Goal: Task Accomplishment & Management: Manage account settings

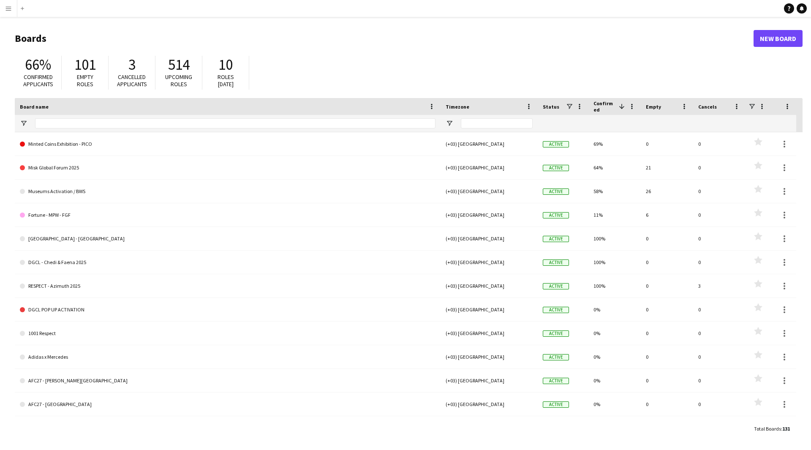
click at [8, 9] on app-icon "Menu" at bounding box center [8, 8] width 7 height 7
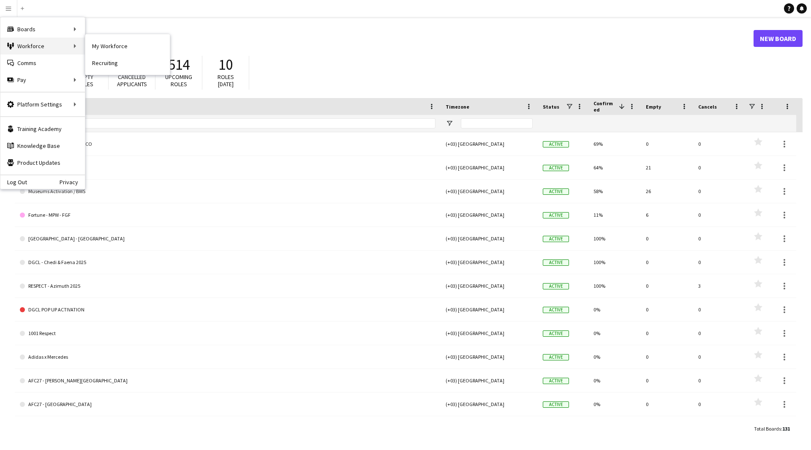
click at [60, 44] on div "Workforce Workforce" at bounding box center [42, 46] width 84 height 17
click at [117, 49] on link "My Workforce" at bounding box center [127, 46] width 84 height 17
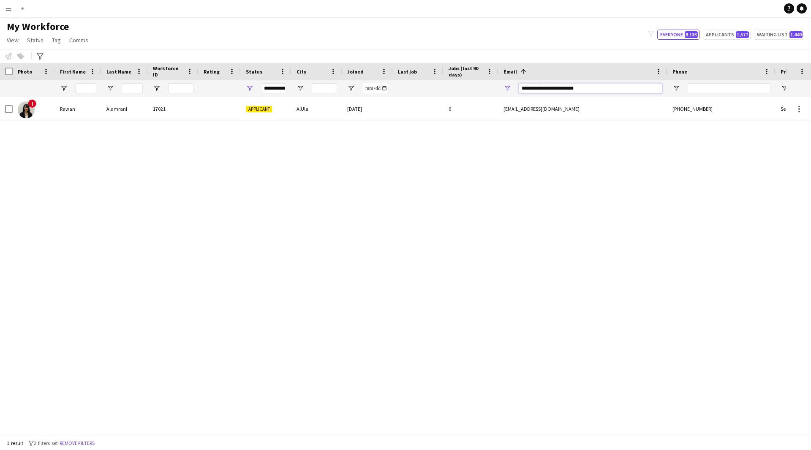
drag, startPoint x: 624, startPoint y: 90, endPoint x: 450, endPoint y: 97, distance: 174.5
click at [450, 97] on div at bounding box center [457, 88] width 915 height 17
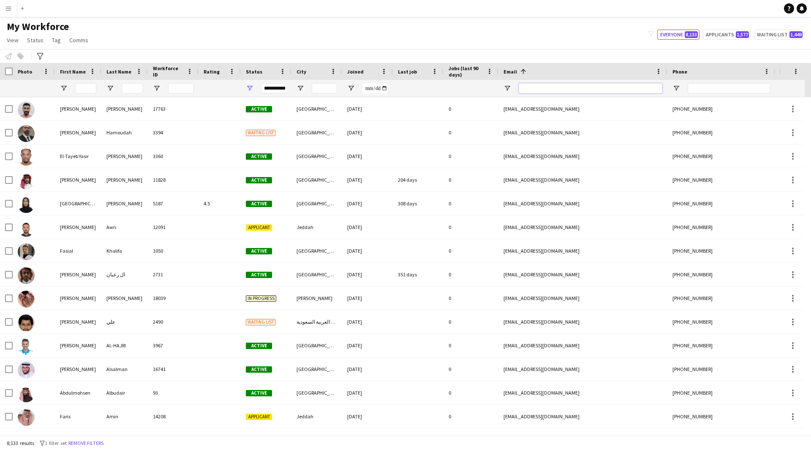
paste input "**********"
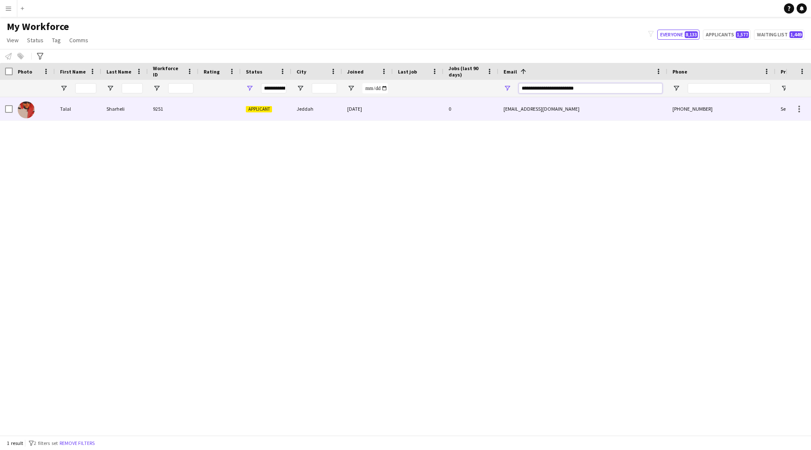
type input "**********"
click at [477, 117] on div "0" at bounding box center [470, 108] width 55 height 23
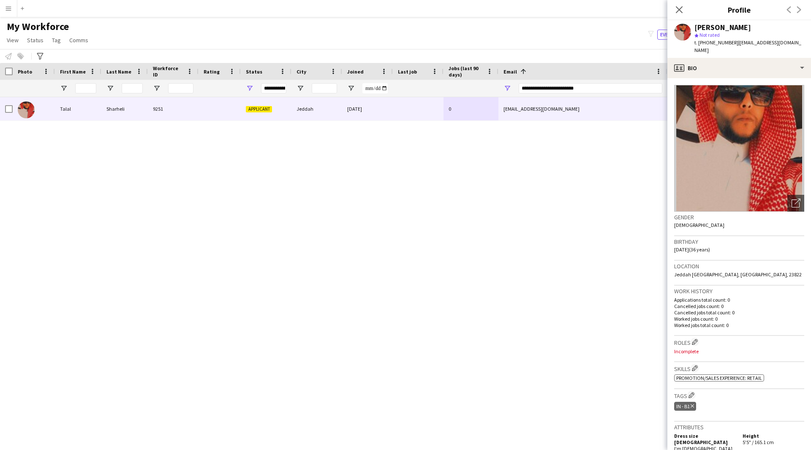
click at [507, 371] on div "Talal Sharheli 9251 Applicant Jeddah [DATE] 0 [EMAIL_ADDRESS][DOMAIN_NAME] [PHO…" at bounding box center [392, 262] width 785 height 331
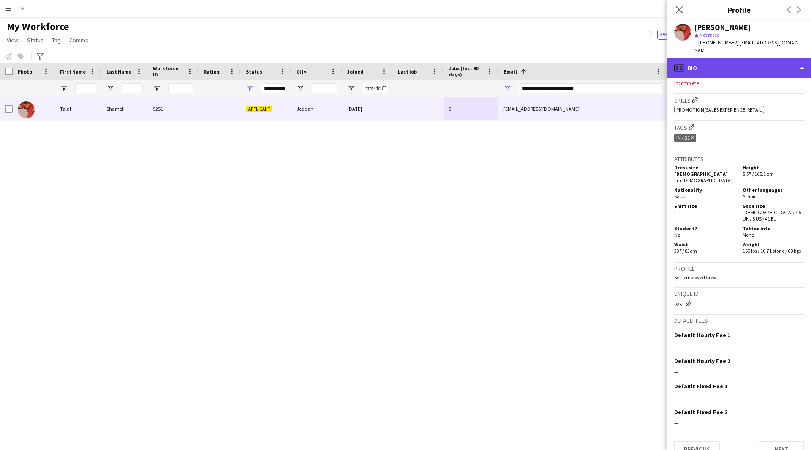
click at [733, 68] on div "profile Bio" at bounding box center [739, 68] width 144 height 20
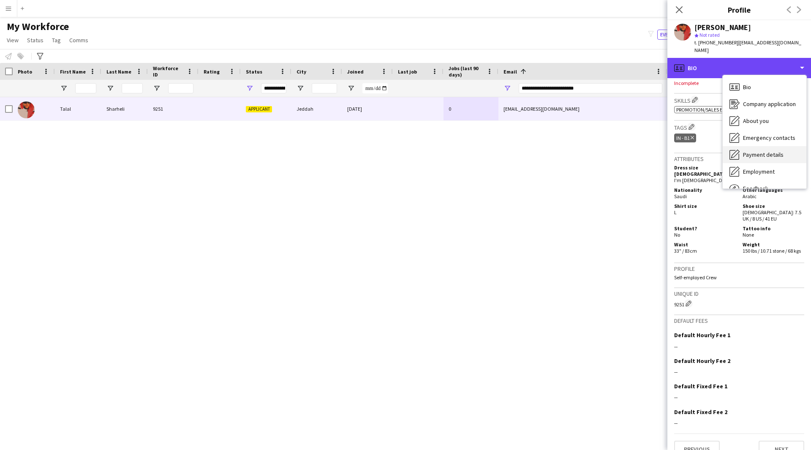
scroll to position [29, 0]
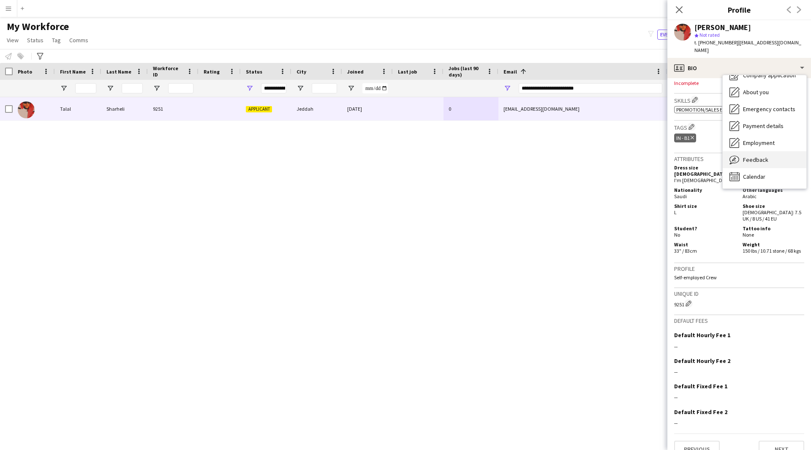
click at [755, 156] on span "Feedback" at bounding box center [755, 160] width 25 height 8
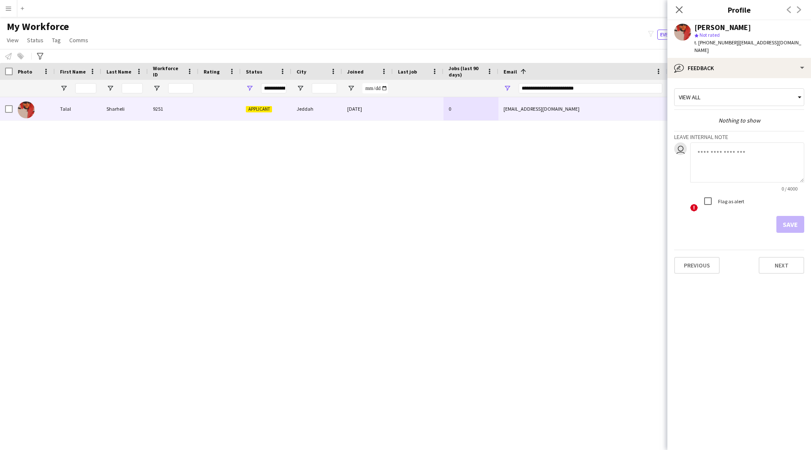
click at [739, 153] on textarea at bounding box center [747, 162] width 114 height 40
type textarea "*******"
click at [786, 219] on button "Save" at bounding box center [790, 224] width 28 height 17
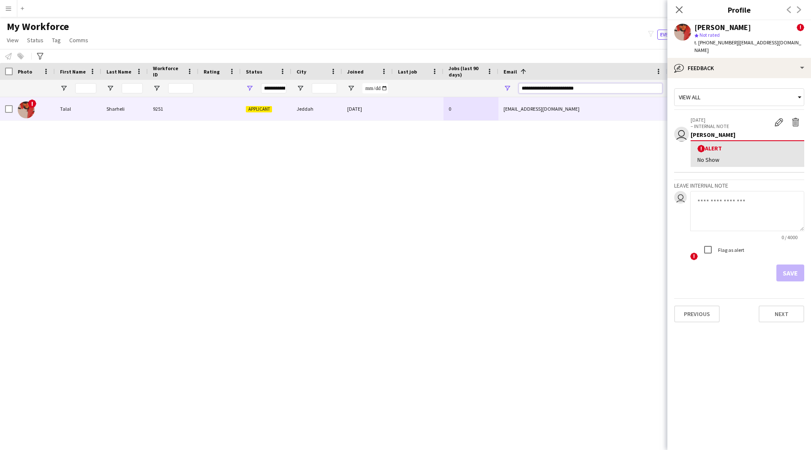
drag, startPoint x: 600, startPoint y: 88, endPoint x: 437, endPoint y: 98, distance: 163.3
click at [437, 98] on div "Workforce Details Photo First Name" at bounding box center [405, 249] width 811 height 372
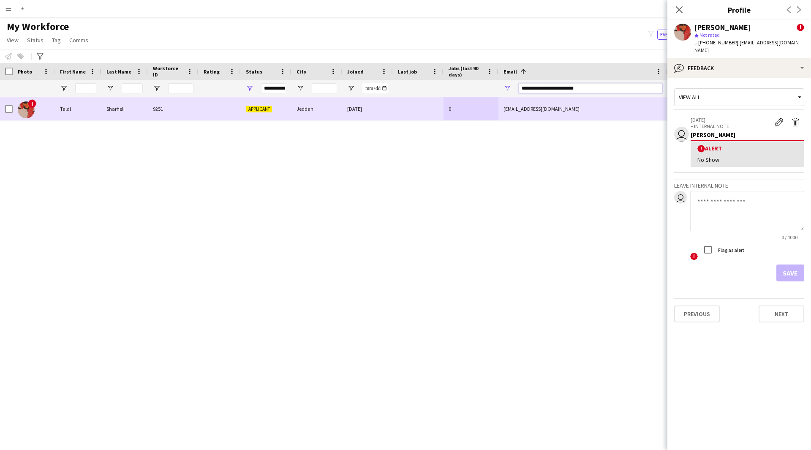
paste input "Email Filter Input"
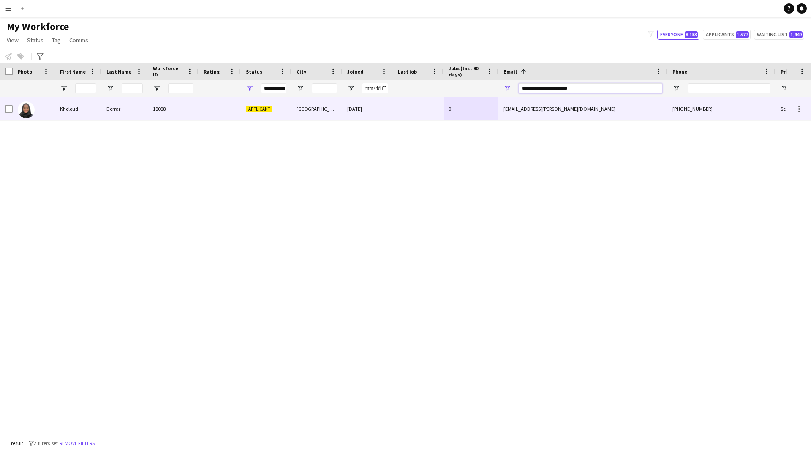
type input "**********"
click at [500, 116] on div "[EMAIL_ADDRESS][PERSON_NAME][DOMAIN_NAME]" at bounding box center [582, 108] width 169 height 23
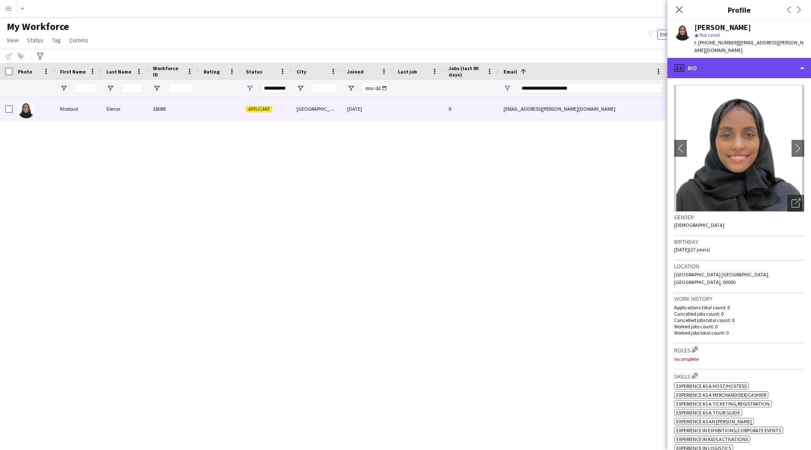
click at [759, 64] on div "profile Bio" at bounding box center [739, 68] width 144 height 20
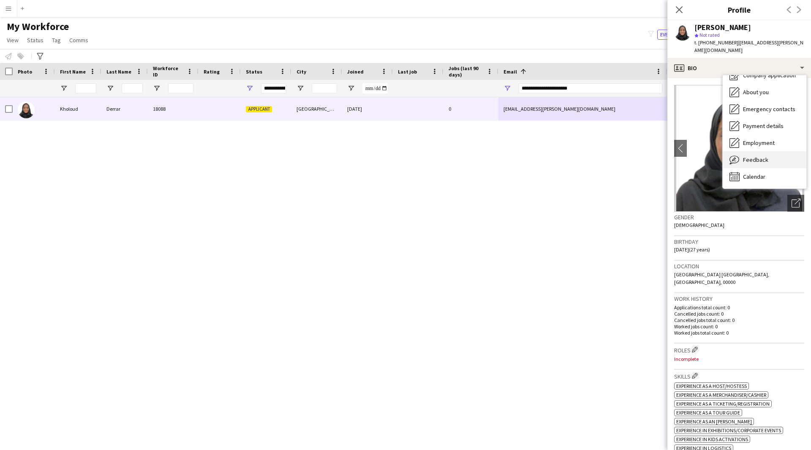
click at [766, 158] on div "Feedback Feedback" at bounding box center [764, 159] width 84 height 17
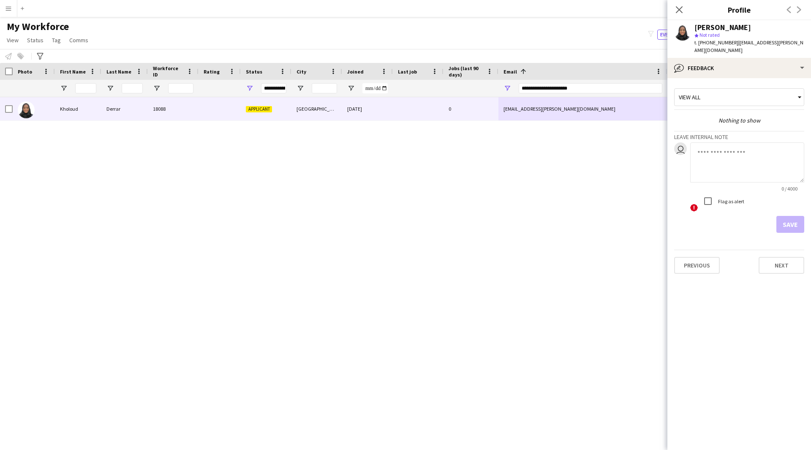
click at [731, 156] on textarea at bounding box center [747, 162] width 114 height 40
type textarea "*"
type textarea "*******"
click at [793, 223] on button "Save" at bounding box center [790, 224] width 28 height 17
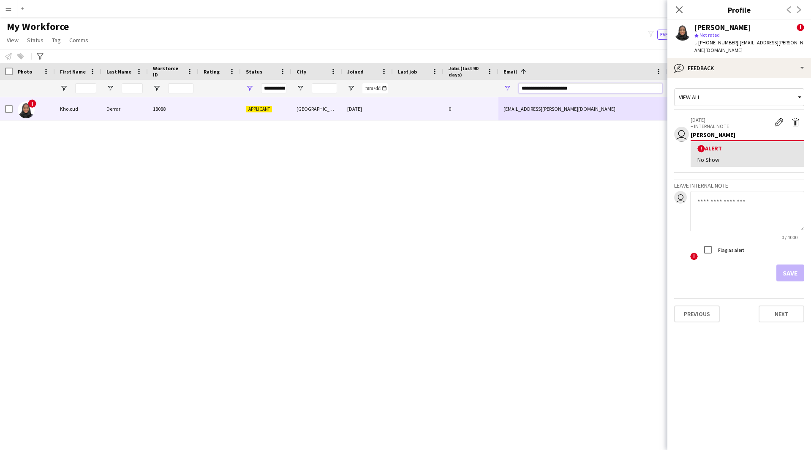
drag, startPoint x: 600, startPoint y: 86, endPoint x: 340, endPoint y: 134, distance: 264.5
click at [340, 134] on div "Workforce Details Photo First Name" at bounding box center [405, 249] width 811 height 372
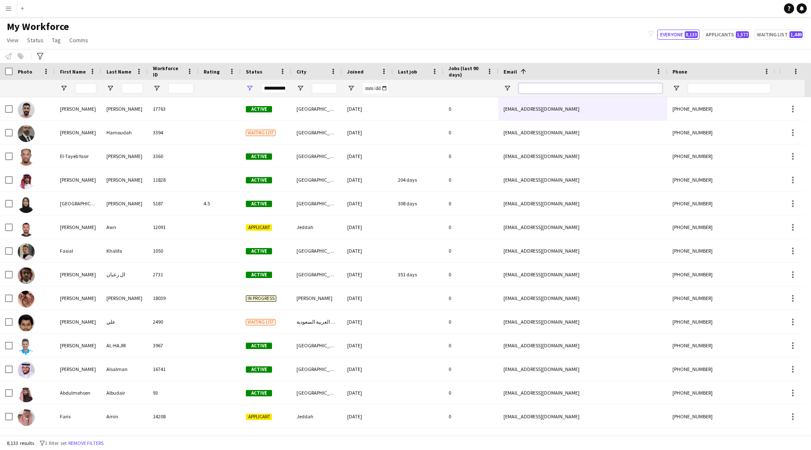
paste input "**********"
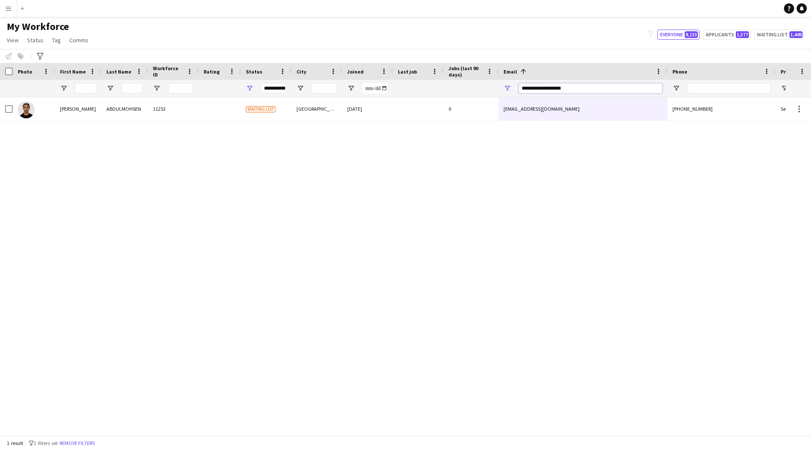
type input "**********"
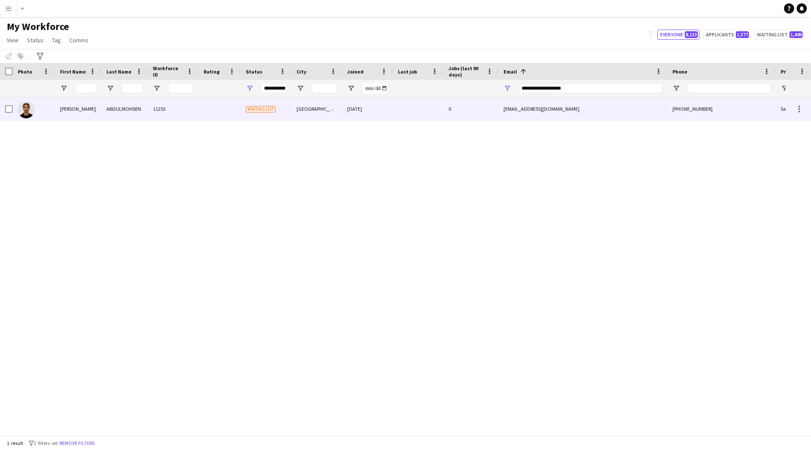
click at [515, 120] on div "[EMAIL_ADDRESS][DOMAIN_NAME]" at bounding box center [582, 108] width 169 height 23
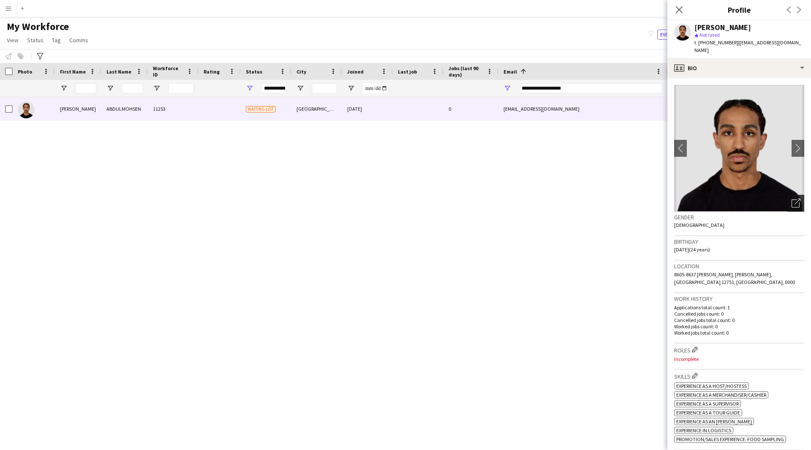
click at [791, 198] on icon "Open photos pop-in" at bounding box center [795, 202] width 9 height 9
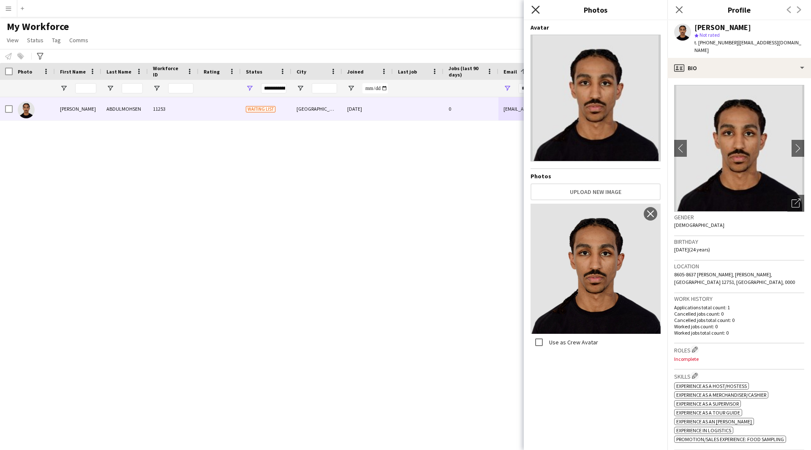
click at [536, 11] on icon at bounding box center [535, 9] width 8 height 8
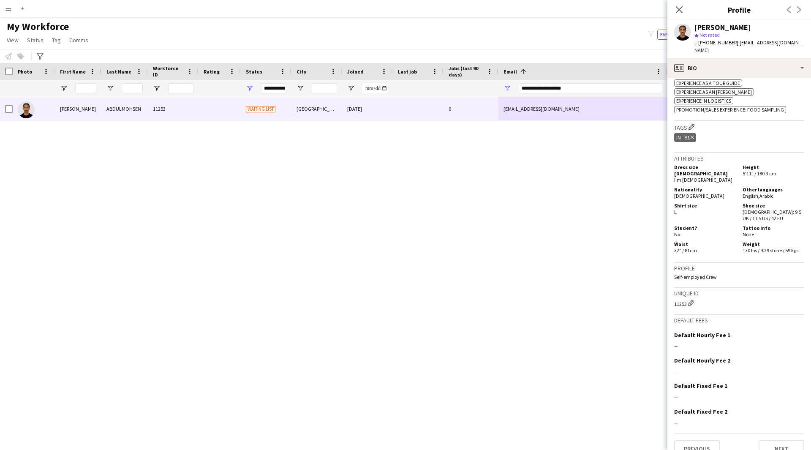
scroll to position [321, 0]
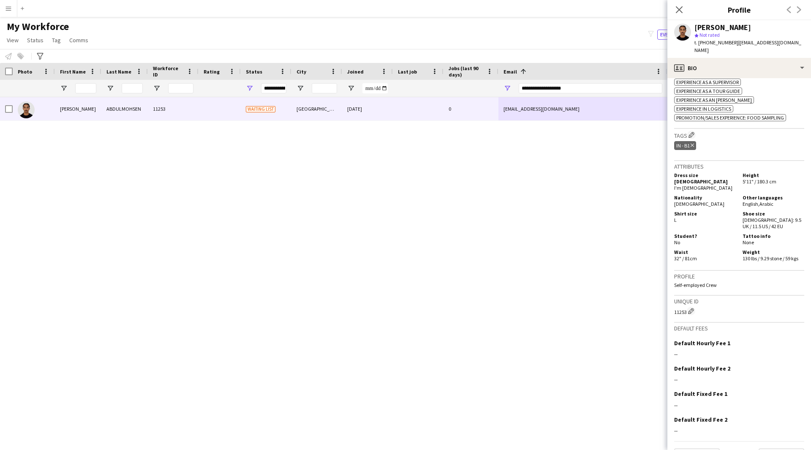
click at [537, 318] on div "[PERSON_NAME] 11253 Waiting list Riyadh [DATE] 0 [EMAIL_ADDRESS][DOMAIN_NAME] […" at bounding box center [392, 262] width 785 height 331
click at [508, 328] on div "[PERSON_NAME] 11253 Waiting list Riyadh [DATE] 0 [EMAIL_ADDRESS][DOMAIN_NAME] […" at bounding box center [392, 262] width 785 height 331
click at [570, 386] on div "[PERSON_NAME] 11253 Waiting list Riyadh [DATE] 0 [EMAIL_ADDRESS][DOMAIN_NAME] […" at bounding box center [392, 262] width 785 height 331
click at [749, 147] on div "Tags Edit crew company tags IN - B1 Delete tag" at bounding box center [739, 145] width 130 height 32
click at [745, 64] on div "profile Bio" at bounding box center [739, 68] width 144 height 20
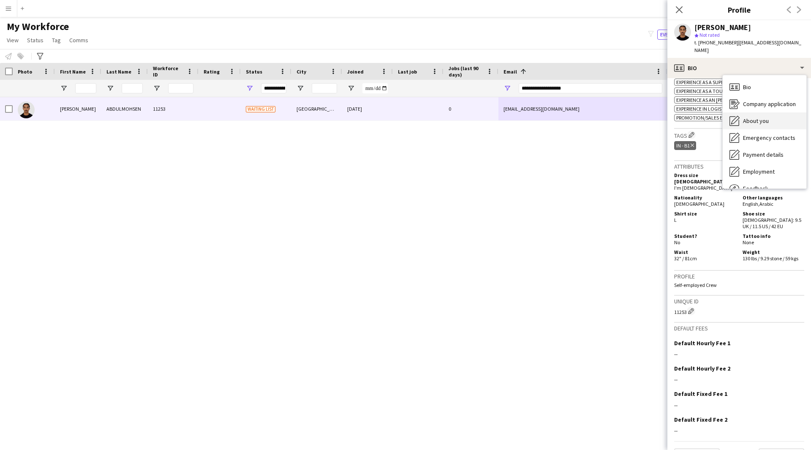
click at [749, 117] on span "About you" at bounding box center [756, 121] width 26 height 8
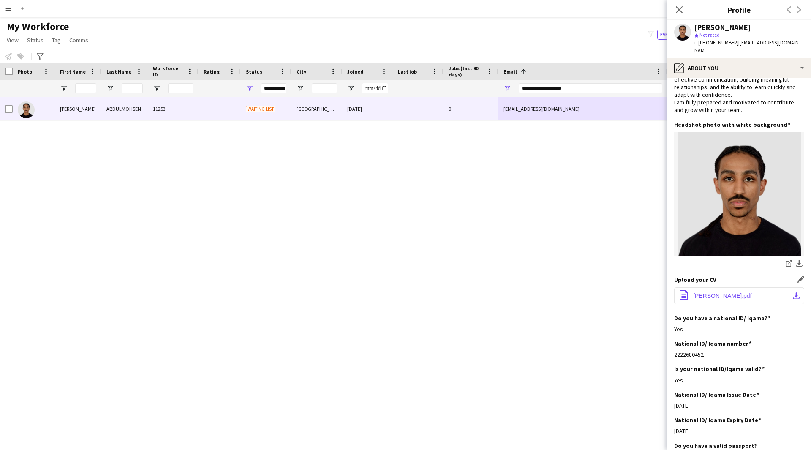
scroll to position [52, 0]
click at [716, 292] on button "office-file-sheet [PERSON_NAME].pdf download-bottom" at bounding box center [739, 295] width 130 height 17
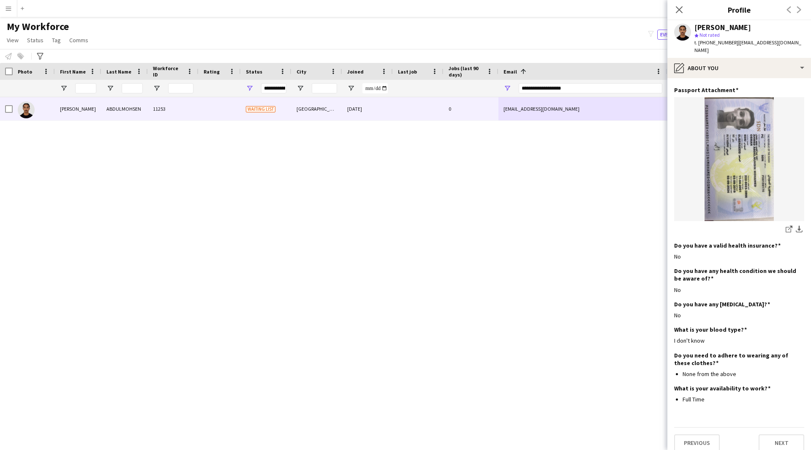
scroll to position [0, 0]
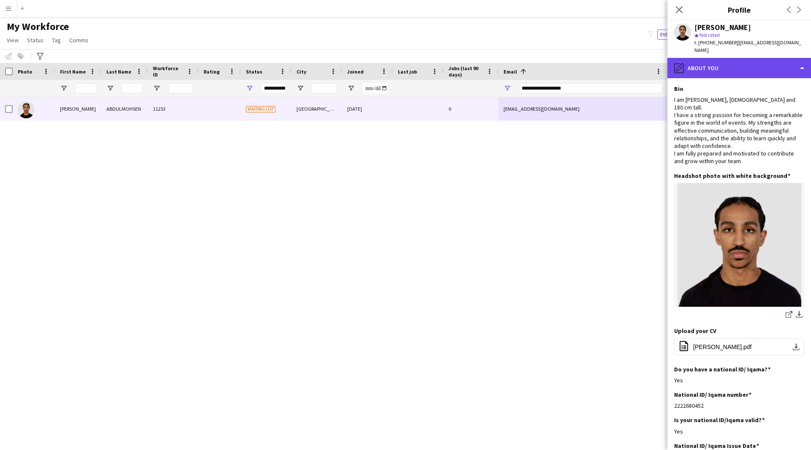
click at [725, 68] on div "pencil4 About you" at bounding box center [739, 68] width 144 height 20
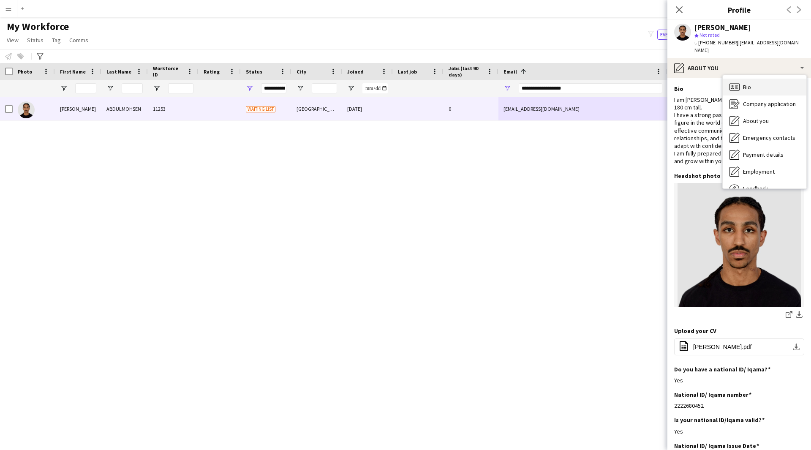
click at [748, 85] on div "Bio Bio" at bounding box center [764, 87] width 84 height 17
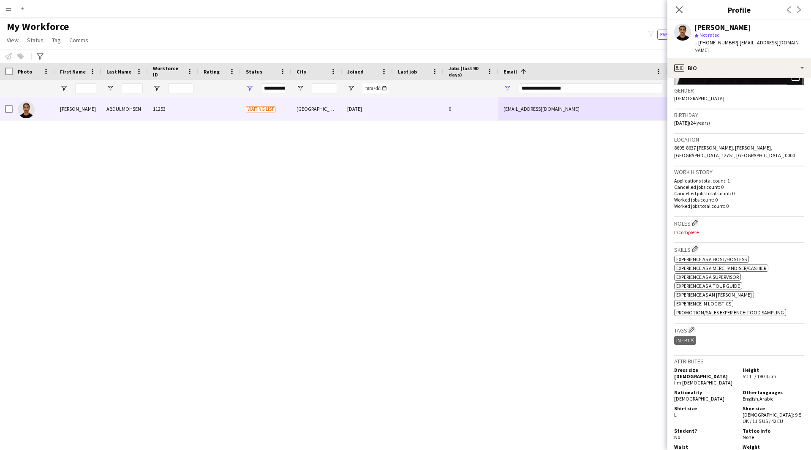
scroll to position [329, 0]
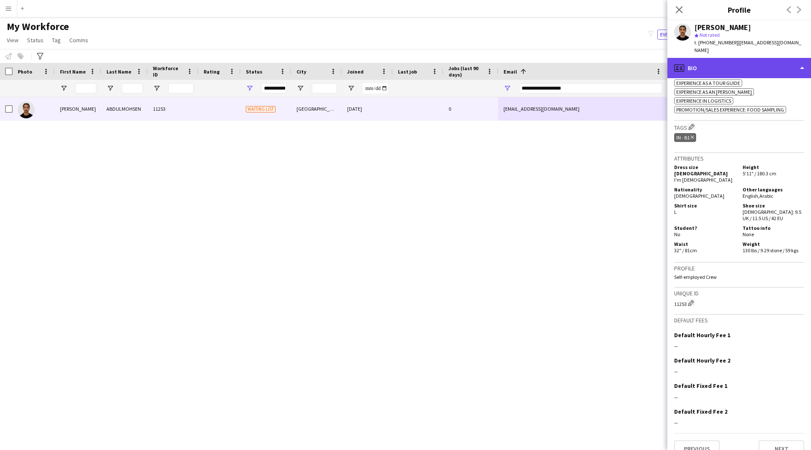
click at [734, 59] on div "profile Bio" at bounding box center [739, 68] width 144 height 20
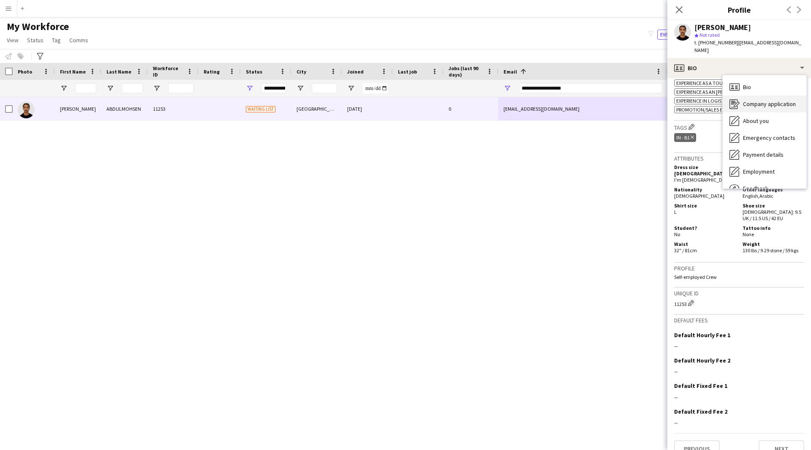
click at [765, 101] on div "Company application Company application" at bounding box center [764, 103] width 84 height 17
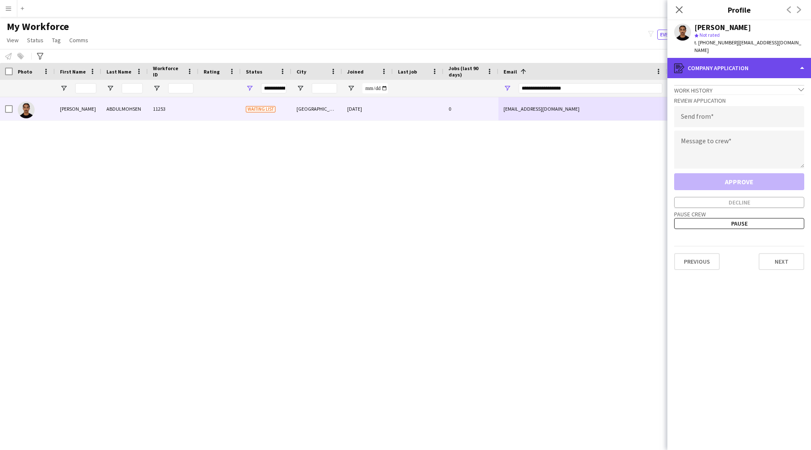
click at [774, 59] on div "register Company application" at bounding box center [739, 68] width 144 height 20
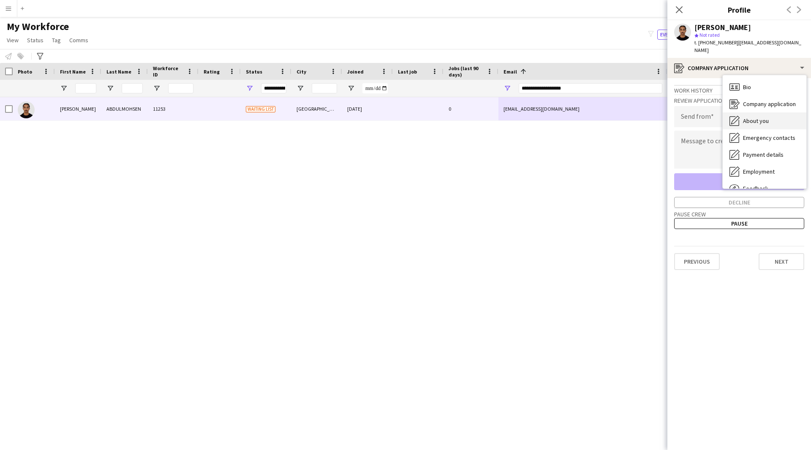
click at [777, 117] on div "About you About you" at bounding box center [764, 120] width 84 height 17
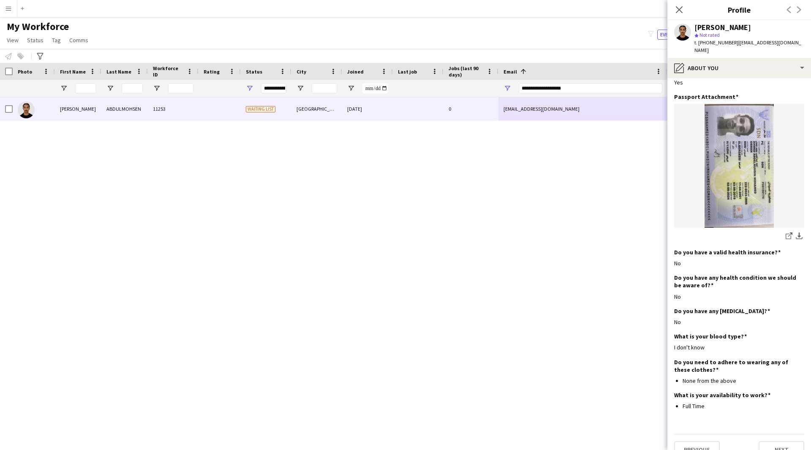
scroll to position [432, 0]
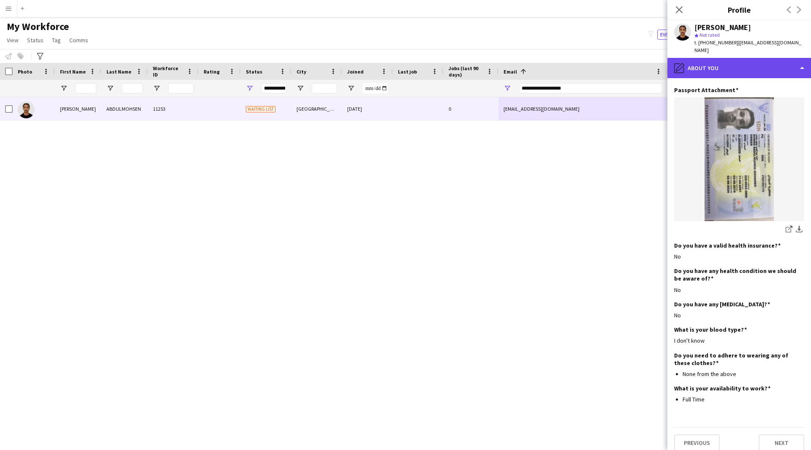
click at [730, 60] on div "pencil4 About you" at bounding box center [739, 68] width 144 height 20
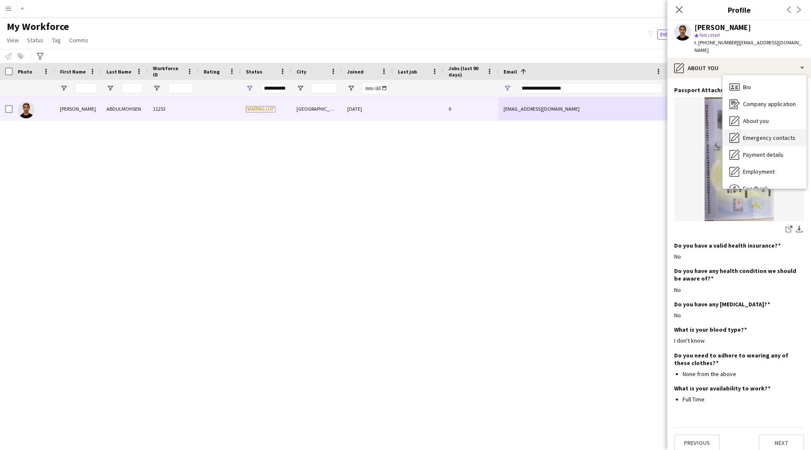
click at [758, 134] on span "Emergency contacts" at bounding box center [769, 138] width 52 height 8
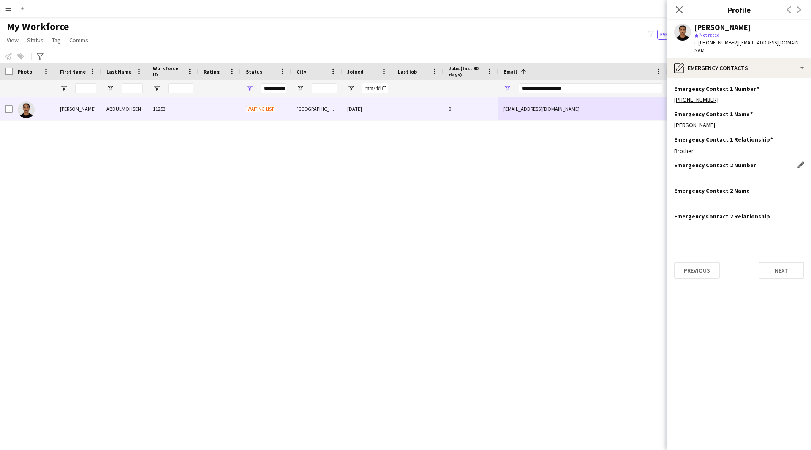
click at [756, 161] on div "Emergency Contact 2 Number Edit this field" at bounding box center [739, 165] width 130 height 8
click at [708, 64] on div "pencil4 Emergency contacts" at bounding box center [739, 68] width 144 height 20
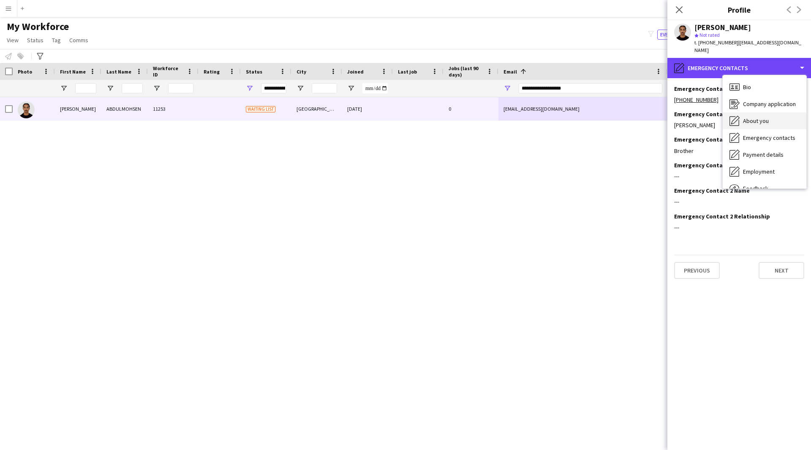
scroll to position [29, 0]
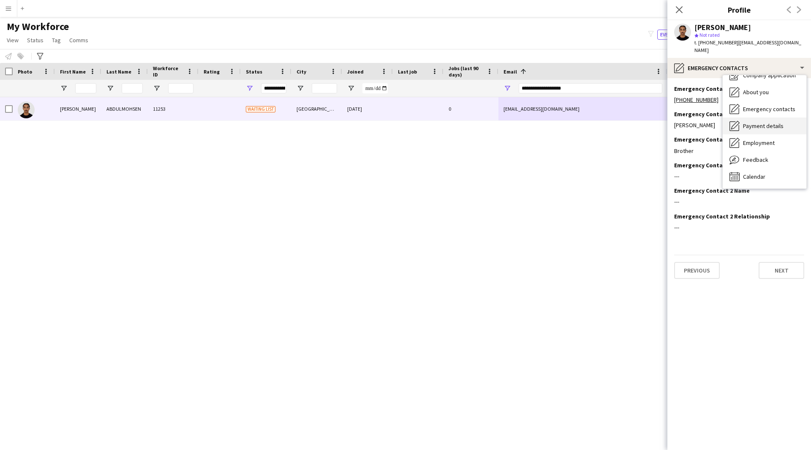
click at [782, 117] on div "Payment details Payment details" at bounding box center [764, 125] width 84 height 17
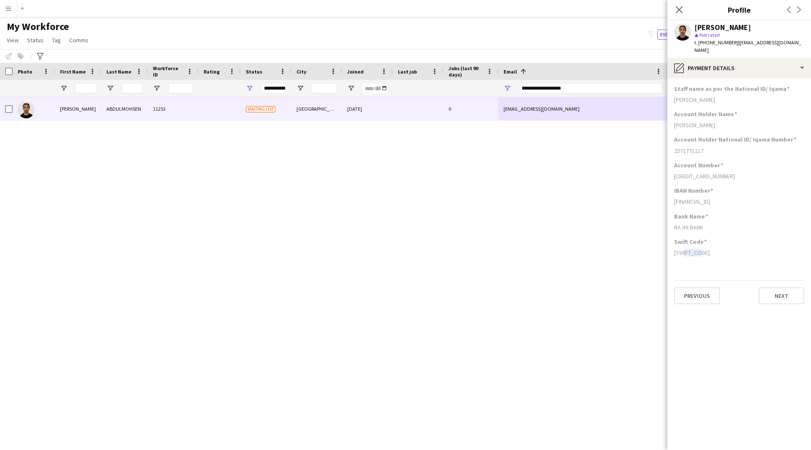
drag, startPoint x: 701, startPoint y: 244, endPoint x: 680, endPoint y: 246, distance: 21.2
click at [680, 249] on div "[SWIFT_CODE]" at bounding box center [739, 253] width 130 height 8
click at [730, 238] on div "Swift Code" at bounding box center [739, 242] width 130 height 8
drag, startPoint x: 700, startPoint y: 246, endPoint x: 714, endPoint y: 240, distance: 14.4
click at [714, 240] on div "Swift Code [SWIFT_CODE]" at bounding box center [739, 250] width 130 height 25
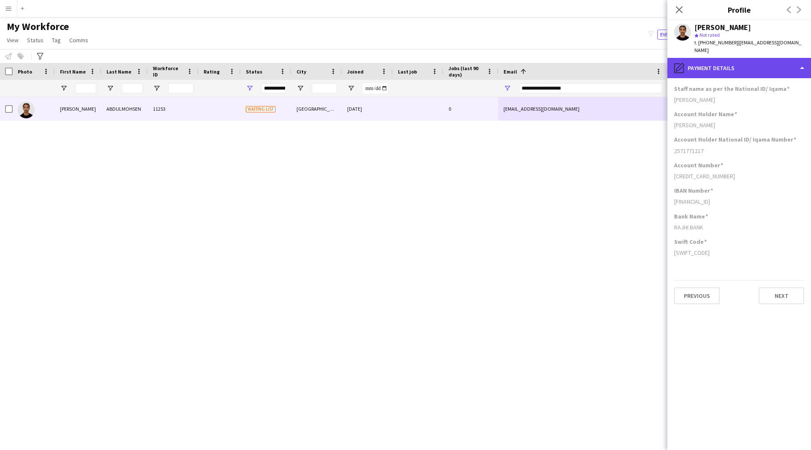
click at [768, 62] on div "pencil4 Payment details" at bounding box center [739, 68] width 144 height 20
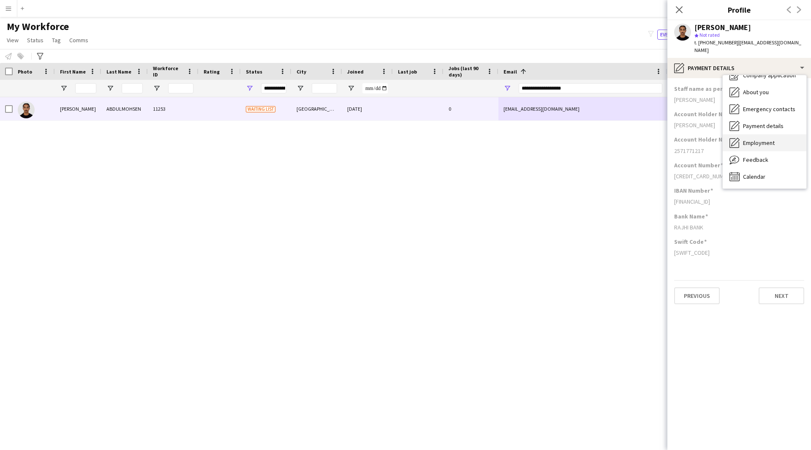
click at [765, 134] on div "Employment Employment" at bounding box center [764, 142] width 84 height 17
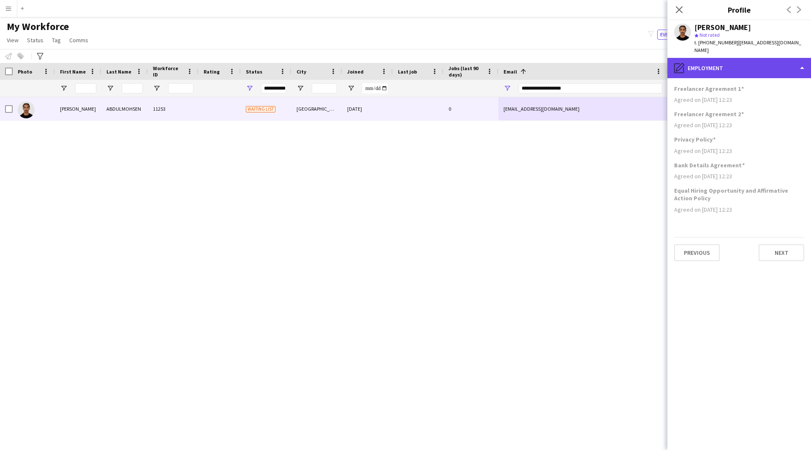
click at [744, 65] on div "pencil4 Employment" at bounding box center [739, 68] width 144 height 20
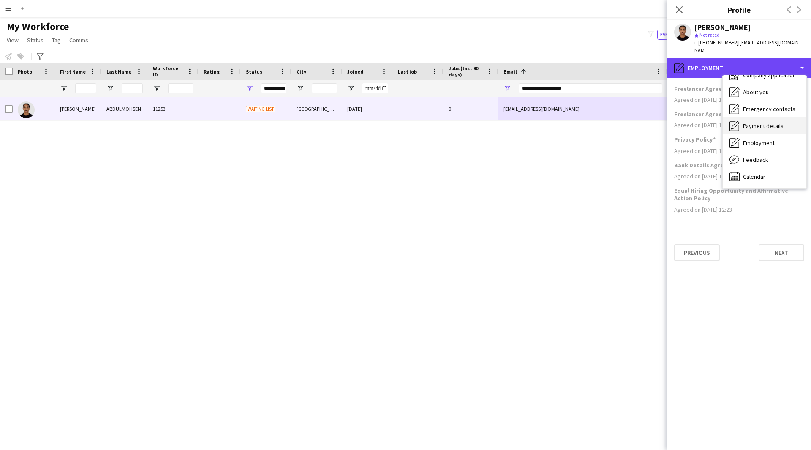
scroll to position [0, 0]
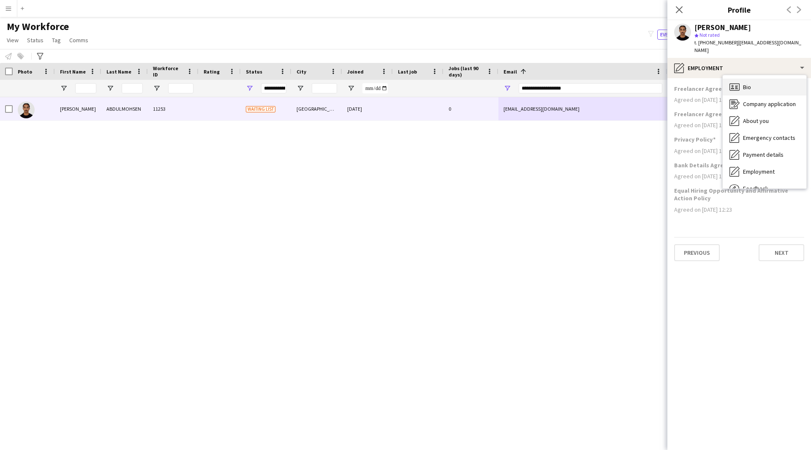
click at [757, 79] on div "Bio Bio" at bounding box center [764, 87] width 84 height 17
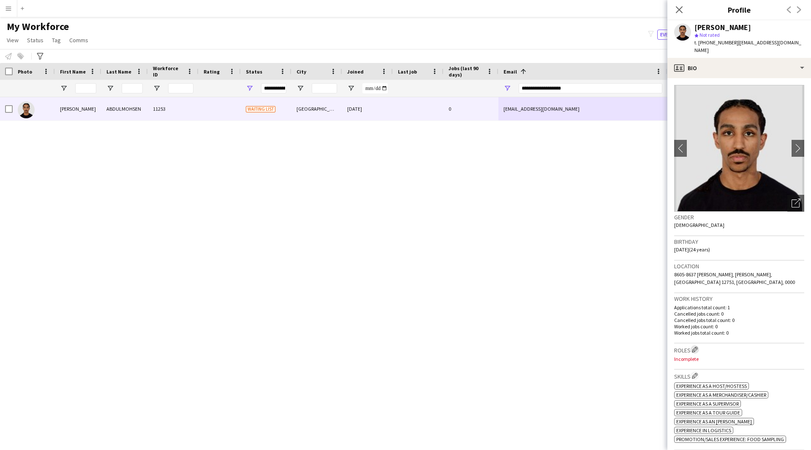
click at [696, 346] on app-icon "Edit crew company roles" at bounding box center [695, 349] width 6 height 6
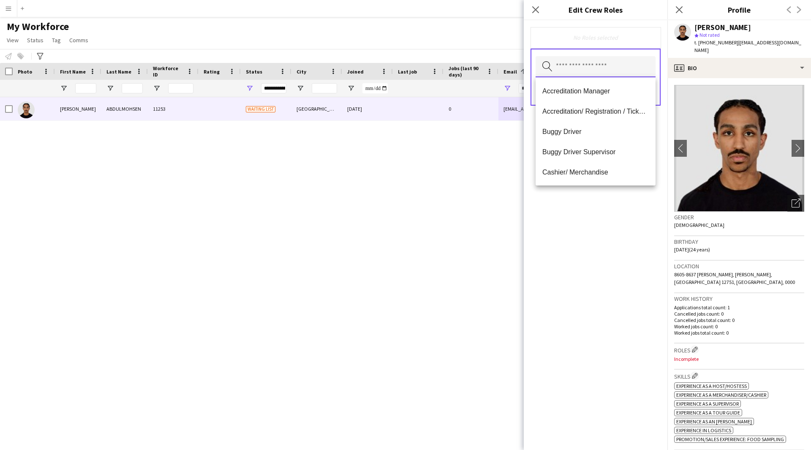
click at [590, 64] on input "text" at bounding box center [595, 66] width 120 height 21
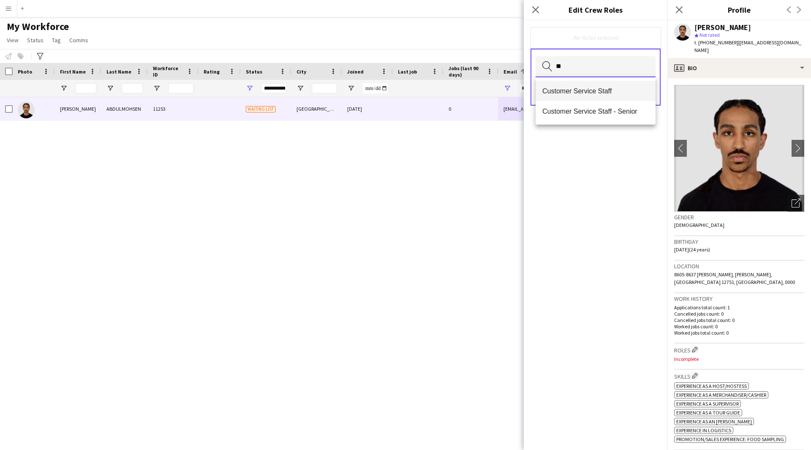
type input "**"
click at [596, 92] on span "Customer Service Staff" at bounding box center [595, 91] width 106 height 8
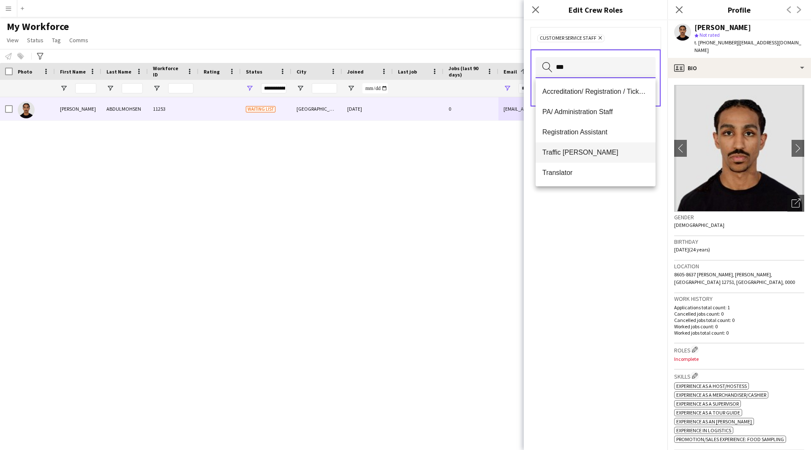
type input "***"
click at [592, 149] on span "Traffic [PERSON_NAME]" at bounding box center [595, 152] width 106 height 8
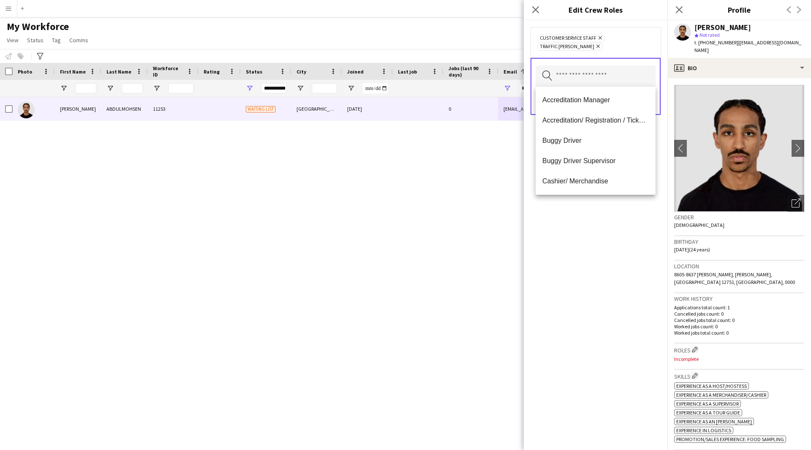
click at [597, 306] on div "Customer Service Staff Remove Traffic [PERSON_NAME] Remove Search by role type …" at bounding box center [596, 234] width 144 height 429
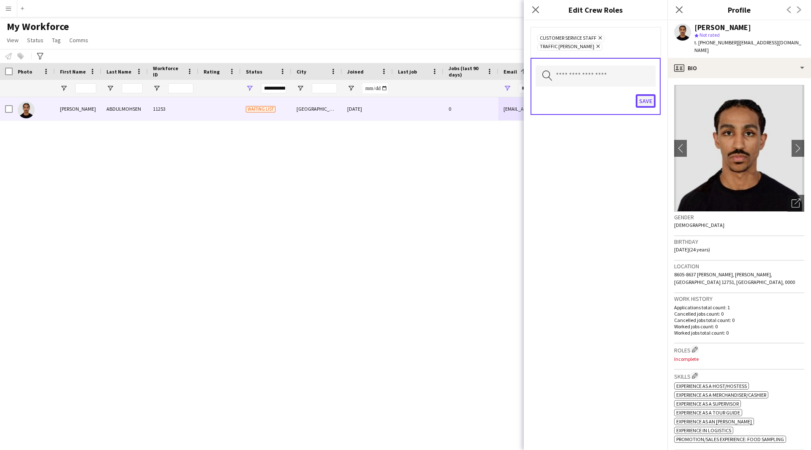
click at [645, 107] on button "Save" at bounding box center [645, 101] width 20 height 14
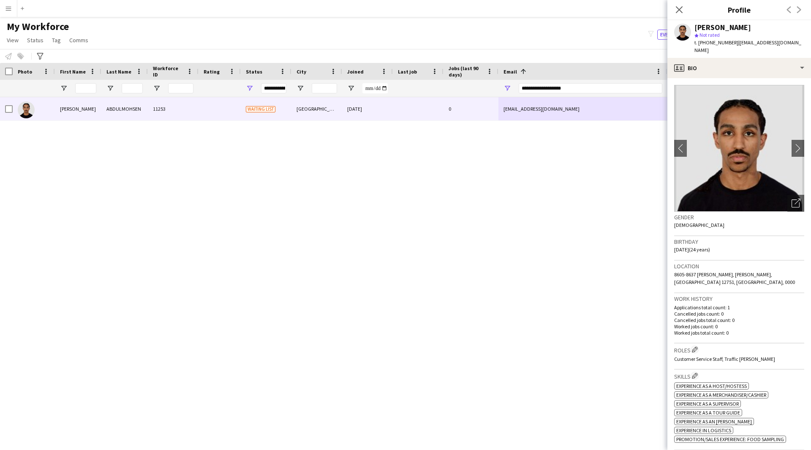
drag, startPoint x: 677, startPoint y: 225, endPoint x: 725, endPoint y: 258, distance: 58.6
click at [725, 258] on app-crew-profile-bio "chevron-left chevron-right Open photos pop-in Gender [DEMOGRAPHIC_DATA] Birthda…" at bounding box center [739, 264] width 144 height 372
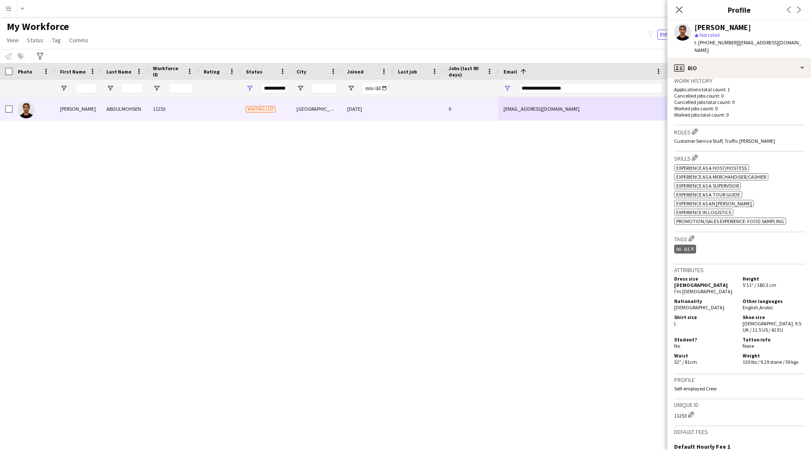
scroll to position [219, 0]
click at [692, 234] on app-icon "Edit crew company tags" at bounding box center [691, 237] width 6 height 6
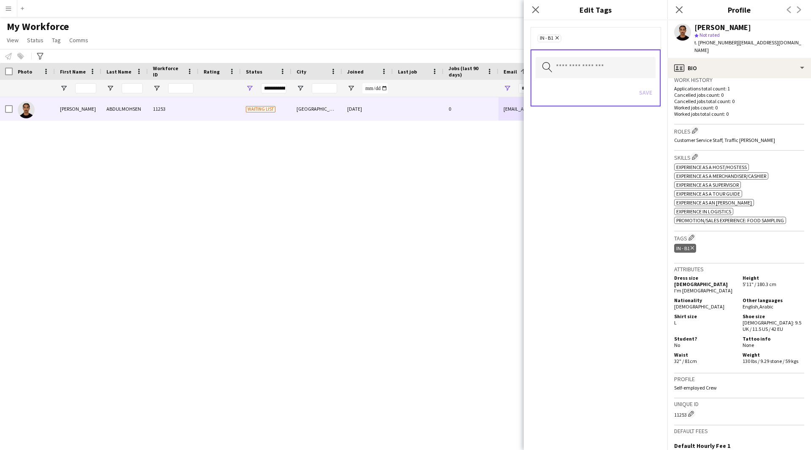
click at [612, 79] on div "Search by tag name Save" at bounding box center [595, 77] width 130 height 57
click at [605, 69] on input "text" at bounding box center [595, 67] width 120 height 21
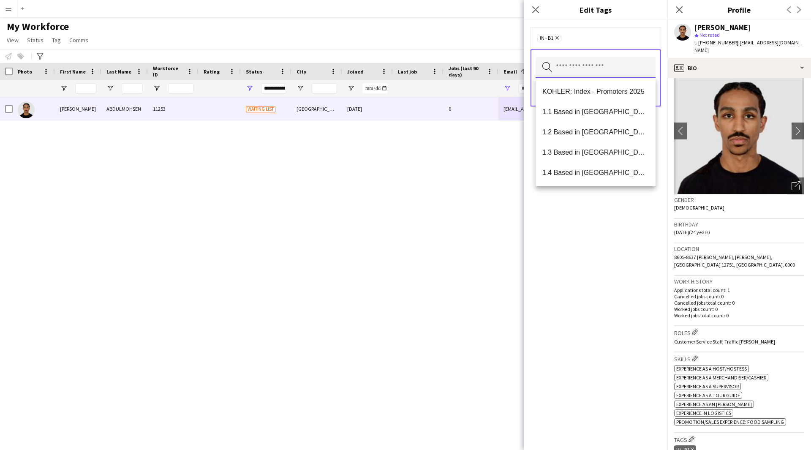
scroll to position [0, 0]
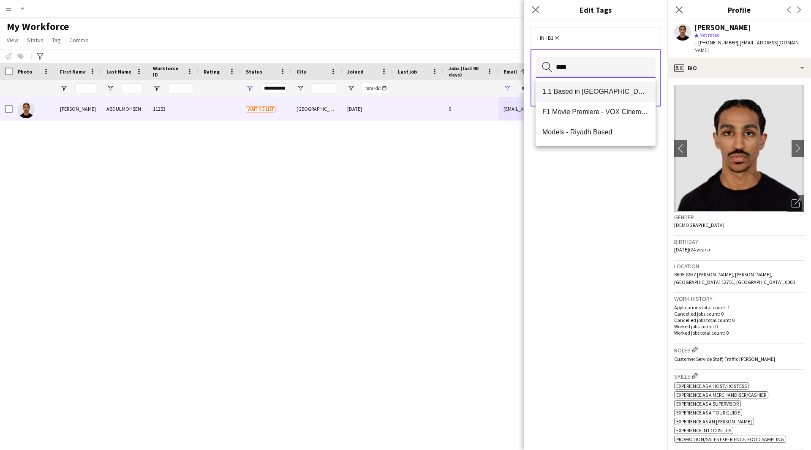
type input "****"
click at [615, 97] on mat-option "1.1 Based in [GEOGRAPHIC_DATA]" at bounding box center [595, 91] width 120 height 20
type input "****"
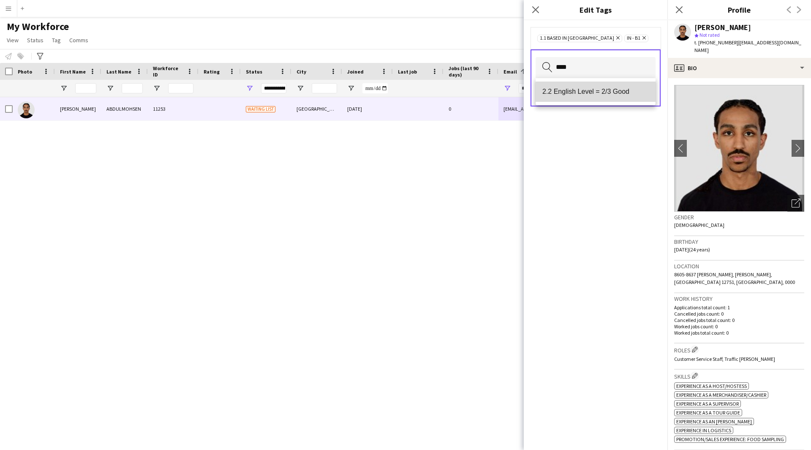
click at [599, 97] on mat-option "2.2 English Level = 2/3 Good" at bounding box center [595, 91] width 120 height 20
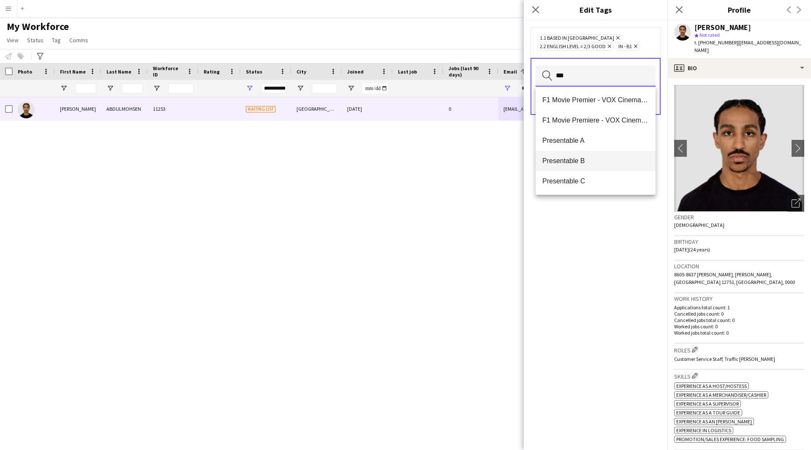
type input "***"
click at [588, 157] on span "Presentable B" at bounding box center [595, 161] width 106 height 8
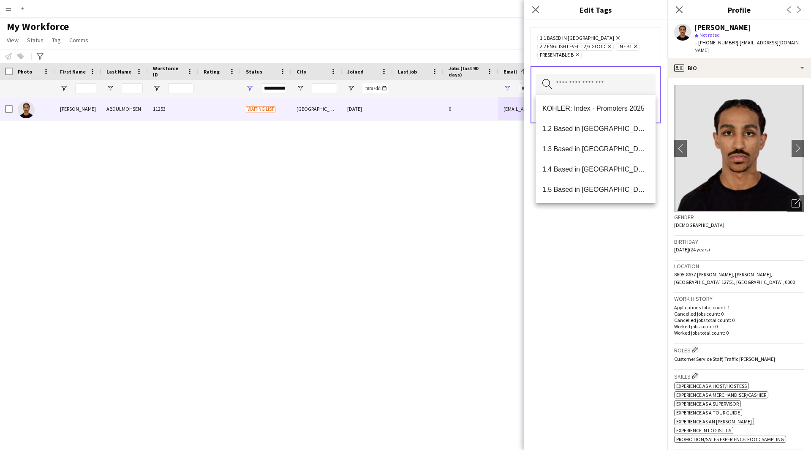
click at [595, 320] on div "1.1 Based in [GEOGRAPHIC_DATA] Remove 2.2 English Level = 2/3 Good Remove IN - …" at bounding box center [596, 234] width 144 height 429
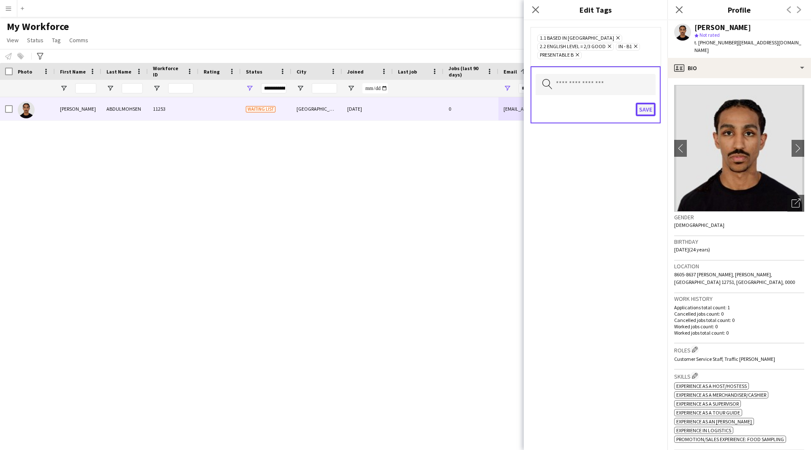
click at [647, 112] on button "Save" at bounding box center [645, 110] width 20 height 14
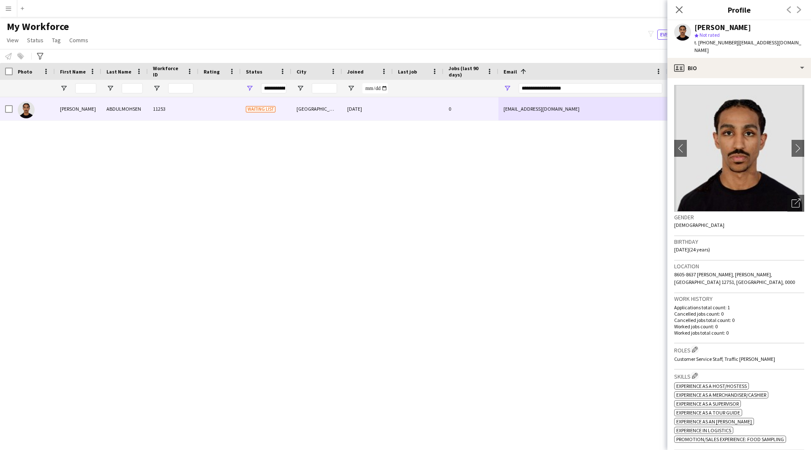
click at [564, 235] on div "[PERSON_NAME] 11253 Waiting list Riyadh [DATE] 0 [EMAIL_ADDRESS][DOMAIN_NAME] […" at bounding box center [392, 262] width 785 height 331
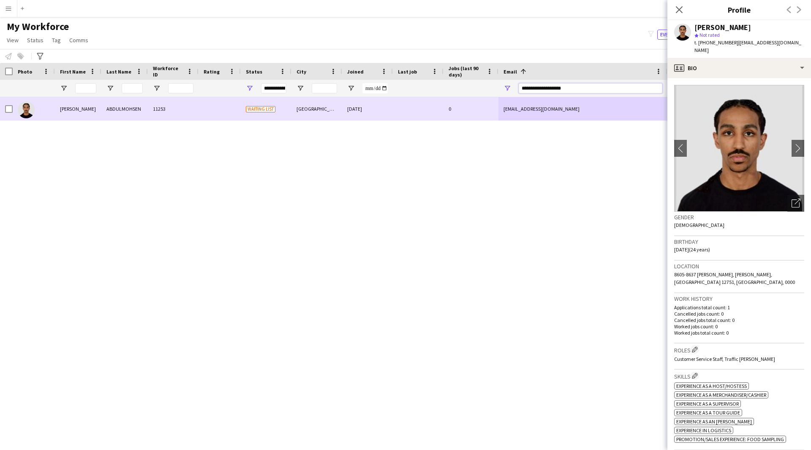
drag, startPoint x: 581, startPoint y: 92, endPoint x: 307, endPoint y: 122, distance: 276.1
click at [307, 122] on div "Workforce Details Photo First Name" at bounding box center [405, 249] width 811 height 372
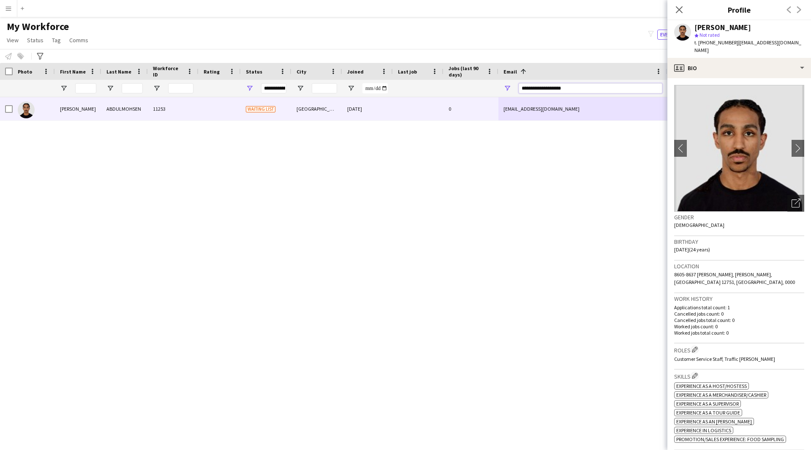
paste input "Email Filter Input"
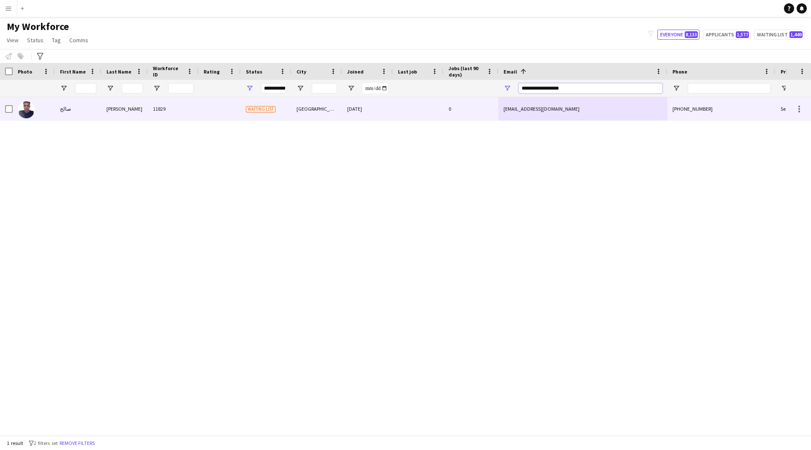
type input "**********"
click at [425, 112] on div at bounding box center [418, 108] width 51 height 23
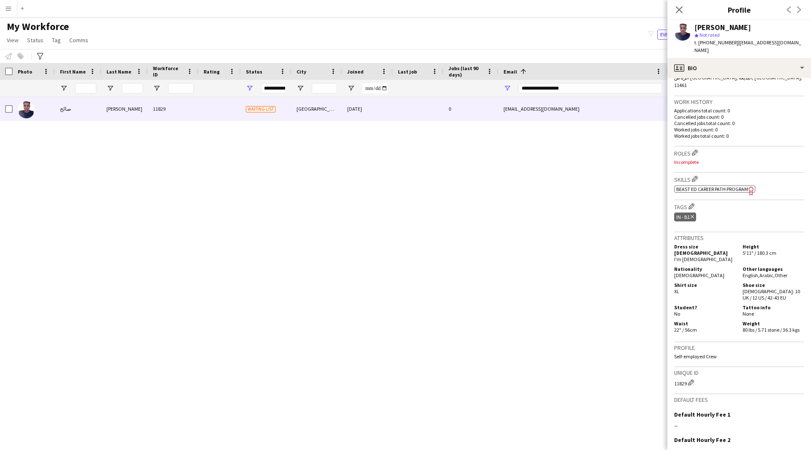
scroll to position [268, 0]
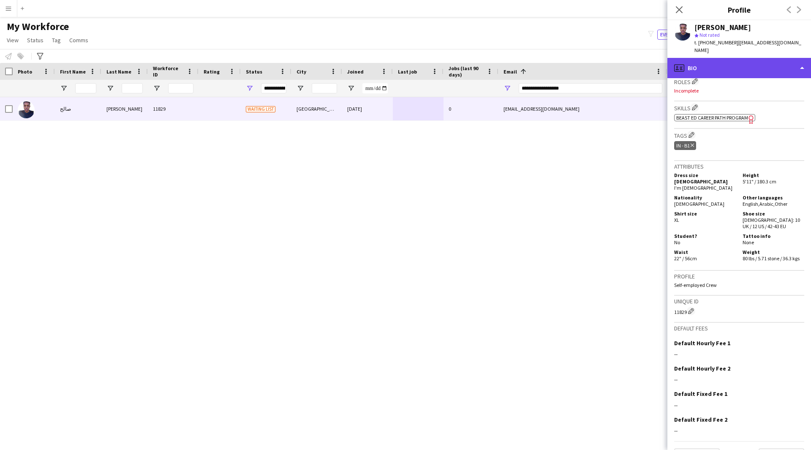
click at [744, 59] on div "profile Bio" at bounding box center [739, 68] width 144 height 20
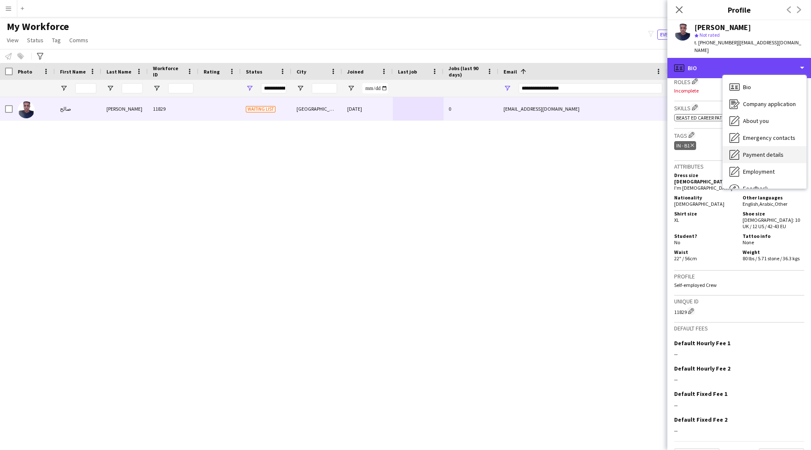
scroll to position [29, 0]
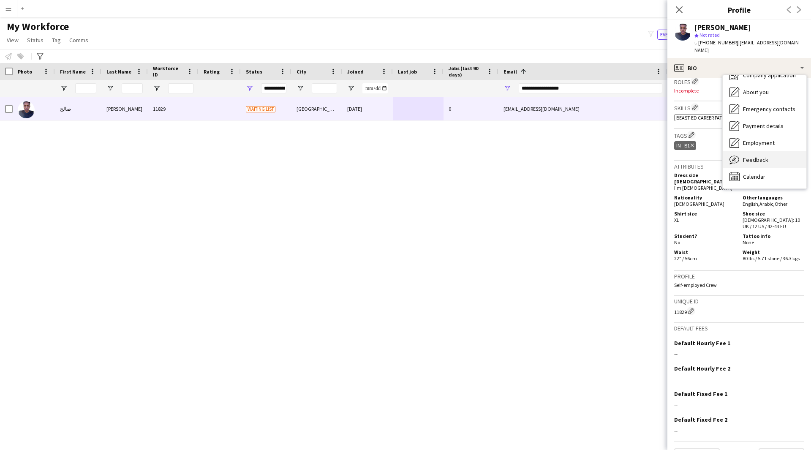
click at [769, 152] on div "Feedback Feedback" at bounding box center [764, 159] width 84 height 17
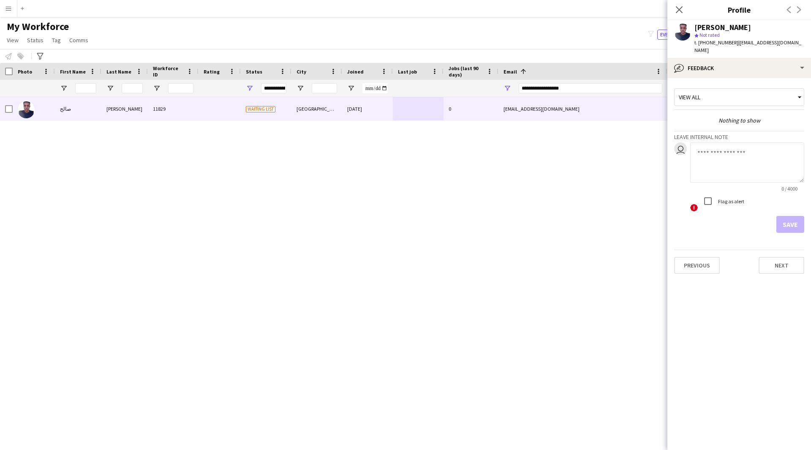
click at [734, 164] on textarea at bounding box center [747, 162] width 114 height 40
type textarea "*******"
click at [797, 217] on button "Save" at bounding box center [790, 224] width 28 height 17
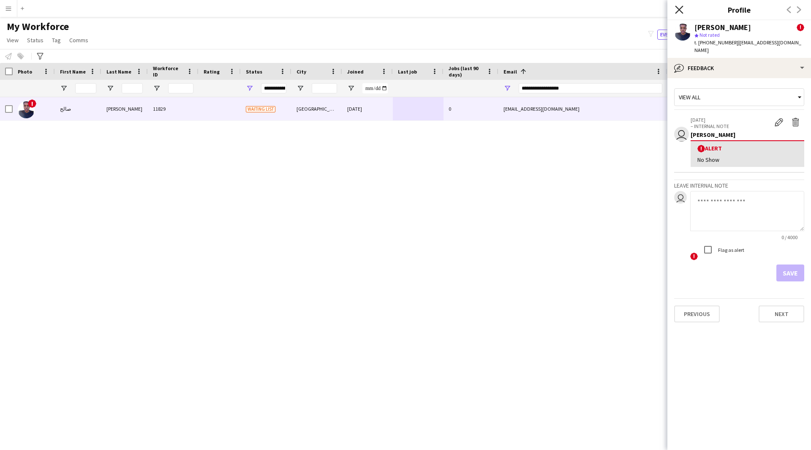
click at [680, 12] on icon "Close pop-in" at bounding box center [679, 9] width 8 height 8
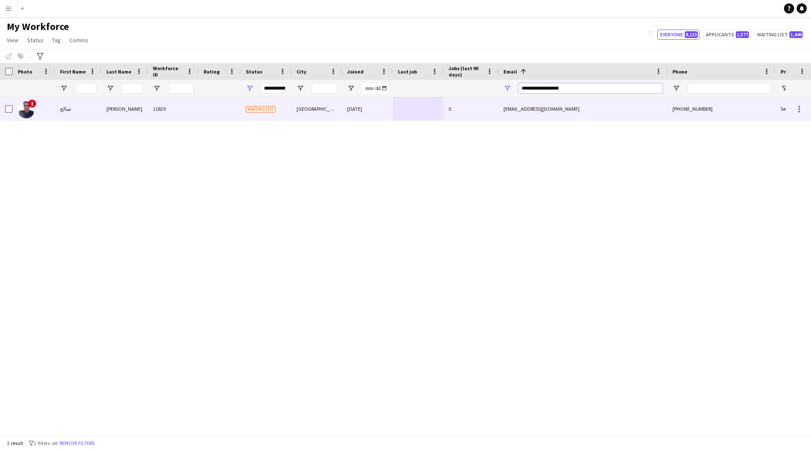
drag, startPoint x: 646, startPoint y: 91, endPoint x: 410, endPoint y: 99, distance: 235.7
click at [410, 99] on div "Workforce Details Photo First Name" at bounding box center [405, 249] width 811 height 372
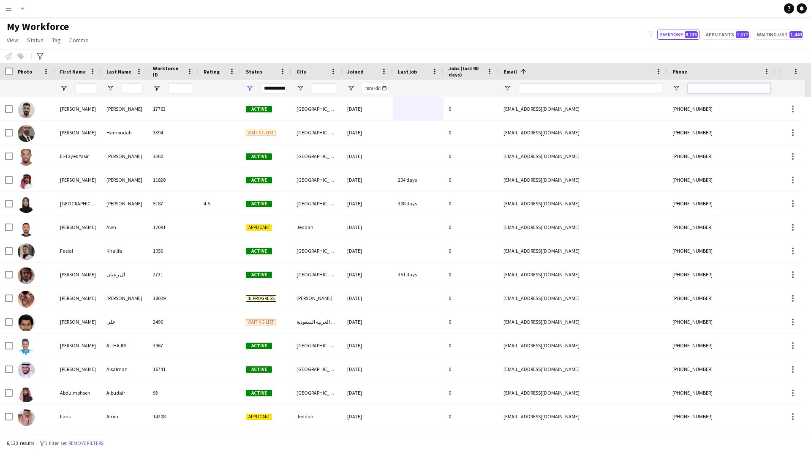
click at [713, 87] on input "Phone Filter Input" at bounding box center [728, 88] width 83 height 10
click at [587, 86] on input "Email Filter Input" at bounding box center [590, 88] width 144 height 10
paste input "**********"
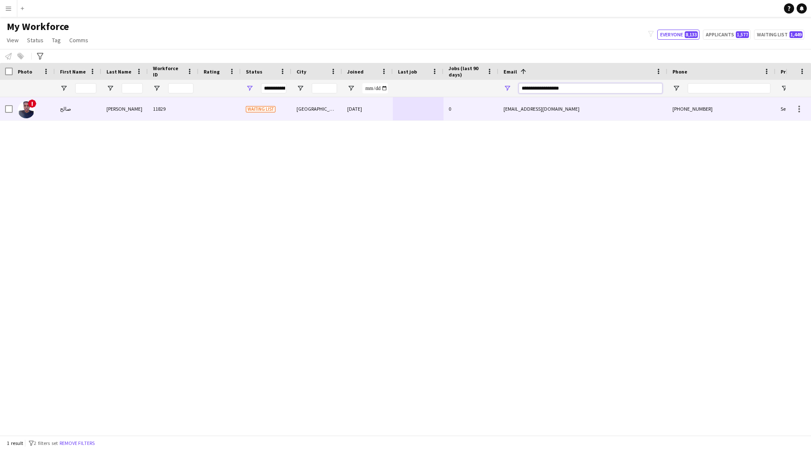
type input "**********"
click at [544, 111] on div "[EMAIL_ADDRESS][DOMAIN_NAME]" at bounding box center [582, 108] width 169 height 23
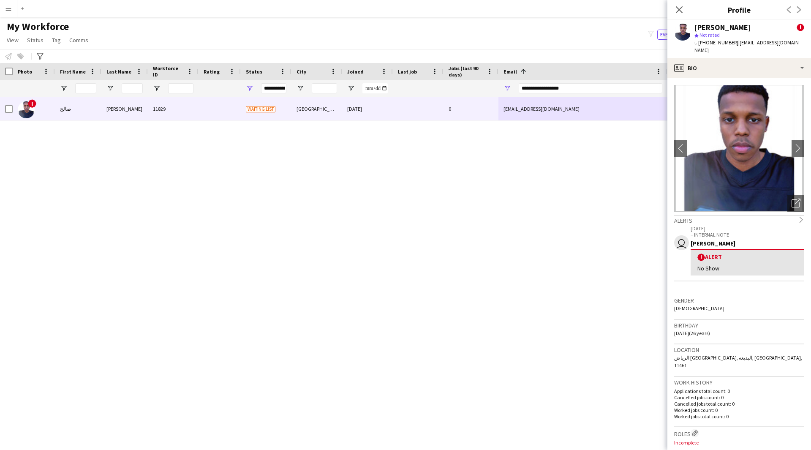
click at [685, 9] on div "Close pop-in" at bounding box center [679, 9] width 24 height 19
click at [681, 10] on icon "Close pop-in" at bounding box center [679, 9] width 8 height 8
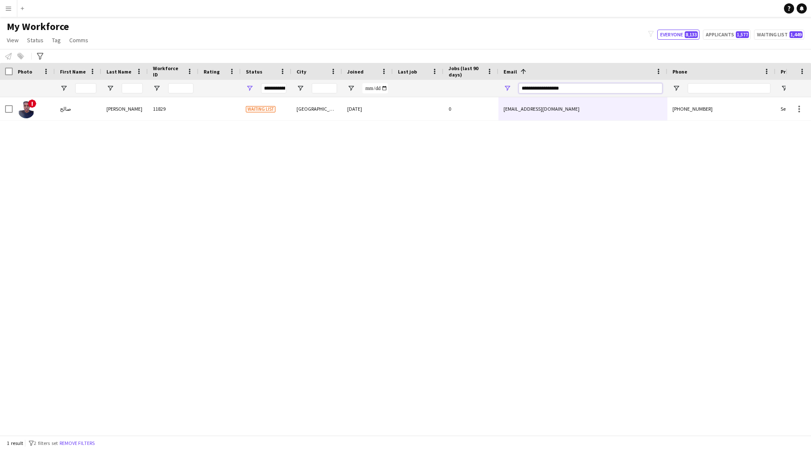
drag, startPoint x: 602, startPoint y: 93, endPoint x: 339, endPoint y: 152, distance: 269.0
click at [339, 152] on div "Workforce Details Photo First Name" at bounding box center [405, 249] width 811 height 372
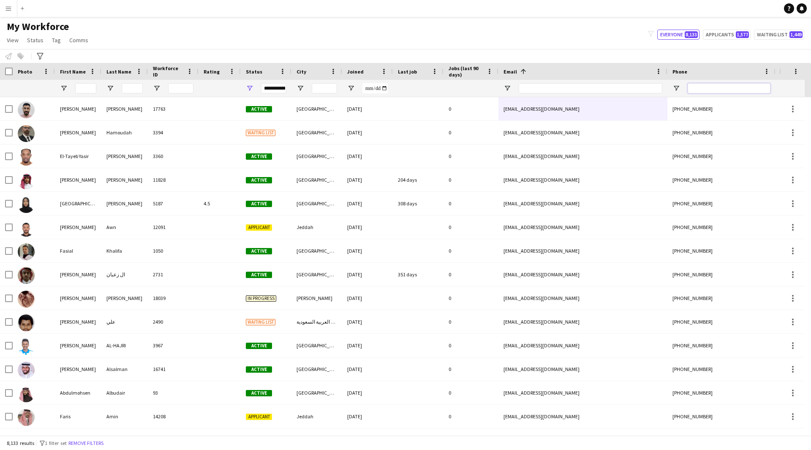
click at [718, 88] on input "Phone Filter Input" at bounding box center [728, 88] width 83 height 10
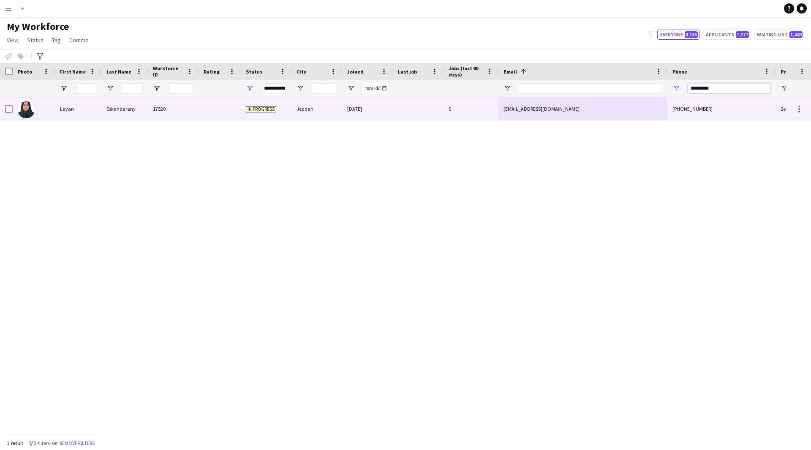
type input "*********"
click at [523, 116] on div "[EMAIL_ADDRESS][DOMAIN_NAME]" at bounding box center [582, 108] width 169 height 23
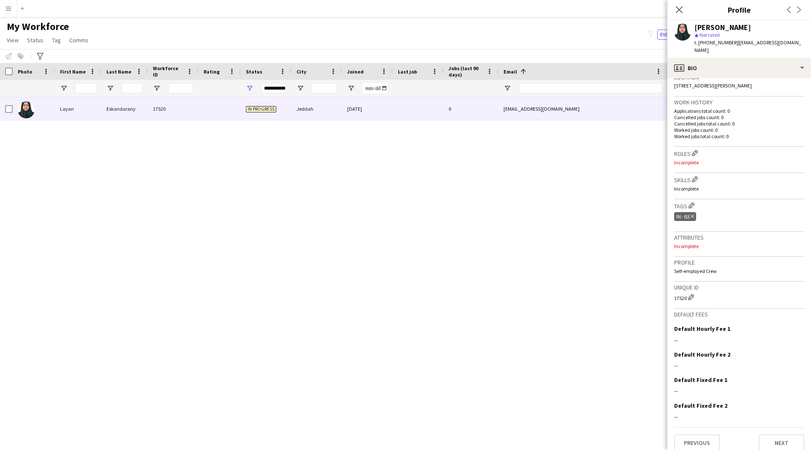
scroll to position [0, 0]
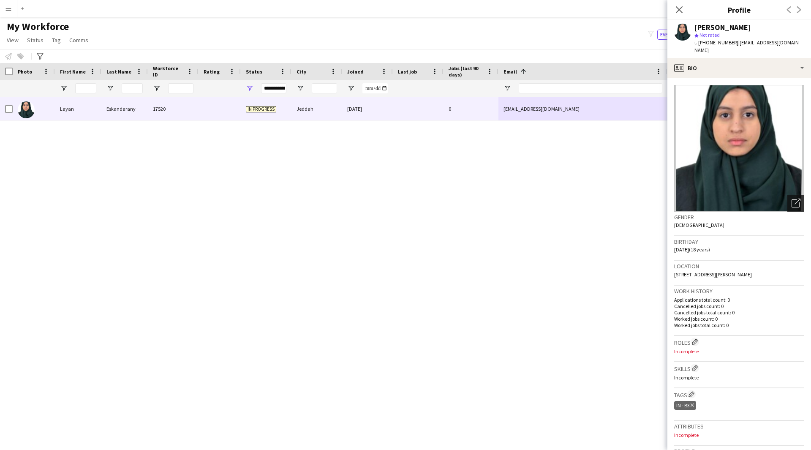
click at [791, 198] on icon "Open photos pop-in" at bounding box center [795, 202] width 9 height 9
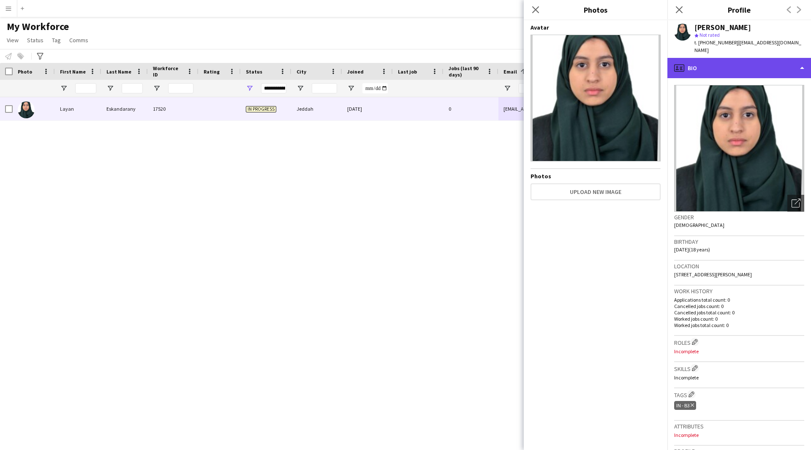
drag, startPoint x: 741, startPoint y: 65, endPoint x: 771, endPoint y: 63, distance: 30.4
click at [771, 63] on div "profile Bio" at bounding box center [739, 68] width 144 height 20
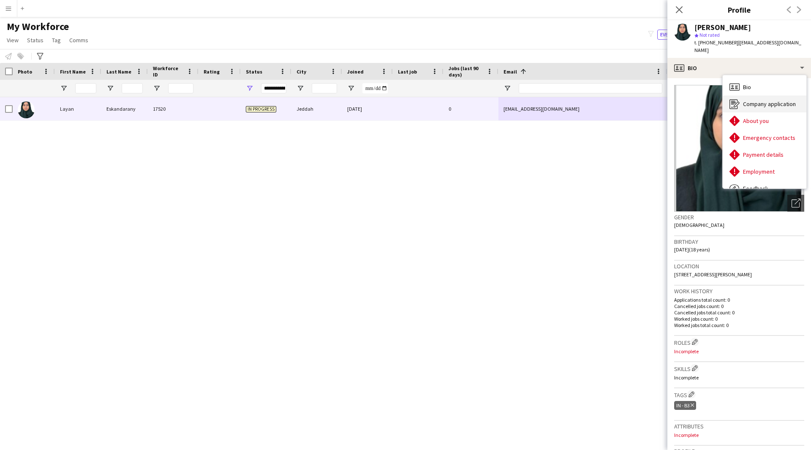
click at [774, 100] on span "Company application" at bounding box center [769, 104] width 53 height 8
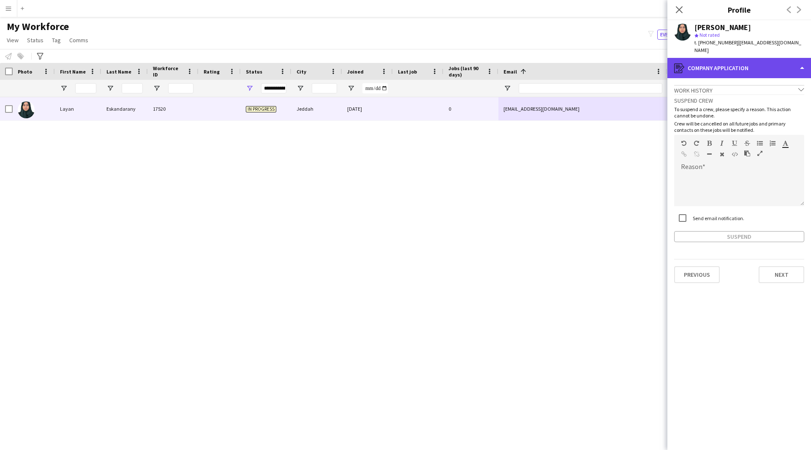
click at [761, 65] on div "register Company application" at bounding box center [739, 68] width 144 height 20
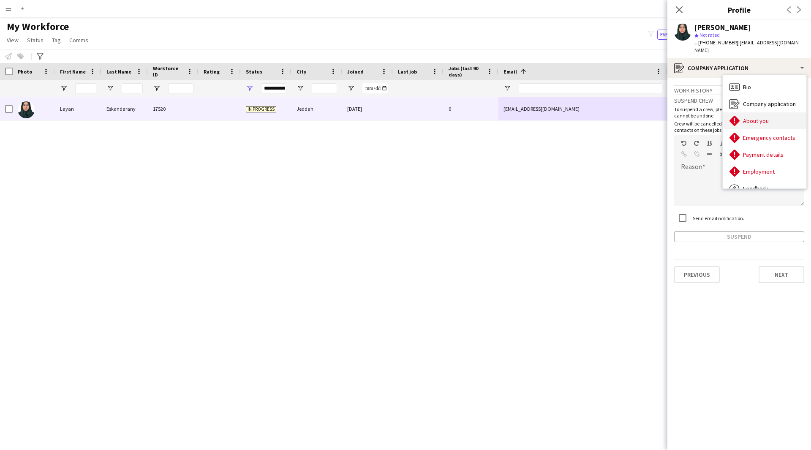
click at [772, 113] on div "About you About you" at bounding box center [764, 120] width 84 height 17
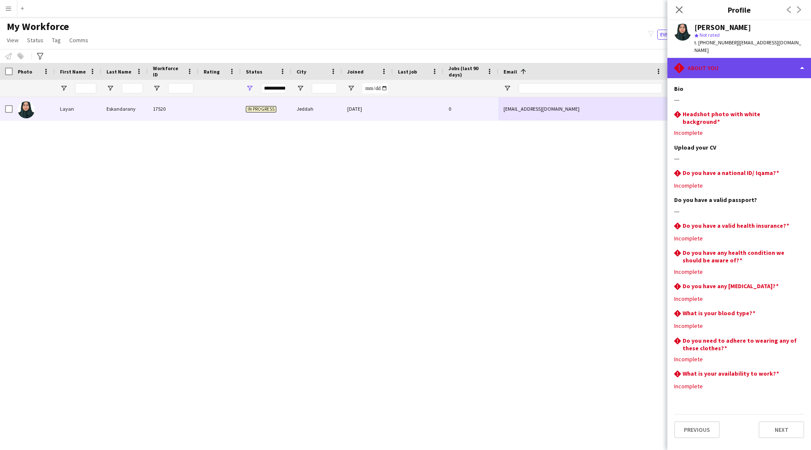
click at [728, 63] on div "rhombus-alert About you" at bounding box center [739, 68] width 144 height 20
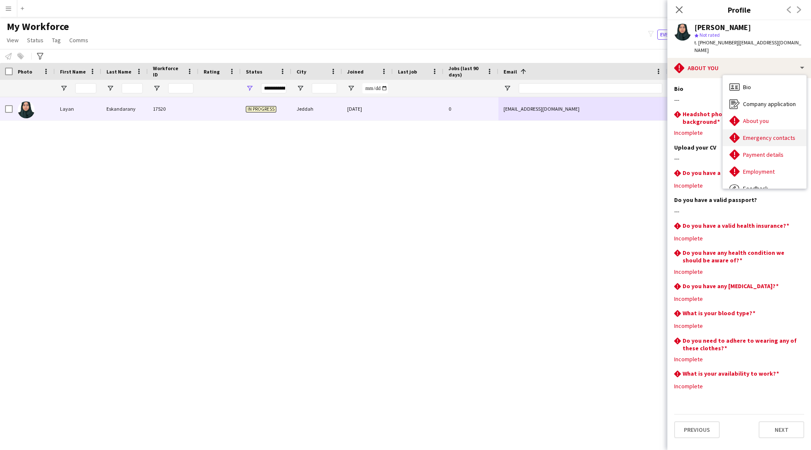
drag, startPoint x: 776, startPoint y: 127, endPoint x: 801, endPoint y: 133, distance: 25.6
click at [801, 133] on div "Emergency contacts Emergency contacts" at bounding box center [764, 137] width 84 height 17
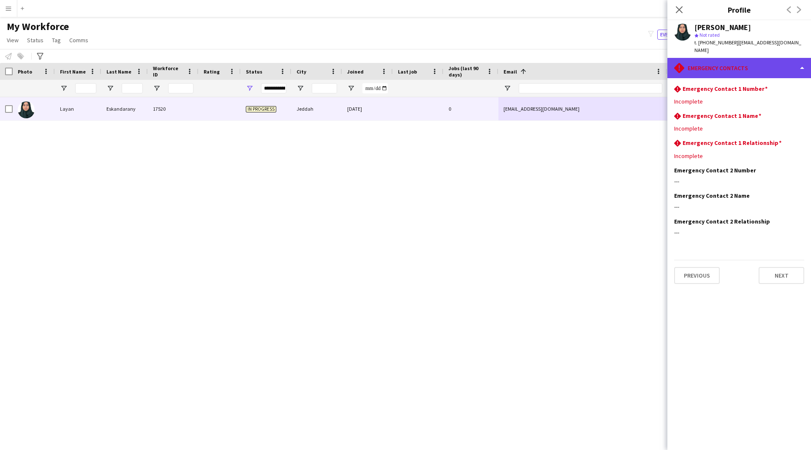
click at [736, 63] on div "rhombus-alert Emergency contacts" at bounding box center [739, 68] width 144 height 20
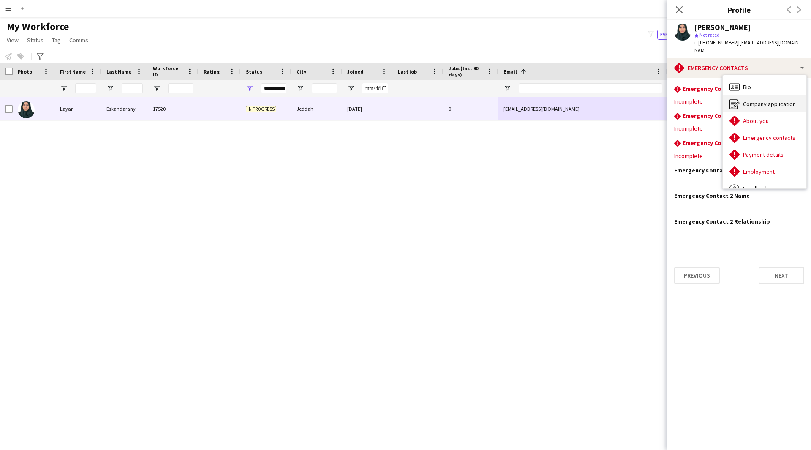
click at [769, 100] on span "Company application" at bounding box center [769, 104] width 53 height 8
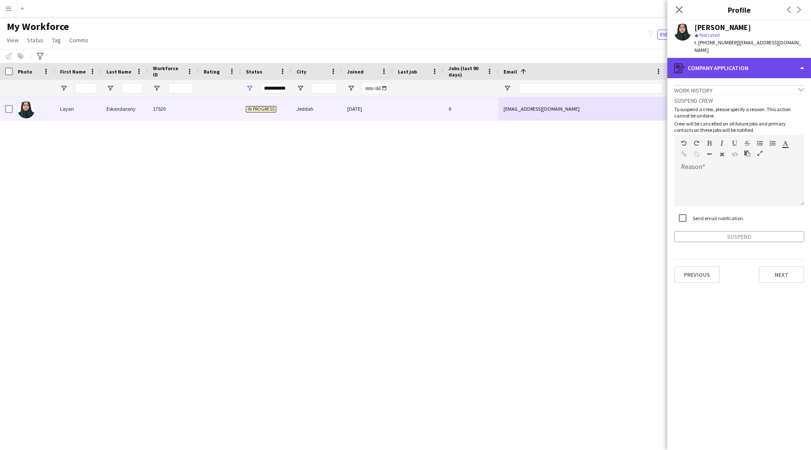
click at [742, 67] on div "register Company application" at bounding box center [739, 68] width 144 height 20
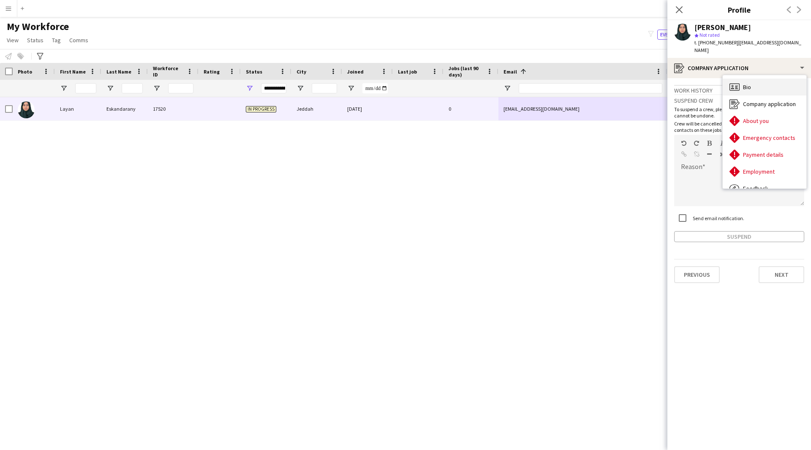
click at [755, 79] on div "Bio Bio" at bounding box center [764, 87] width 84 height 17
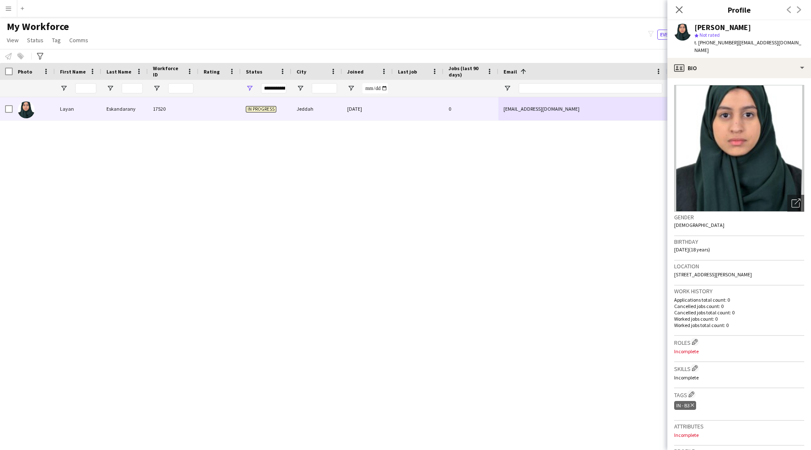
click at [578, 216] on div "[PERSON_NAME] 17520 In progress Jeddah [DATE] 0 [EMAIL_ADDRESS][DOMAIN_NAME] [P…" at bounding box center [392, 262] width 785 height 331
click at [682, 14] on icon "Close pop-in" at bounding box center [679, 9] width 8 height 8
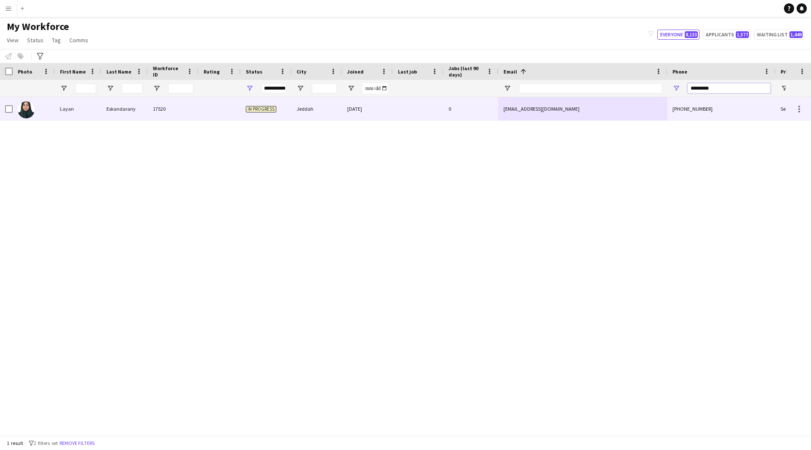
drag, startPoint x: 732, startPoint y: 89, endPoint x: 546, endPoint y: 95, distance: 186.3
click at [546, 95] on div at bounding box center [457, 88] width 915 height 17
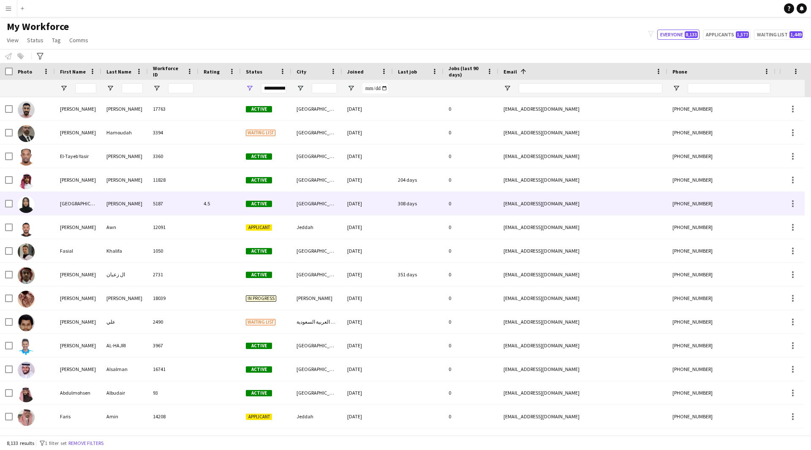
click at [236, 206] on div "4.5" at bounding box center [219, 203] width 42 height 23
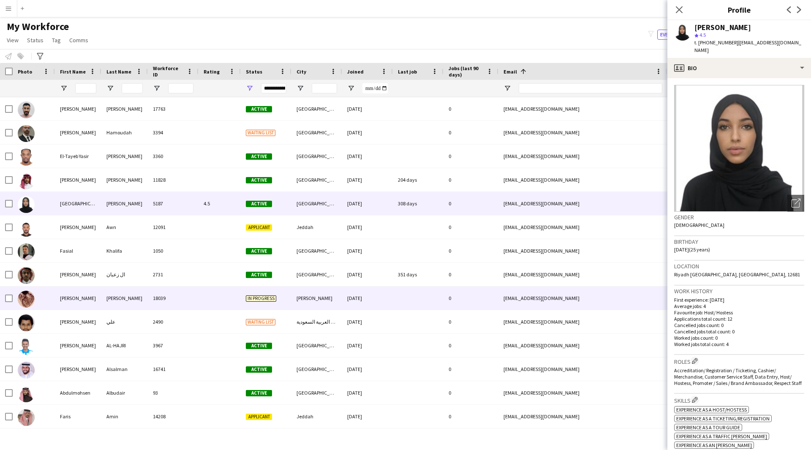
scroll to position [82, 0]
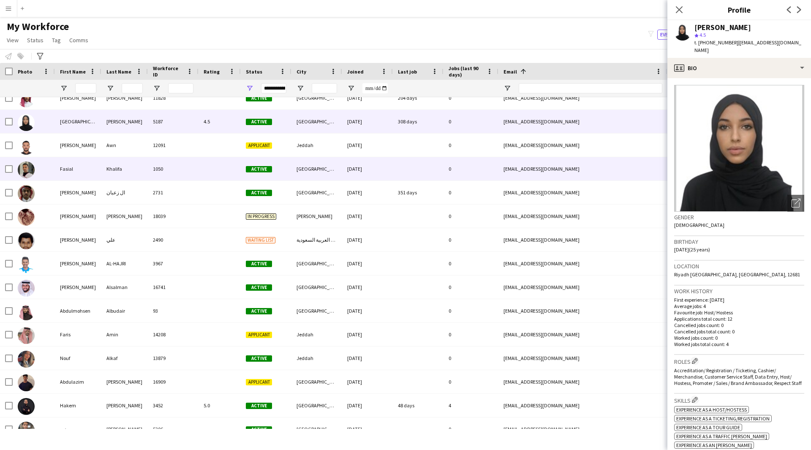
click at [467, 180] on div "0" at bounding box center [470, 168] width 55 height 23
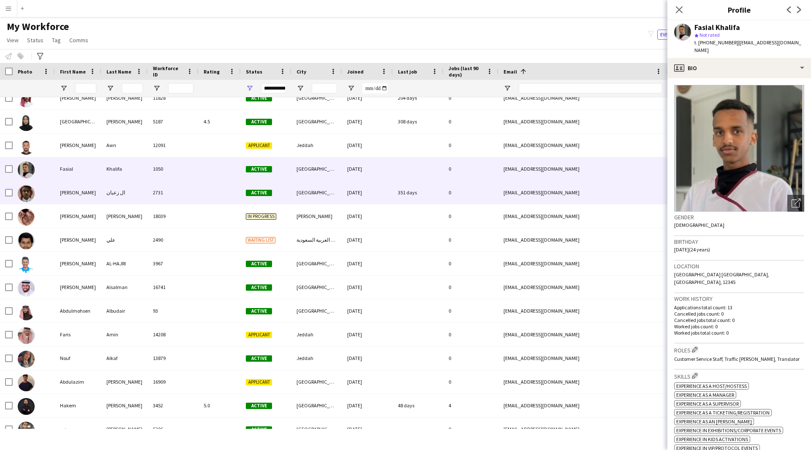
click at [481, 194] on div "0" at bounding box center [470, 192] width 55 height 23
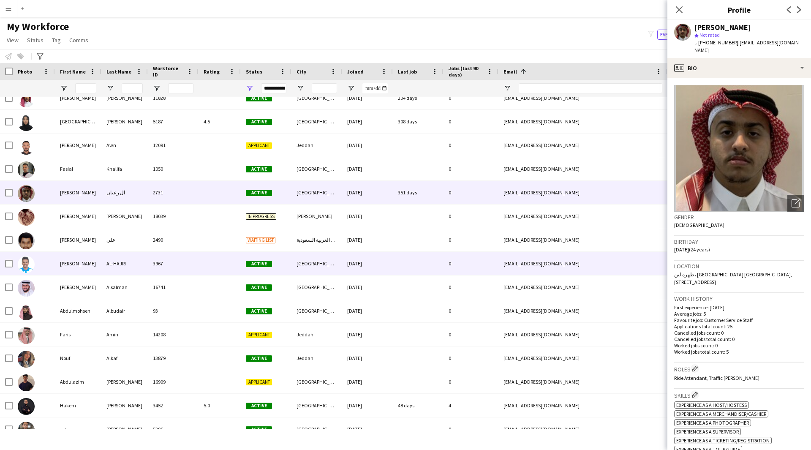
click at [422, 260] on div at bounding box center [418, 263] width 51 height 23
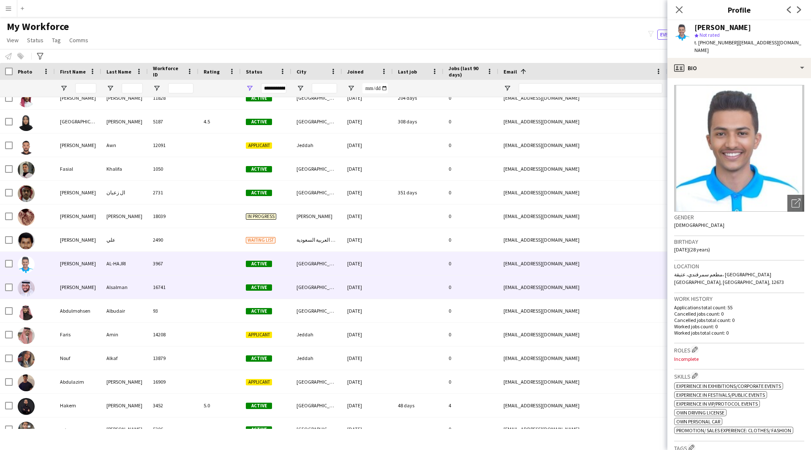
click at [419, 286] on div at bounding box center [418, 286] width 51 height 23
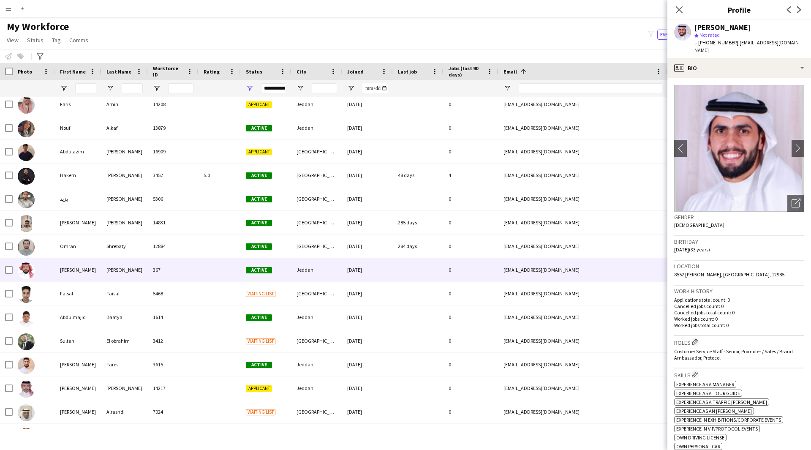
scroll to position [313, 0]
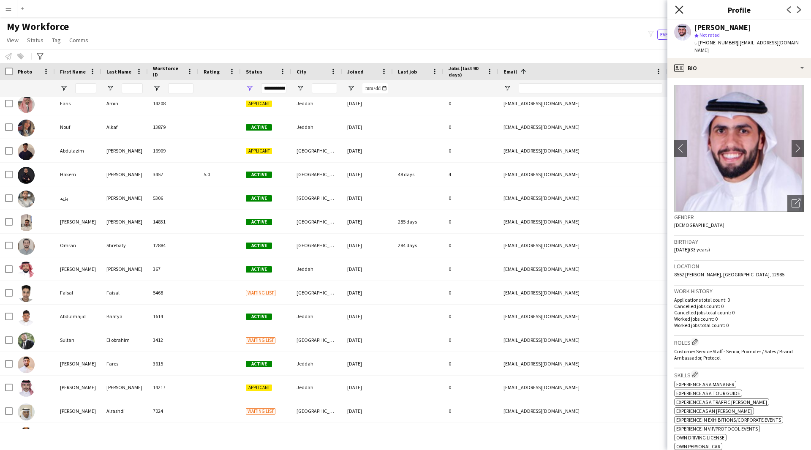
click at [677, 13] on icon "Close pop-in" at bounding box center [679, 9] width 8 height 8
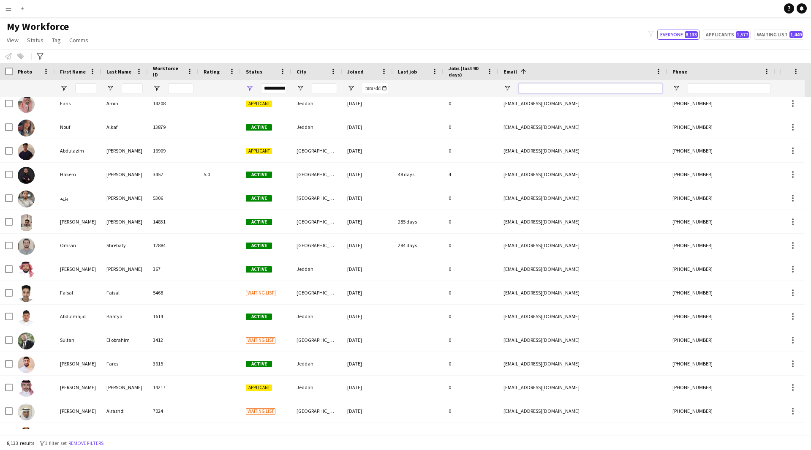
click at [553, 87] on input "Email Filter Input" at bounding box center [590, 88] width 144 height 10
paste input "**********"
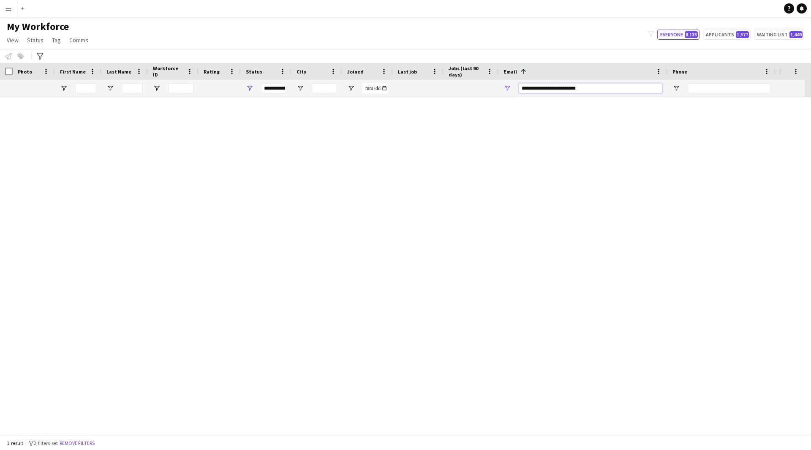
scroll to position [0, 0]
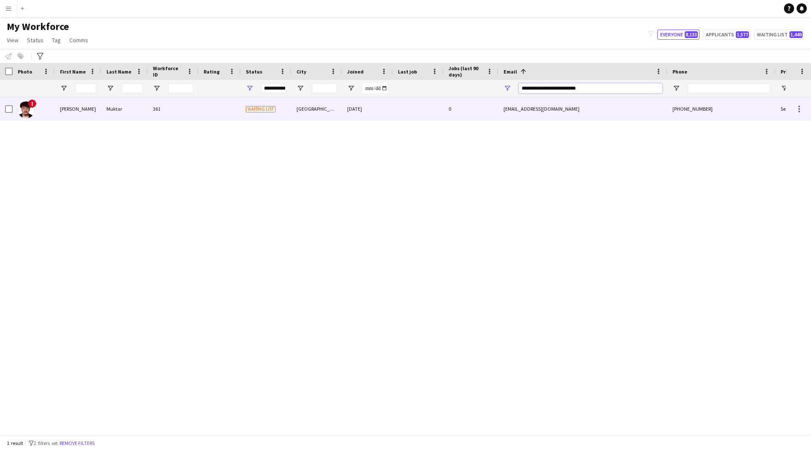
type input "**********"
click at [456, 98] on div "0" at bounding box center [470, 108] width 55 height 23
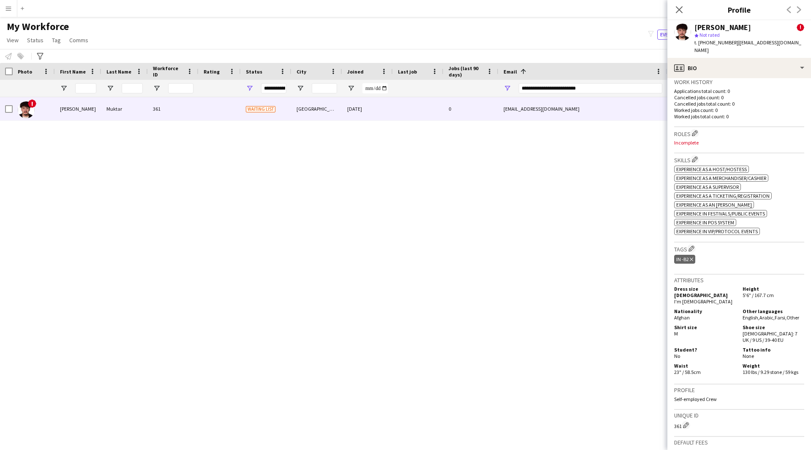
scroll to position [294, 0]
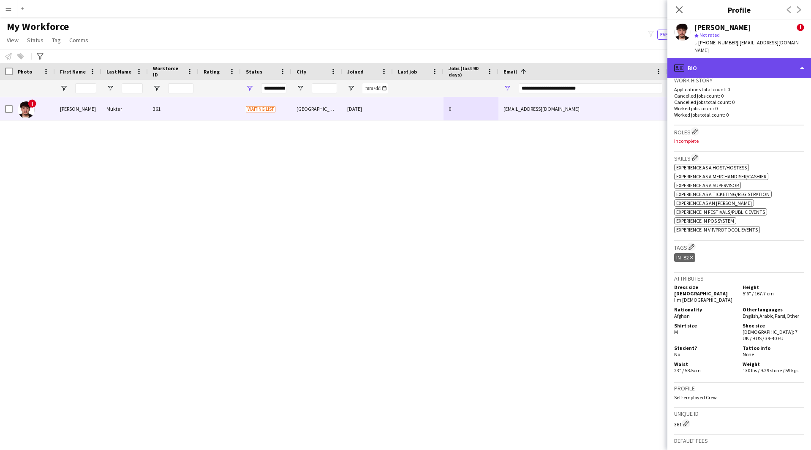
click at [763, 68] on div "profile Bio" at bounding box center [739, 68] width 144 height 20
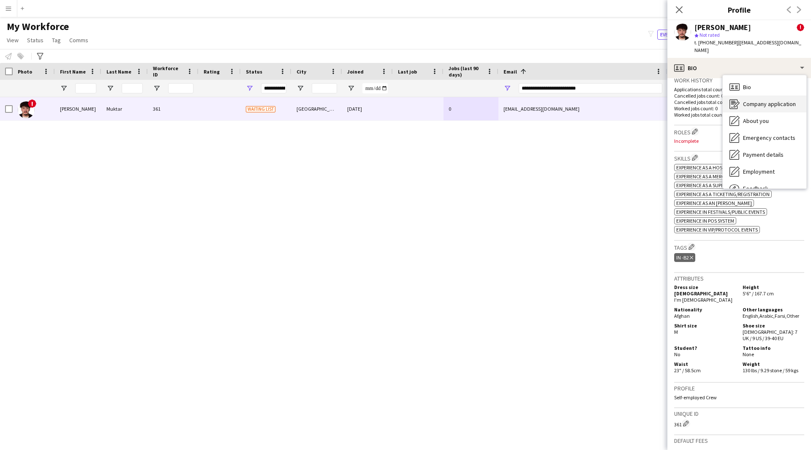
click at [752, 100] on span "Company application" at bounding box center [769, 104] width 53 height 8
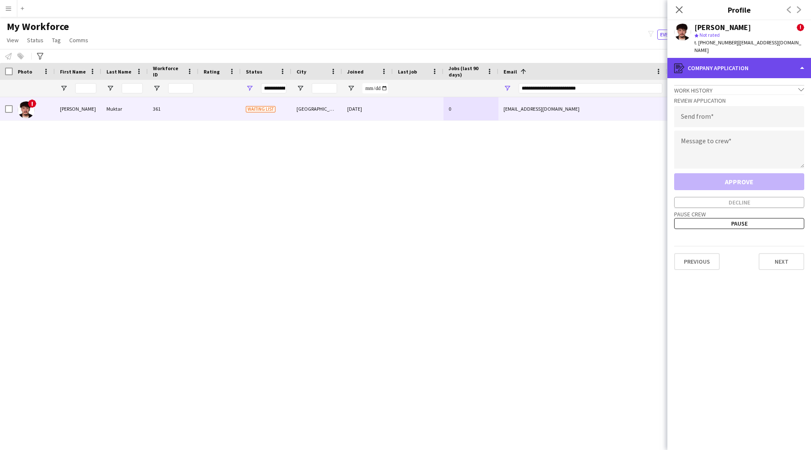
click at [721, 60] on div "register Company application" at bounding box center [739, 68] width 144 height 20
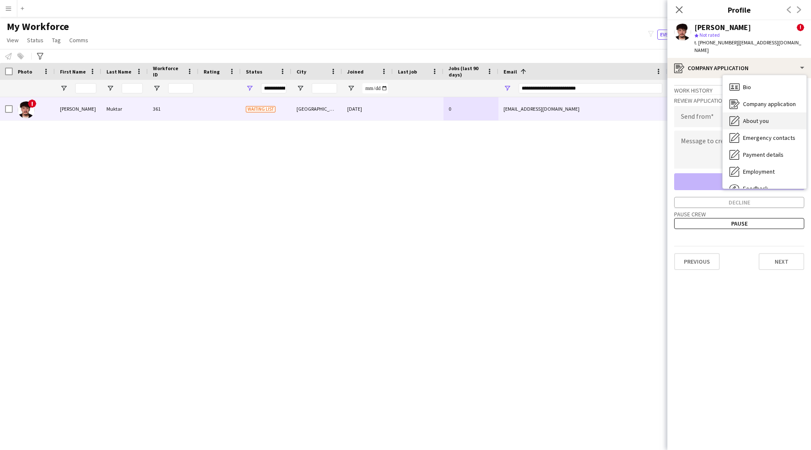
click at [759, 117] on div "About you About you" at bounding box center [764, 120] width 84 height 17
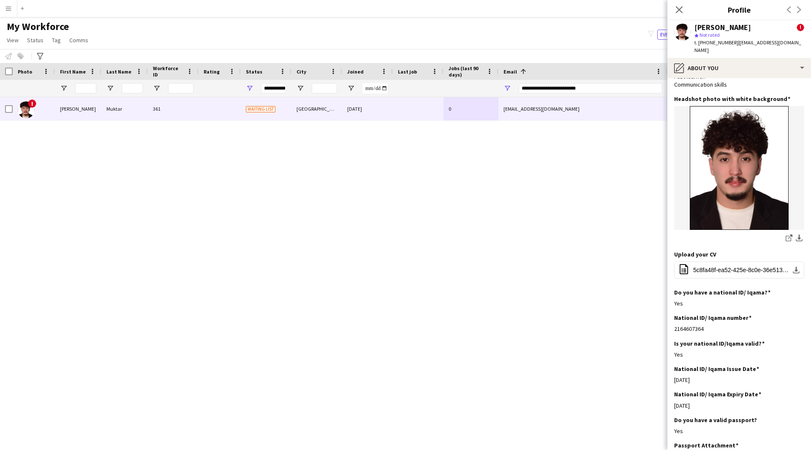
scroll to position [85, 0]
click at [735, 261] on button "office-file-sheet 5c8fa48f-ea52-425e-8c0e-36e513bb0357.pdf download-bottom" at bounding box center [739, 269] width 130 height 17
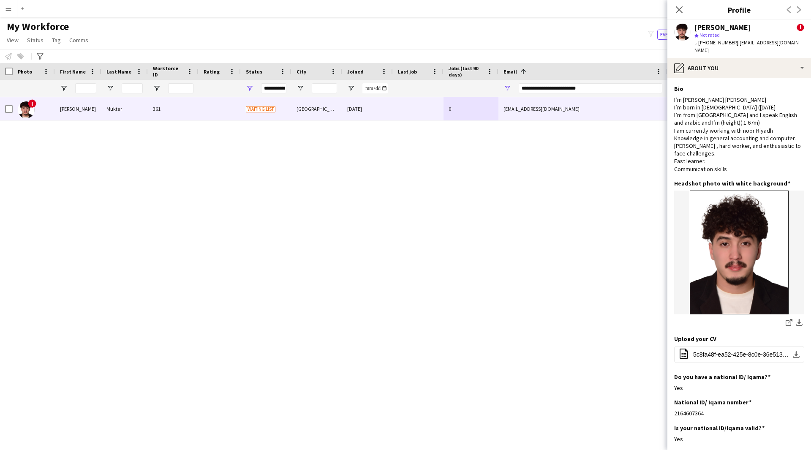
click at [753, 78] on app-section-data-types "Bio Edit this field I’m [PERSON_NAME] [PERSON_NAME] I’m born in [DEMOGRAPHIC_DA…" at bounding box center [739, 264] width 144 height 372
click at [753, 68] on div "pencil4 About you" at bounding box center [739, 68] width 144 height 20
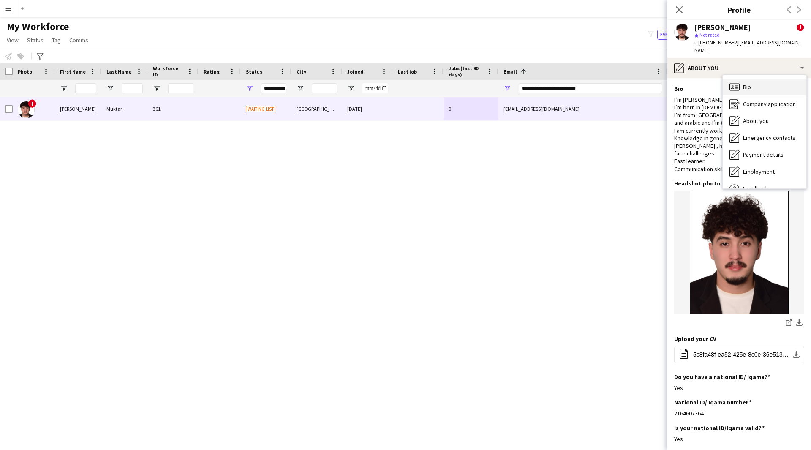
click at [753, 79] on div "Bio Bio" at bounding box center [764, 87] width 84 height 17
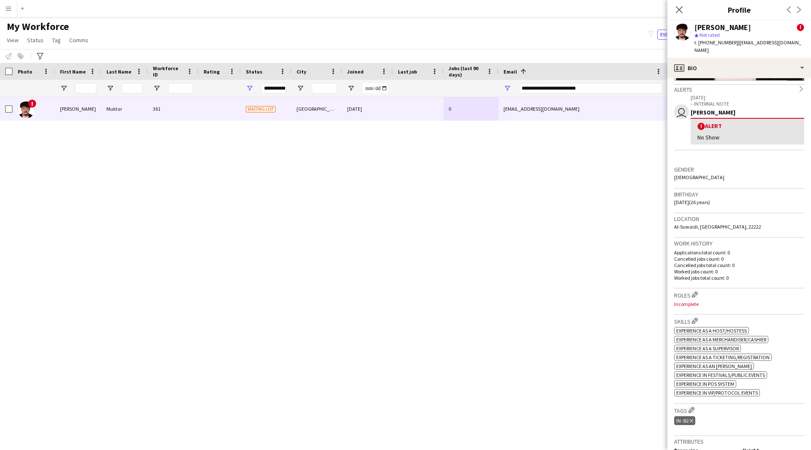
scroll to position [133, 0]
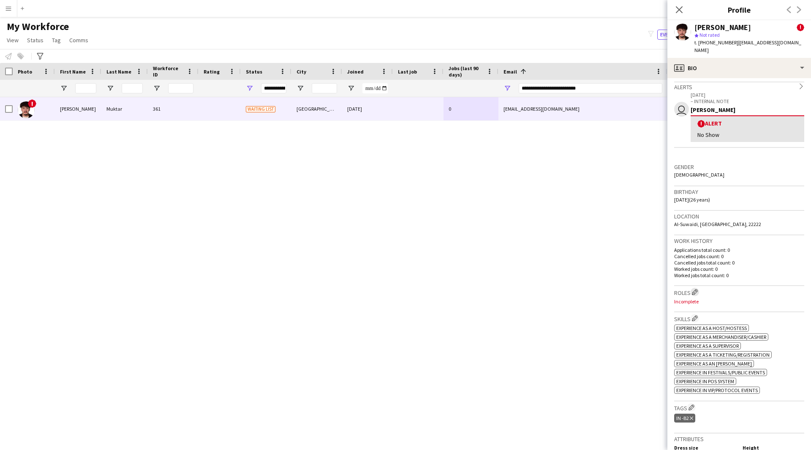
click at [696, 289] on app-icon "Edit crew company roles" at bounding box center [695, 292] width 6 height 6
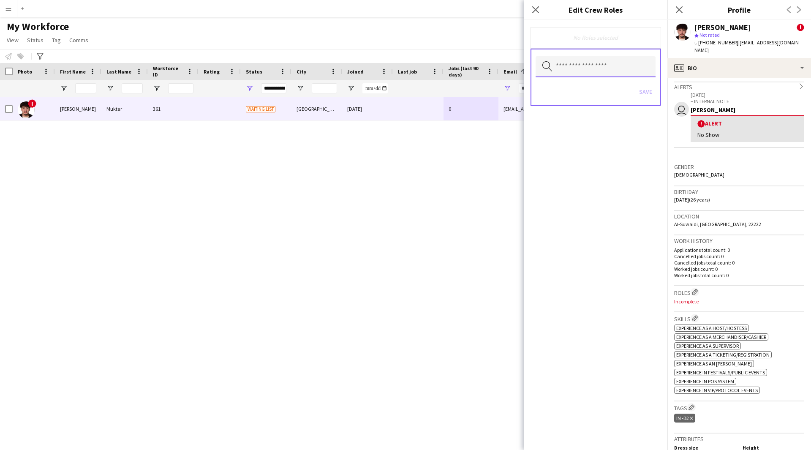
click at [592, 70] on input "text" at bounding box center [595, 66] width 120 height 21
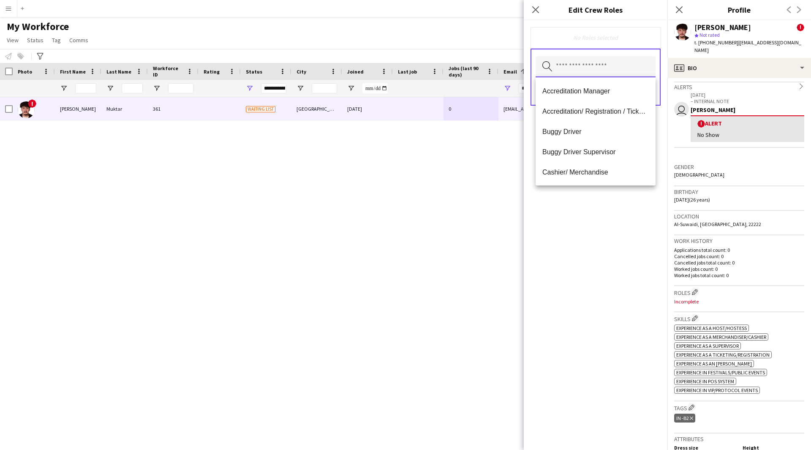
click at [592, 70] on input "text" at bounding box center [595, 66] width 120 height 21
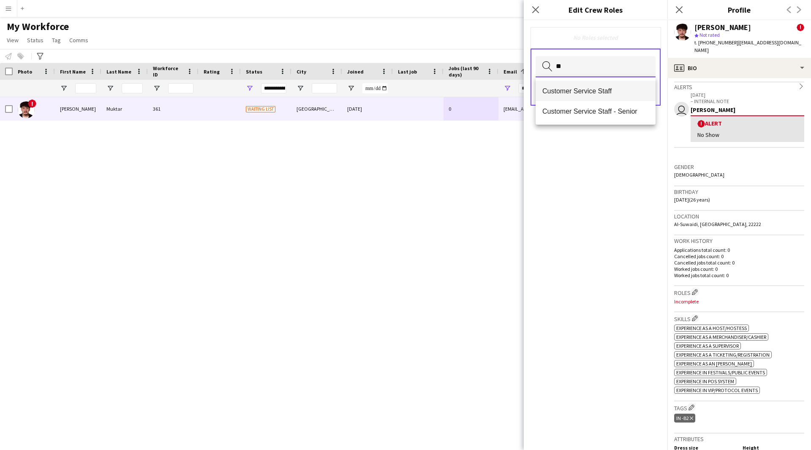
type input "**"
click at [591, 93] on span "Customer Service Staff" at bounding box center [595, 91] width 106 height 8
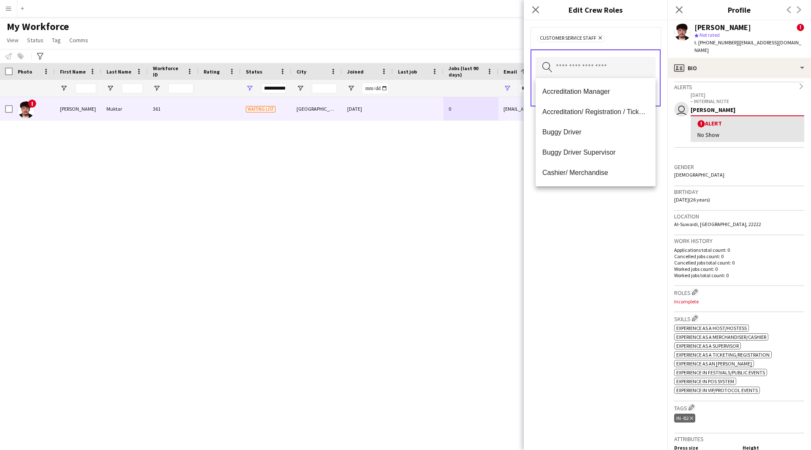
click at [599, 249] on div "Customer Service Staff Remove Search by role type Save" at bounding box center [596, 234] width 144 height 429
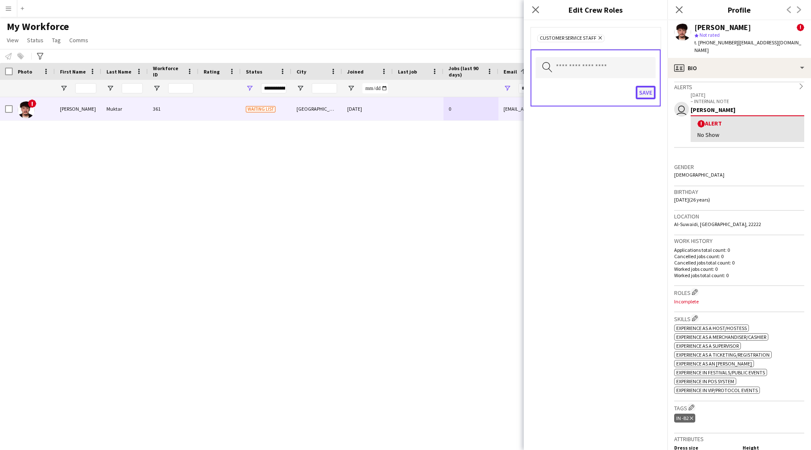
click at [638, 89] on button "Save" at bounding box center [645, 93] width 20 height 14
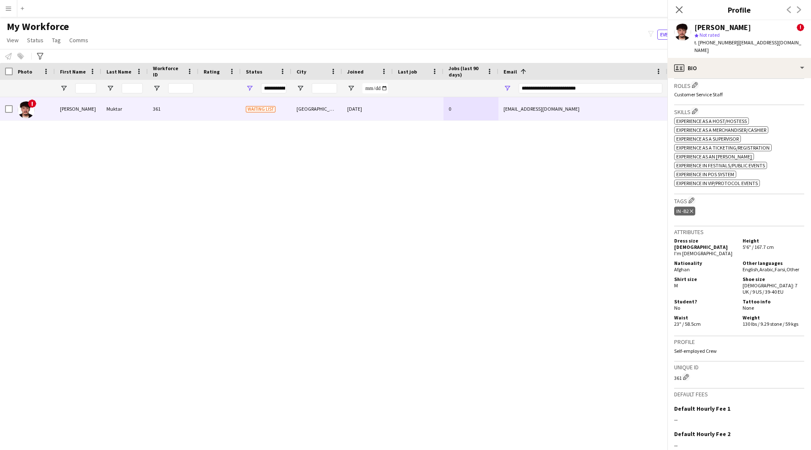
scroll to position [341, 0]
click at [693, 197] on app-icon "Edit crew company tags" at bounding box center [691, 200] width 6 height 6
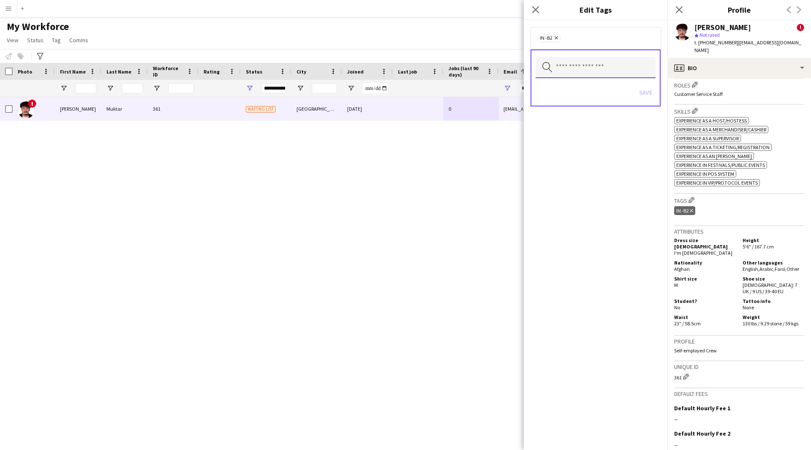
click at [616, 66] on input "text" at bounding box center [595, 67] width 120 height 21
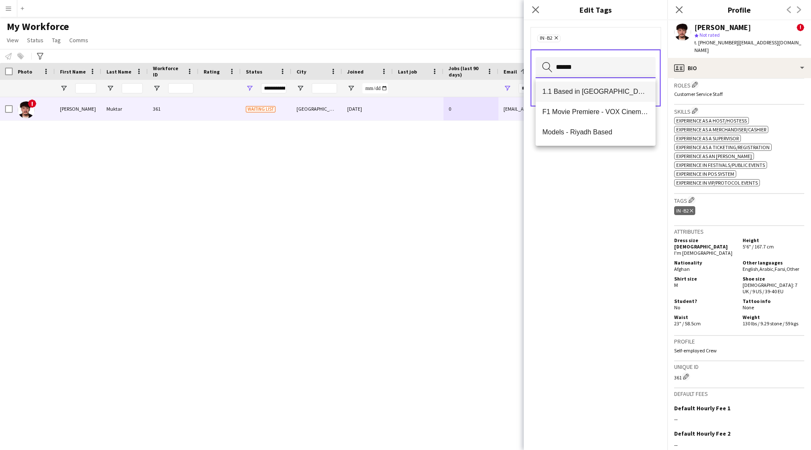
type input "******"
click at [602, 87] on mat-option "1.1 Based in [GEOGRAPHIC_DATA]" at bounding box center [595, 91] width 120 height 20
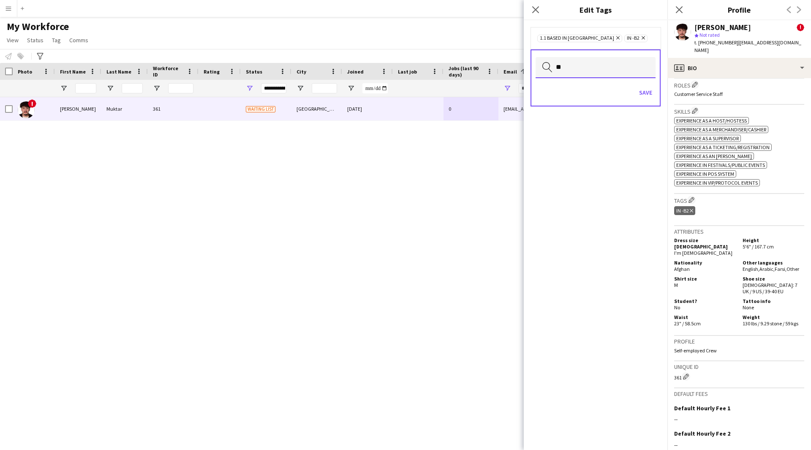
type input "*"
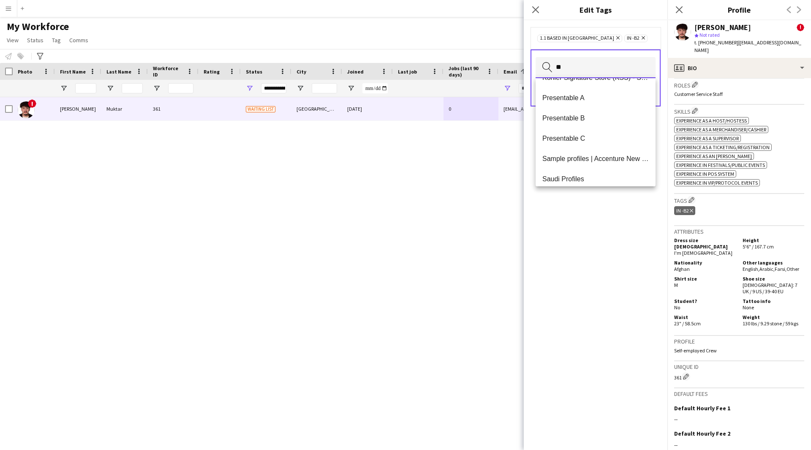
scroll to position [162, 0]
type input "**"
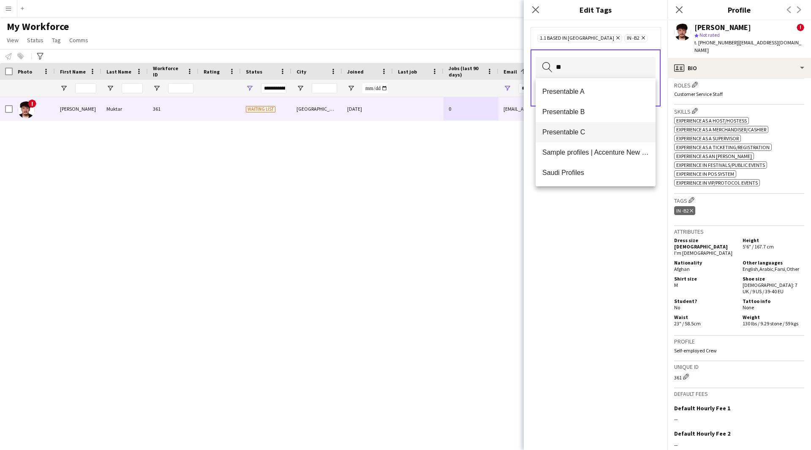
click at [589, 125] on mat-option "Presentable C" at bounding box center [595, 132] width 120 height 20
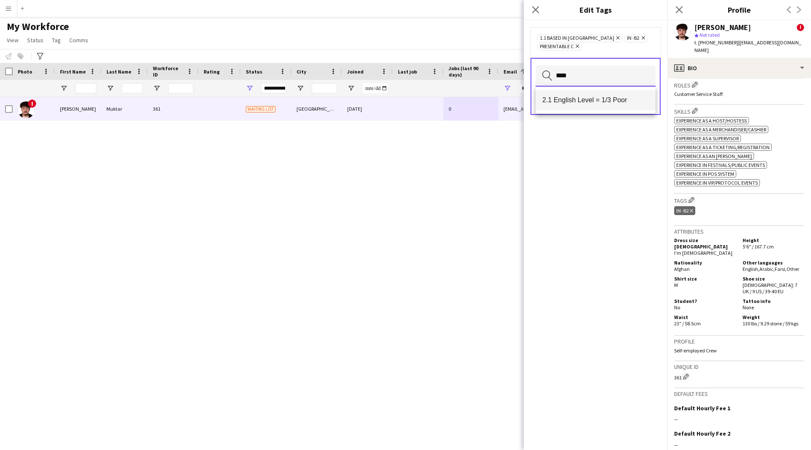
type input "****"
click at [578, 97] on span "2.1 English Level = 1/3 Poor" at bounding box center [595, 100] width 106 height 8
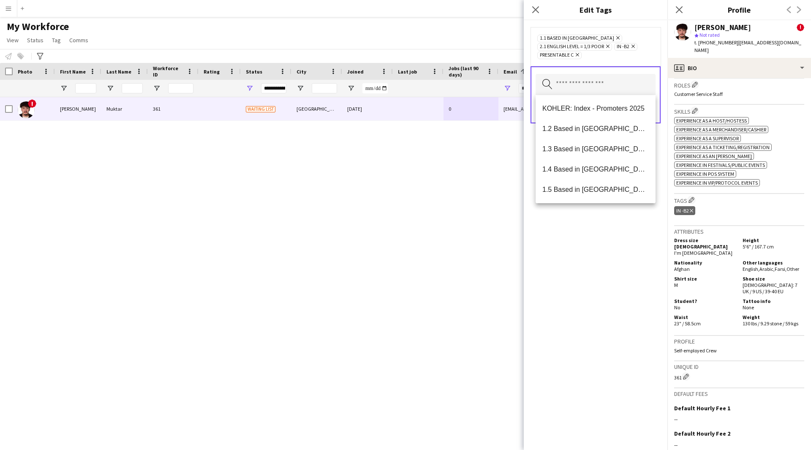
click at [617, 263] on div "1.1 Based in [GEOGRAPHIC_DATA] Remove 2.1 English Level = 1/3 Poor Remove IN -B…" at bounding box center [596, 234] width 144 height 429
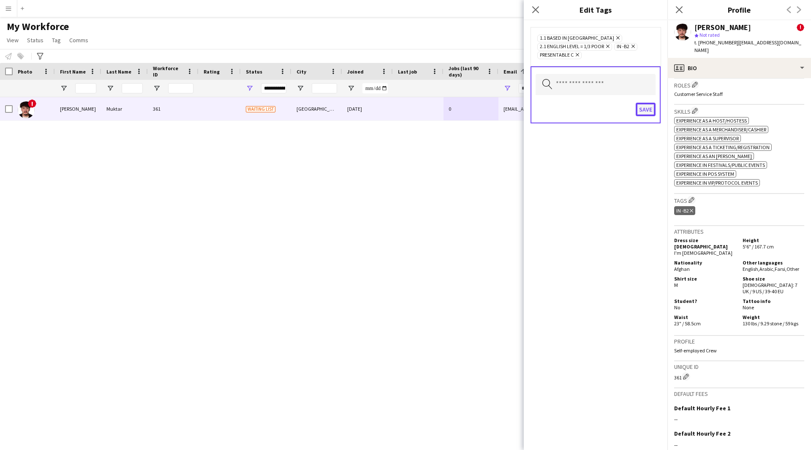
click at [645, 115] on button "Save" at bounding box center [645, 110] width 20 height 14
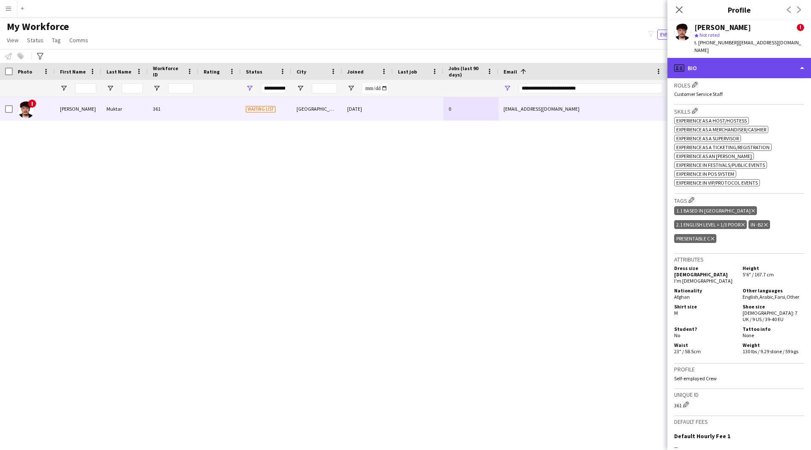
click at [750, 70] on div "profile Bio" at bounding box center [739, 68] width 144 height 20
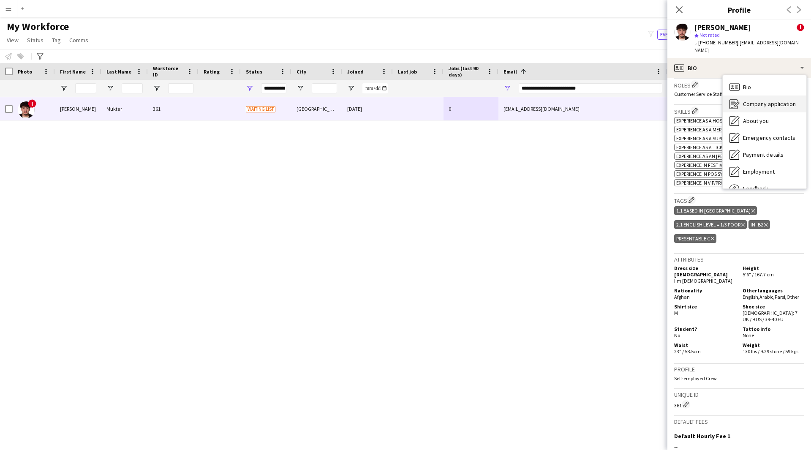
click at [762, 100] on span "Company application" at bounding box center [769, 104] width 53 height 8
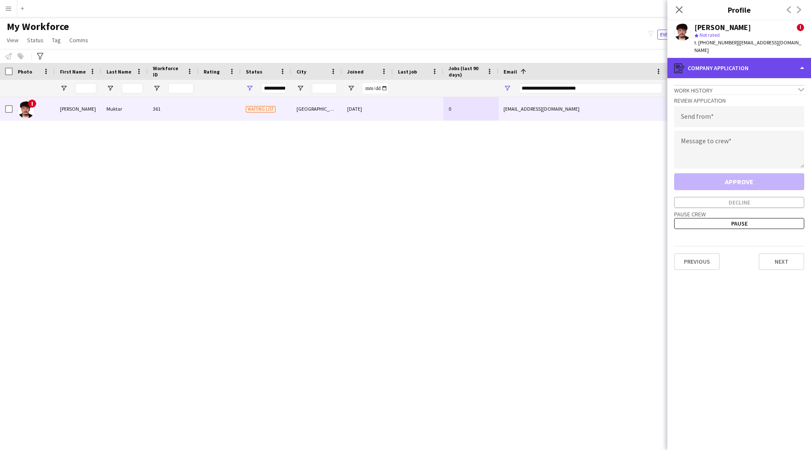
click at [751, 70] on div "register Company application" at bounding box center [739, 68] width 144 height 20
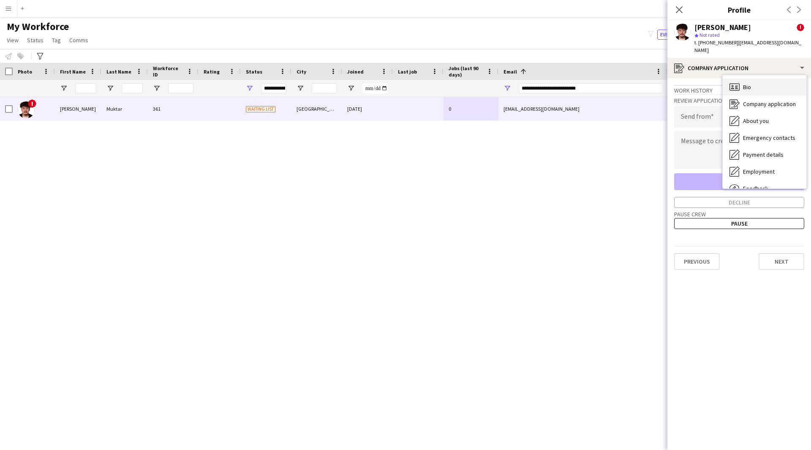
click at [761, 83] on div "Bio Bio" at bounding box center [764, 87] width 84 height 17
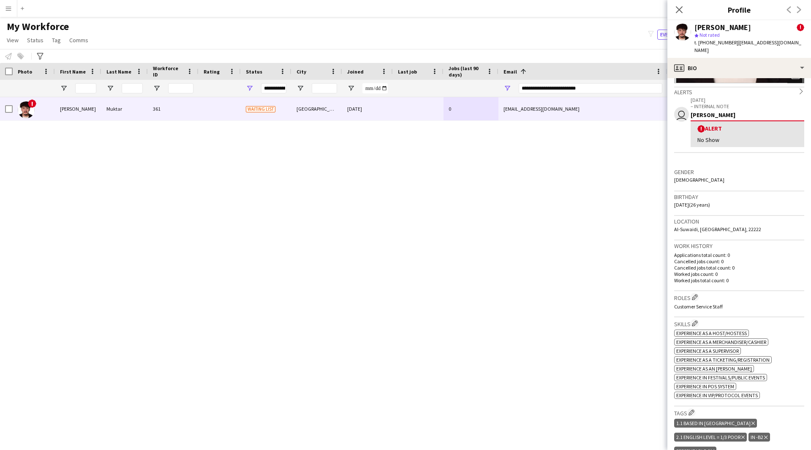
scroll to position [138, 0]
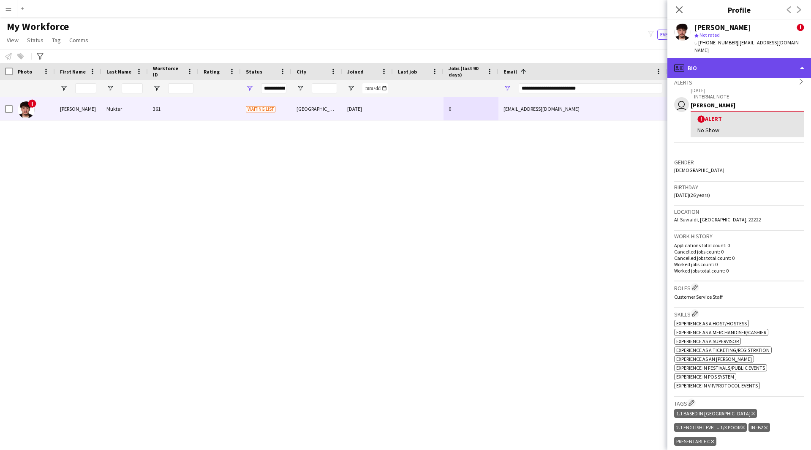
click at [715, 66] on div "profile Bio" at bounding box center [739, 68] width 144 height 20
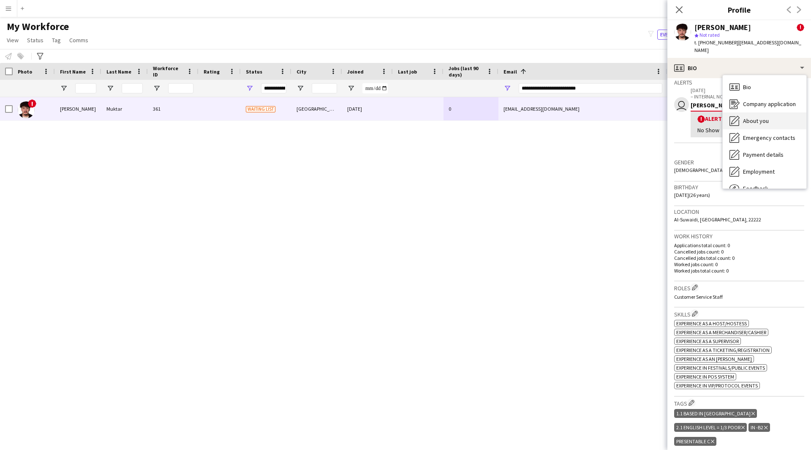
click at [755, 117] on span "About you" at bounding box center [756, 121] width 26 height 8
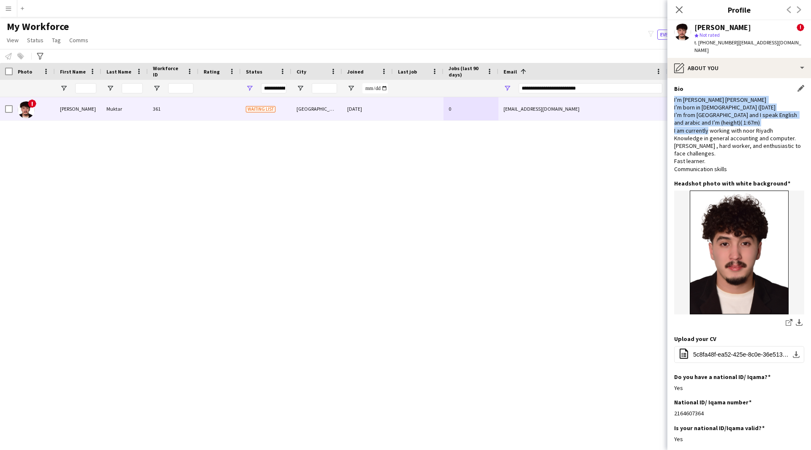
drag, startPoint x: 673, startPoint y: 92, endPoint x: 733, endPoint y: 120, distance: 66.7
click at [733, 120] on app-section-data-types "Bio Edit this field I’m [PERSON_NAME] [PERSON_NAME] I’m born in [DEMOGRAPHIC_DA…" at bounding box center [739, 264] width 144 height 372
click at [733, 125] on div "I’m [PERSON_NAME] [PERSON_NAME] I’m born in [DEMOGRAPHIC_DATA] ([DATE] I’m from…" at bounding box center [739, 134] width 130 height 77
drag, startPoint x: 730, startPoint y: 114, endPoint x: 722, endPoint y: 119, distance: 9.8
click at [722, 119] on div "I’m [PERSON_NAME] [PERSON_NAME] I’m born in [DEMOGRAPHIC_DATA] ([DATE] I’m from…" at bounding box center [739, 134] width 130 height 77
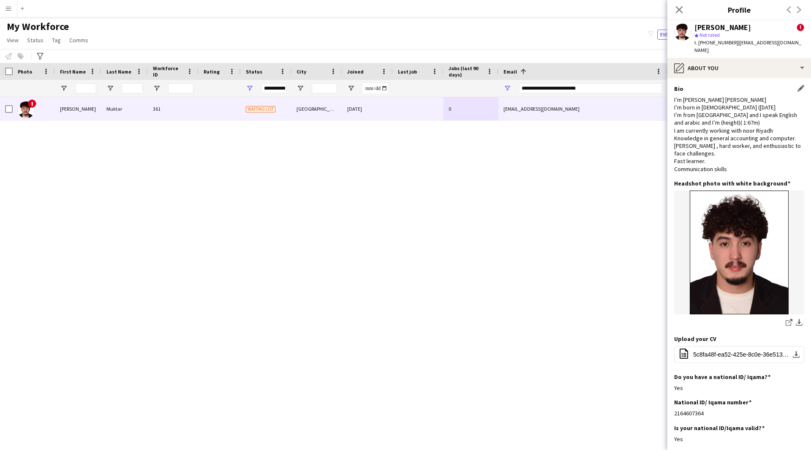
click at [744, 114] on div "I’m [PERSON_NAME] [PERSON_NAME] I’m born in [DEMOGRAPHIC_DATA] ([DATE] I’m from…" at bounding box center [739, 134] width 130 height 77
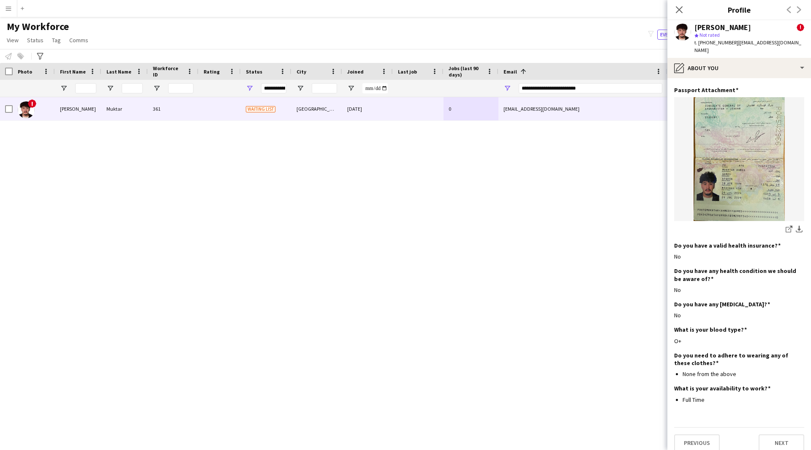
scroll to position [0, 0]
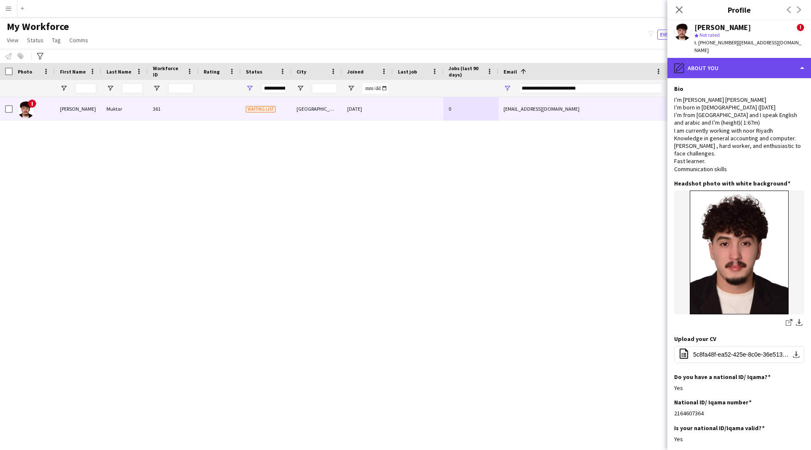
click at [733, 62] on div "pencil4 About you" at bounding box center [739, 68] width 144 height 20
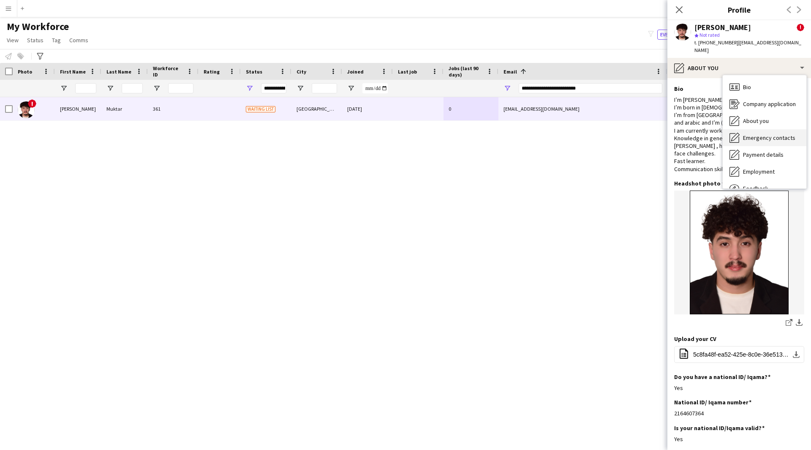
click at [770, 134] on div "Emergency contacts Emergency contacts" at bounding box center [764, 137] width 84 height 17
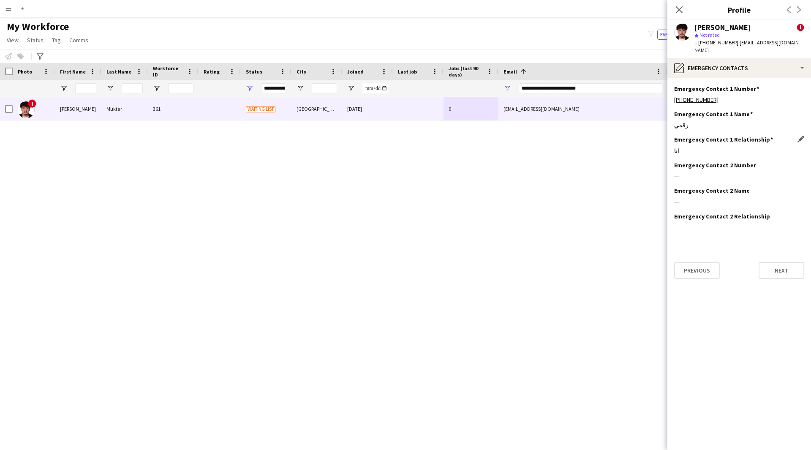
drag, startPoint x: 700, startPoint y: 118, endPoint x: 697, endPoint y: 130, distance: 12.0
click at [697, 130] on app-section-data-types "Emergency Contact 1 Number Edit this field [PHONE_NUMBER] Emergency Contact 1 N…" at bounding box center [739, 264] width 144 height 372
click at [709, 127] on div "Emergency Contact 1 Name Edit this field رقمي" at bounding box center [739, 122] width 130 height 25
click at [684, 153] on div "Emergency Contact 1 Relationship Edit this field انا" at bounding box center [739, 148] width 130 height 25
click at [693, 123] on div "Emergency Contact 1 Name Edit this field رقمي" at bounding box center [739, 122] width 130 height 25
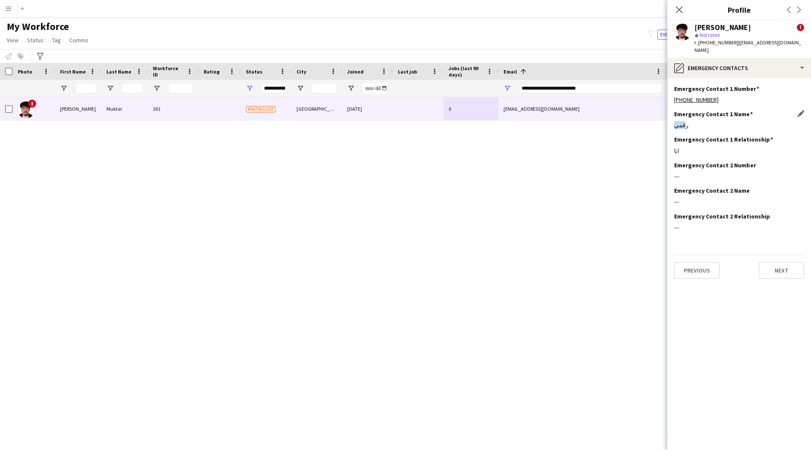
drag, startPoint x: 699, startPoint y: 115, endPoint x: 676, endPoint y: 117, distance: 22.9
click at [676, 121] on div "رقمي" at bounding box center [739, 125] width 130 height 8
drag, startPoint x: 695, startPoint y: 142, endPoint x: 676, endPoint y: 146, distance: 19.3
click at [676, 147] on div "انا" at bounding box center [739, 151] width 130 height 8
click at [684, 147] on div "انا" at bounding box center [739, 151] width 130 height 8
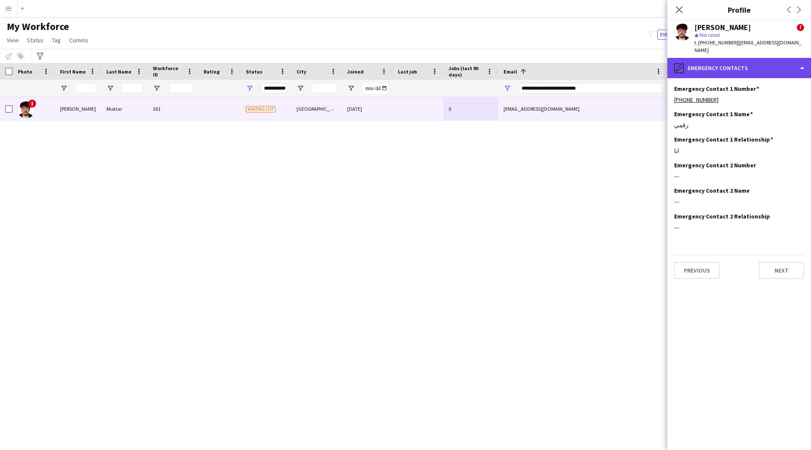
click at [741, 67] on div "pencil4 Emergency contacts" at bounding box center [739, 68] width 144 height 20
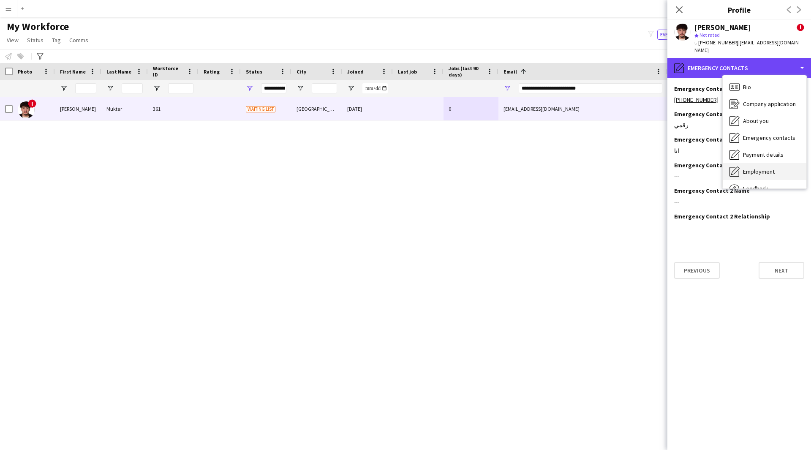
scroll to position [29, 0]
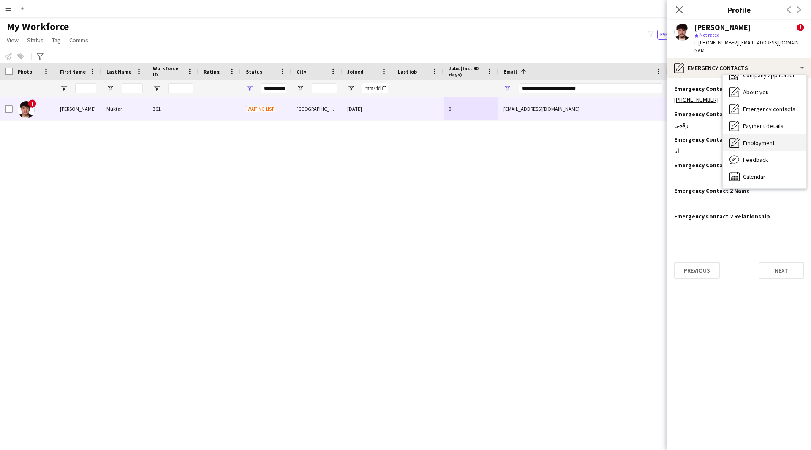
click at [761, 139] on span "Employment" at bounding box center [759, 143] width 32 height 8
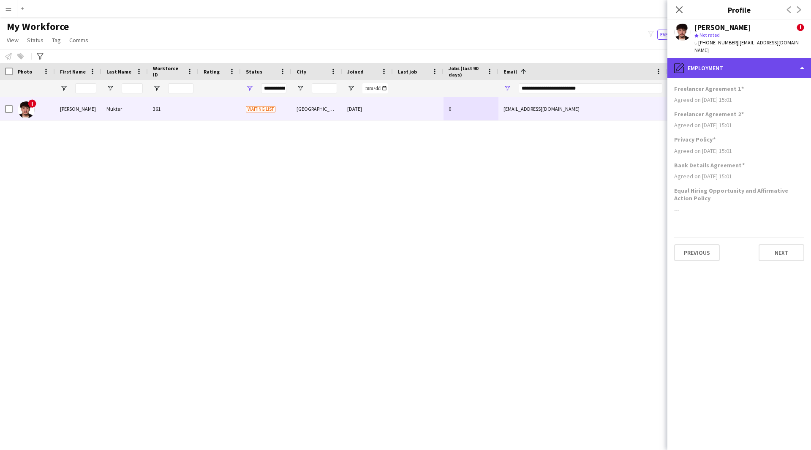
click at [756, 62] on div "pencil4 Employment" at bounding box center [739, 68] width 144 height 20
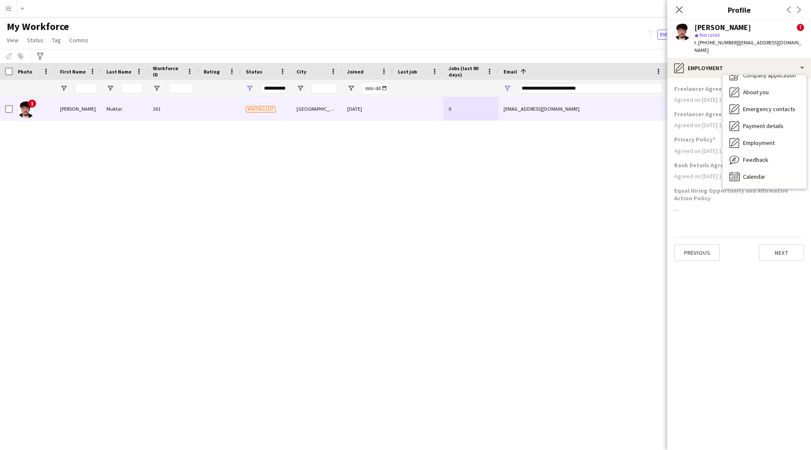
click at [711, 206] on div "---" at bounding box center [739, 210] width 130 height 8
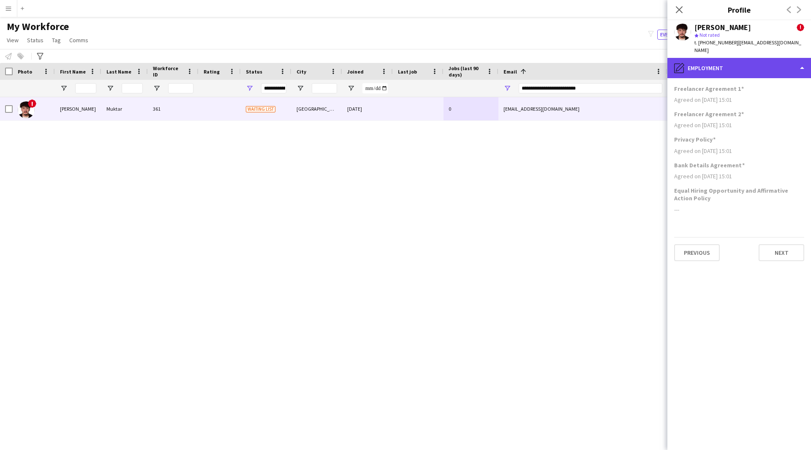
click at [749, 67] on div "pencil4 Employment" at bounding box center [739, 68] width 144 height 20
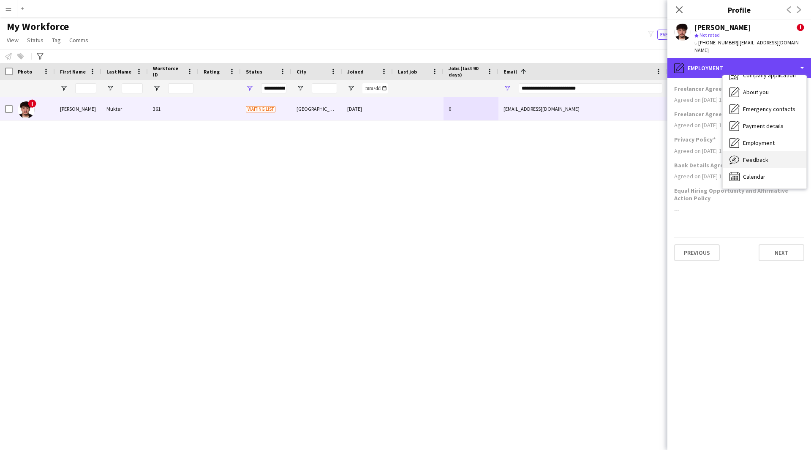
scroll to position [0, 0]
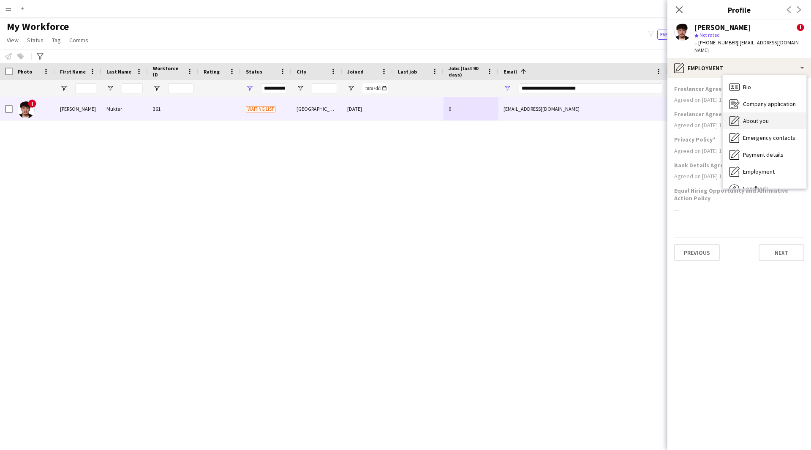
click at [779, 112] on div "About you About you" at bounding box center [764, 120] width 84 height 17
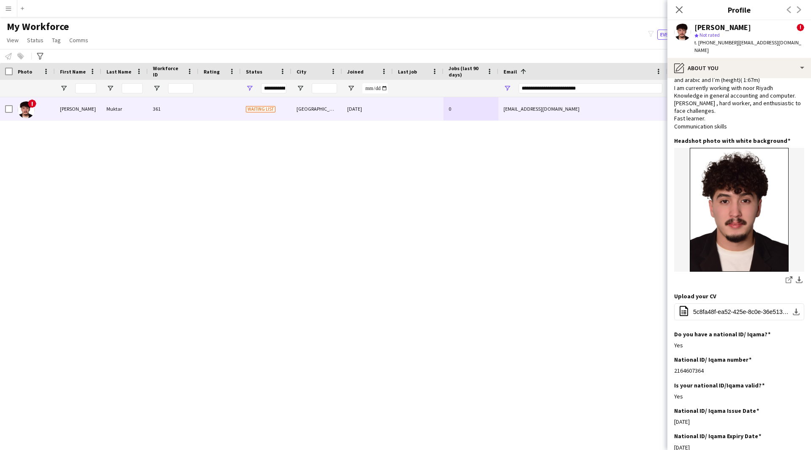
scroll to position [42, 0]
click at [684, 13] on app-icon "Close pop-in" at bounding box center [679, 10] width 12 height 12
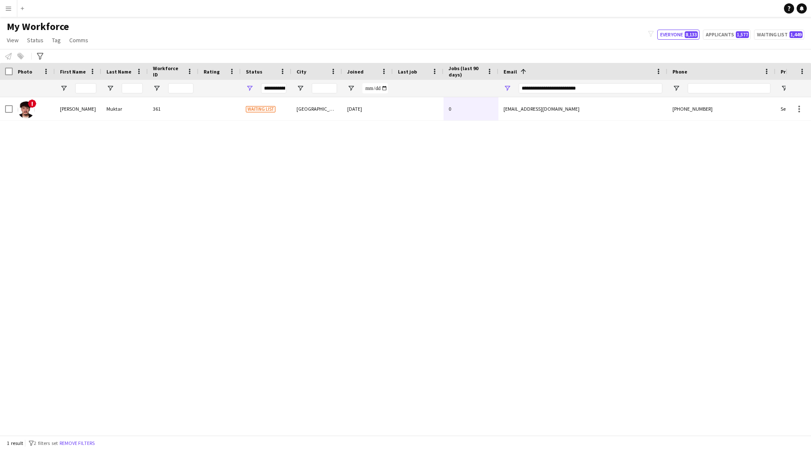
click at [617, 94] on div "**********" at bounding box center [590, 88] width 144 height 17
drag, startPoint x: 617, startPoint y: 90, endPoint x: 421, endPoint y: 85, distance: 196.8
click at [421, 85] on div at bounding box center [457, 88] width 915 height 17
paste input "Email Filter Input"
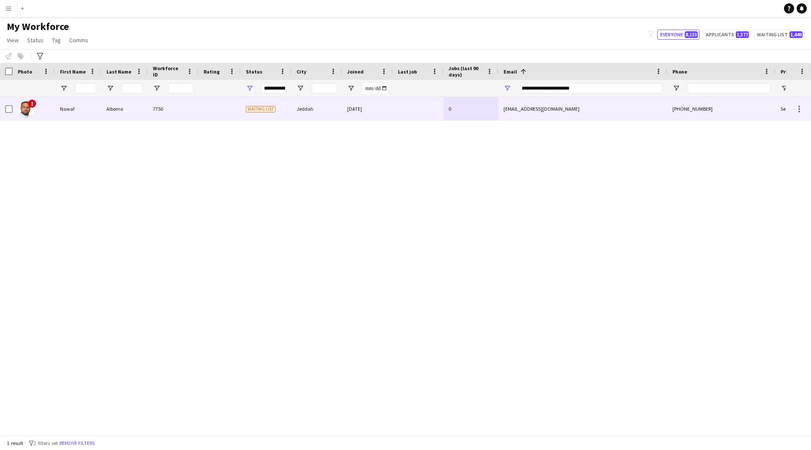
click at [410, 114] on div at bounding box center [418, 108] width 51 height 23
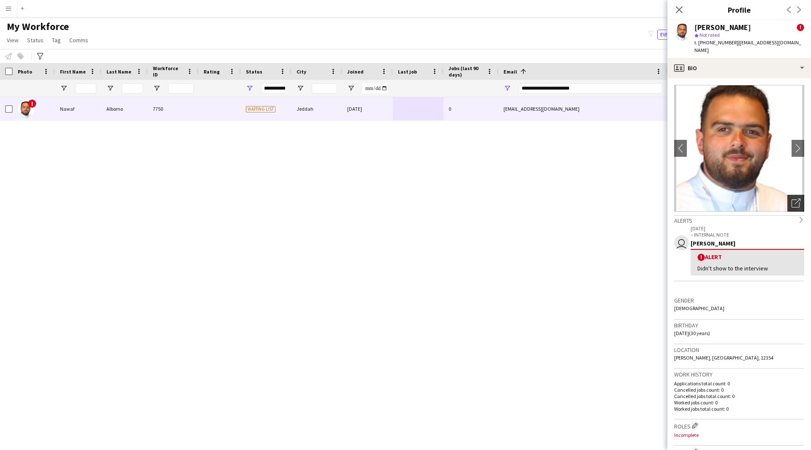
click at [794, 195] on div "Open photos pop-in" at bounding box center [795, 203] width 17 height 17
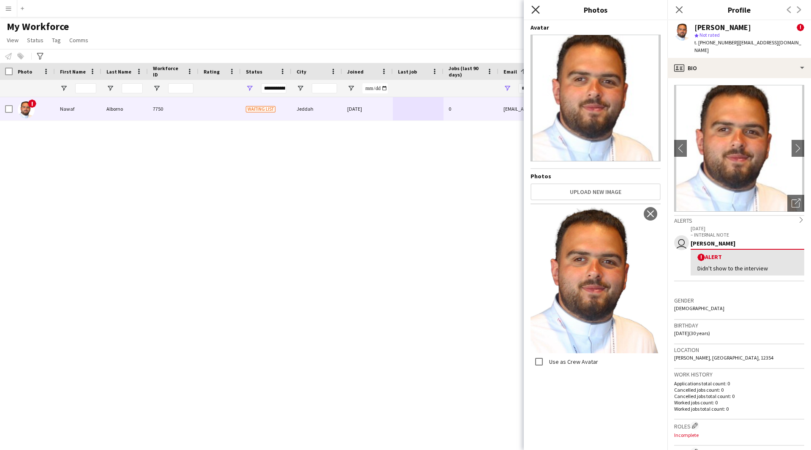
click at [533, 12] on icon at bounding box center [535, 9] width 8 height 8
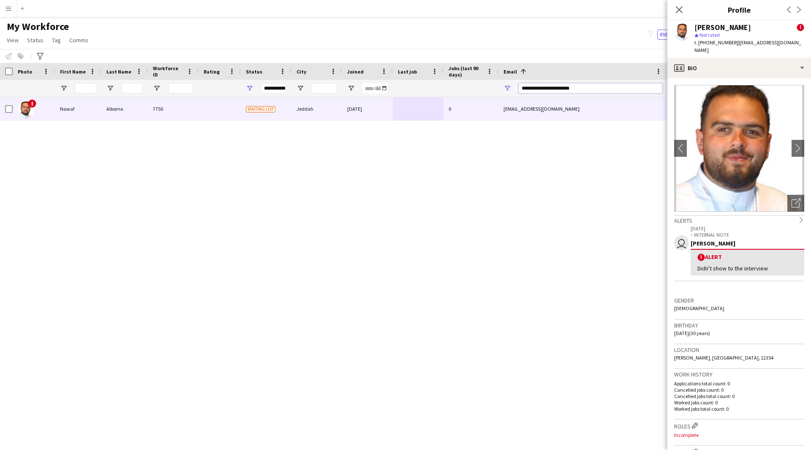
drag, startPoint x: 584, startPoint y: 87, endPoint x: 383, endPoint y: 122, distance: 204.9
click at [383, 122] on div "Workforce Details Photo First Name" at bounding box center [405, 249] width 811 height 372
paste input "***"
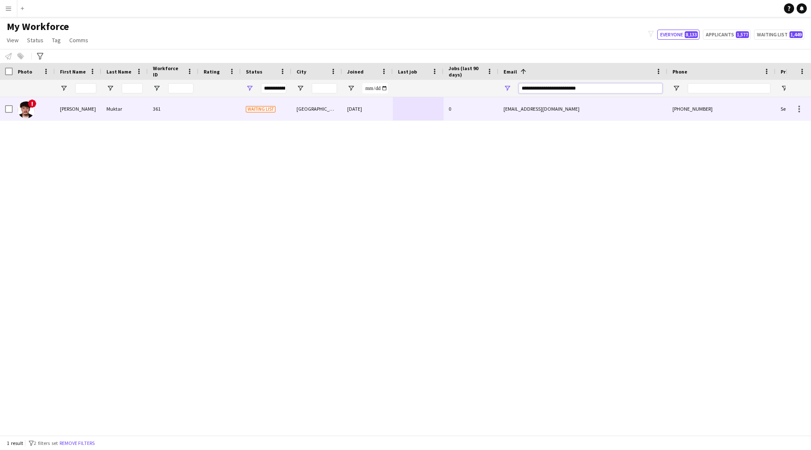
type input "**********"
click at [453, 112] on div "0" at bounding box center [470, 108] width 55 height 23
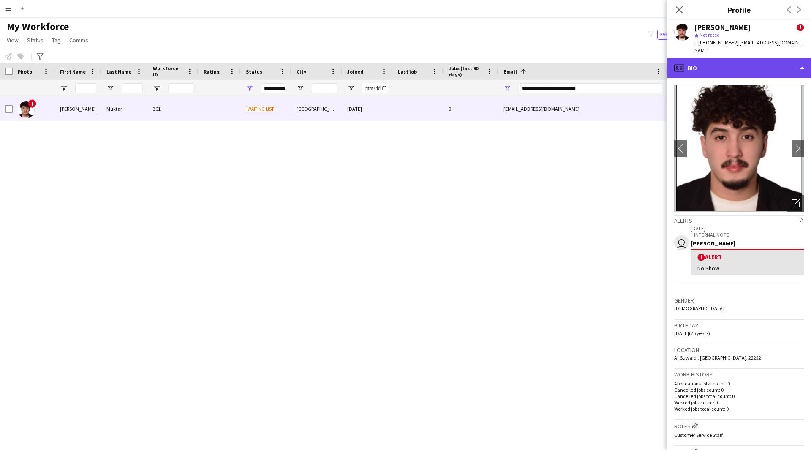
click at [757, 64] on div "profile Bio" at bounding box center [739, 68] width 144 height 20
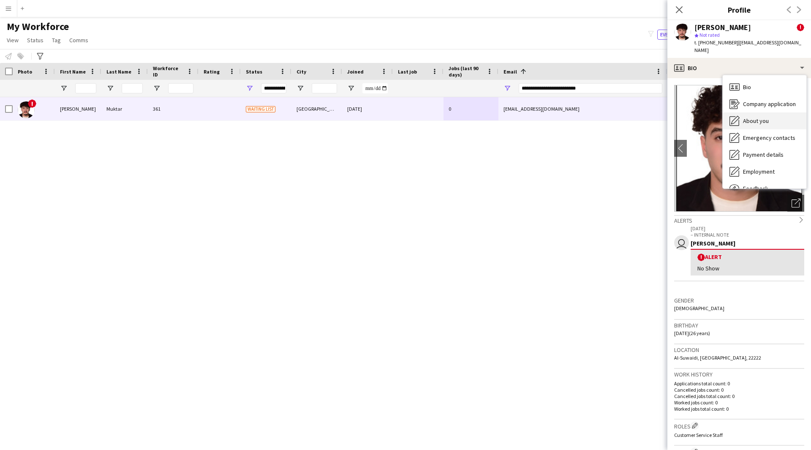
click at [763, 117] on span "About you" at bounding box center [756, 121] width 26 height 8
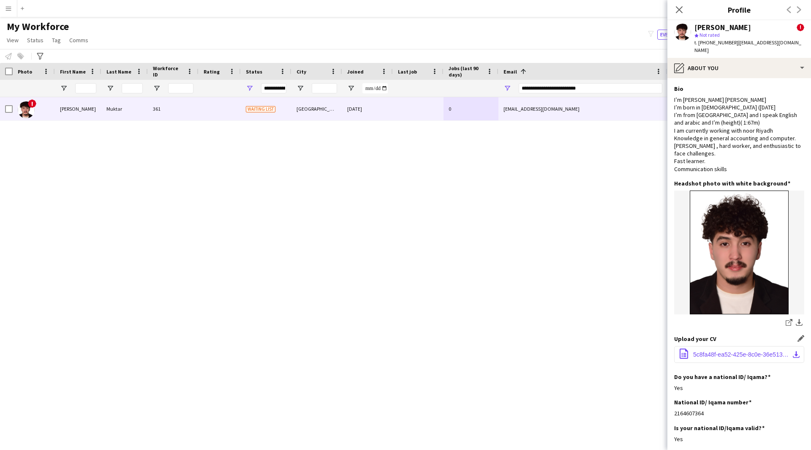
click at [724, 351] on button "office-file-sheet 5c8fa48f-ea52-425e-8c0e-36e513bb0357.pdf download-bottom" at bounding box center [739, 354] width 130 height 17
drag, startPoint x: 606, startPoint y: 84, endPoint x: 464, endPoint y: 92, distance: 141.6
click at [464, 92] on div at bounding box center [457, 88] width 915 height 17
paste input "Email Filter Input"
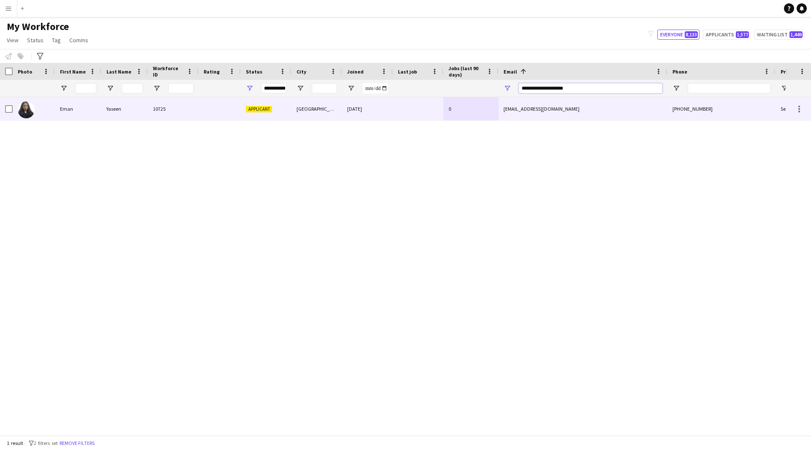
type input "**********"
click at [403, 117] on div at bounding box center [418, 108] width 51 height 23
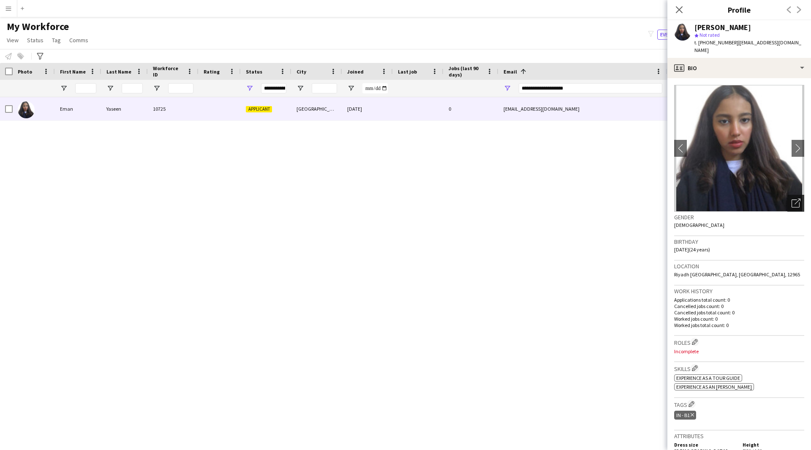
click at [797, 195] on div "Open photos pop-in" at bounding box center [795, 203] width 17 height 17
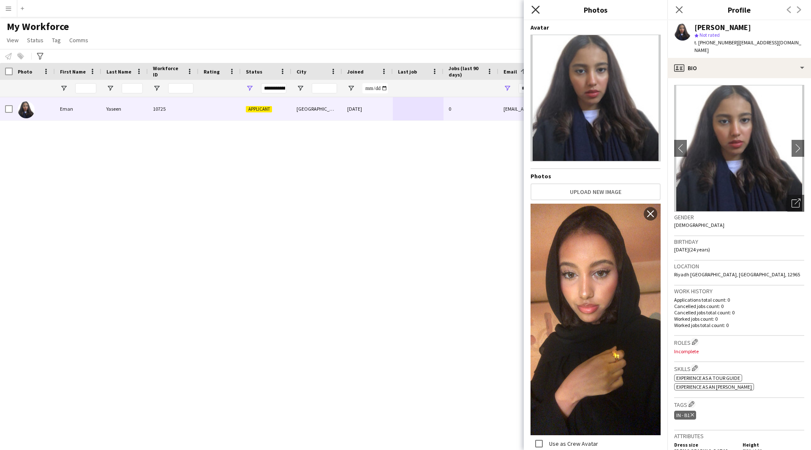
click at [537, 8] on icon at bounding box center [535, 9] width 8 height 8
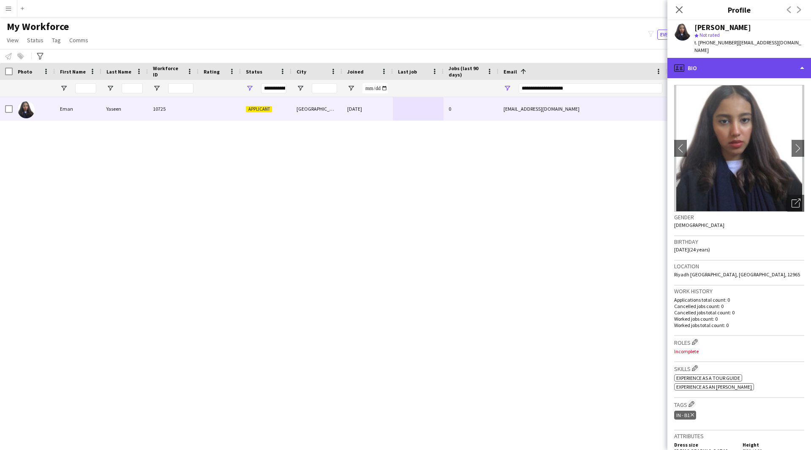
click at [728, 59] on div "profile Bio" at bounding box center [739, 68] width 144 height 20
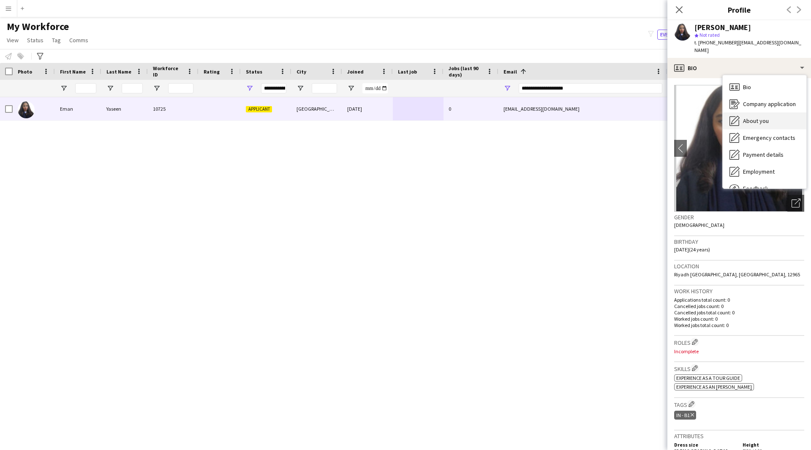
click at [750, 117] on span "About you" at bounding box center [756, 121] width 26 height 8
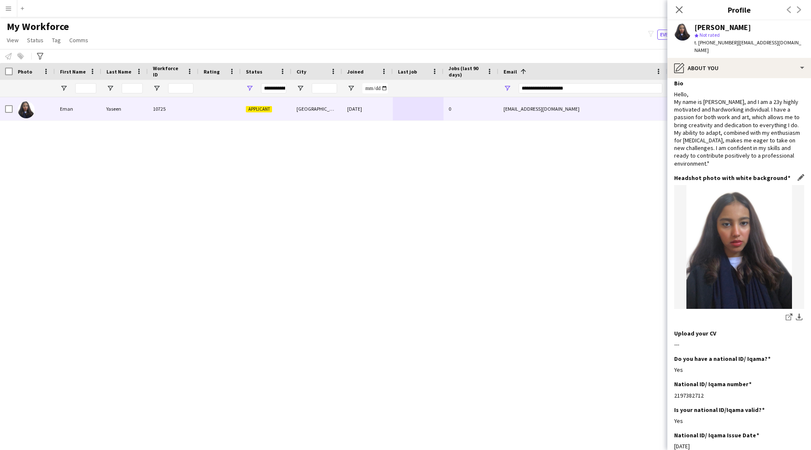
scroll to position [0, 0]
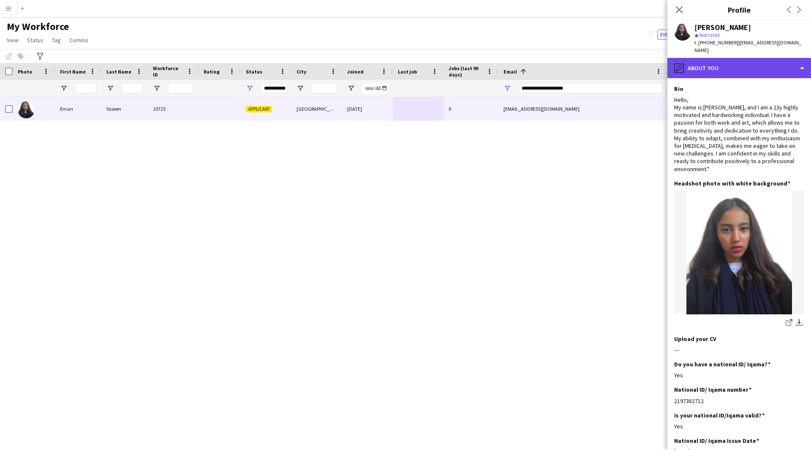
click at [731, 58] on div "pencil4 About you" at bounding box center [739, 68] width 144 height 20
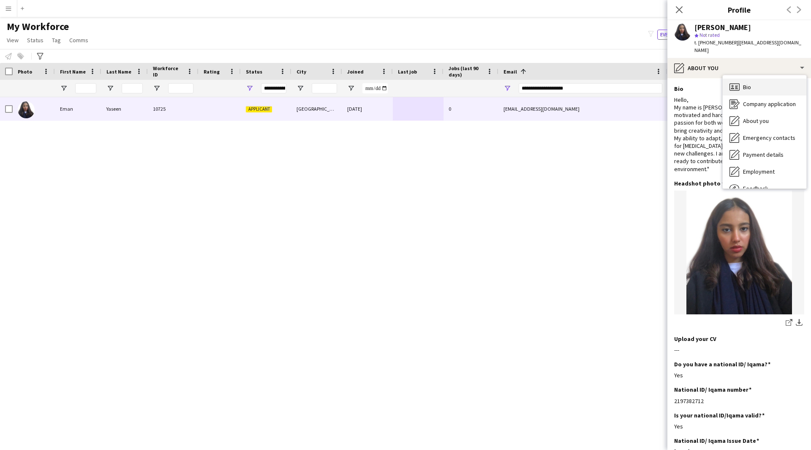
click at [752, 79] on div "Bio Bio" at bounding box center [764, 87] width 84 height 17
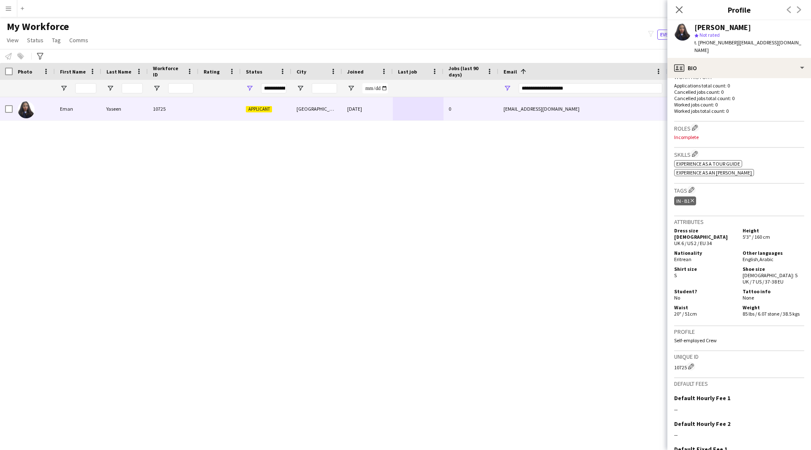
scroll to position [214, 0]
click at [742, 195] on div "IN - B1 Delete tag" at bounding box center [739, 202] width 130 height 14
click at [696, 125] on app-icon "Edit crew company roles" at bounding box center [695, 128] width 6 height 6
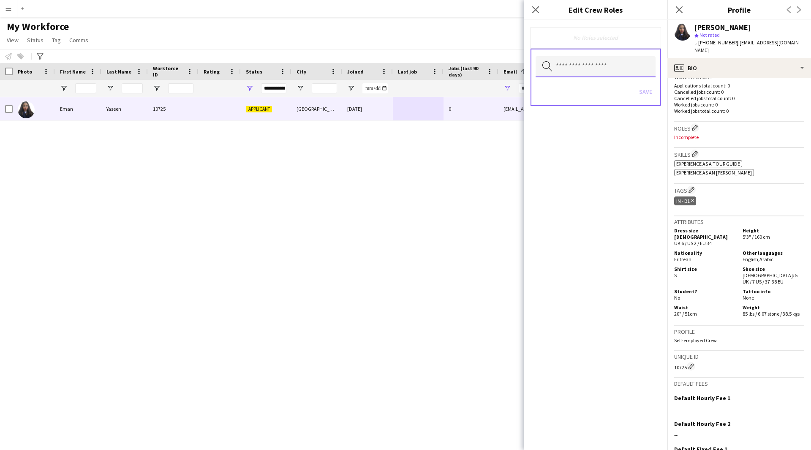
click at [595, 75] on input "text" at bounding box center [595, 66] width 120 height 21
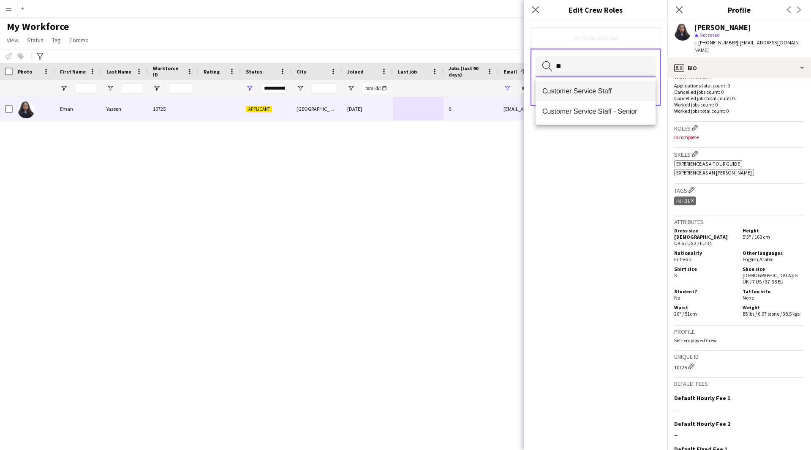
type input "**"
click at [593, 88] on span "Customer Service Staff" at bounding box center [595, 91] width 106 height 8
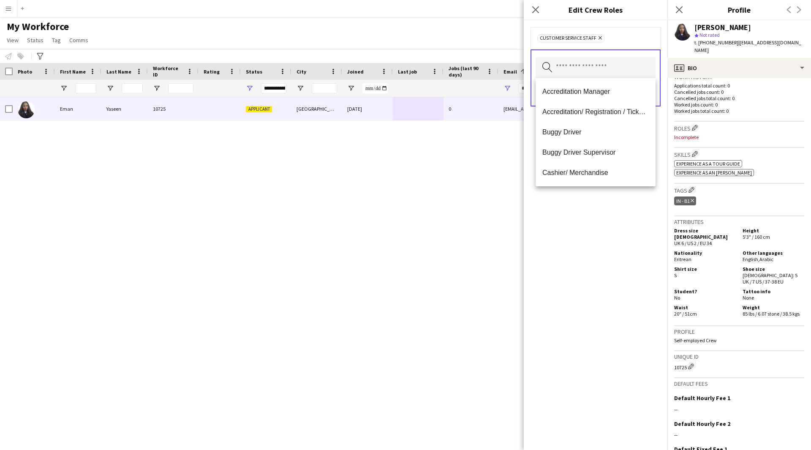
click at [603, 212] on div "Customer Service Staff Remove Search by role type Save" at bounding box center [596, 234] width 144 height 429
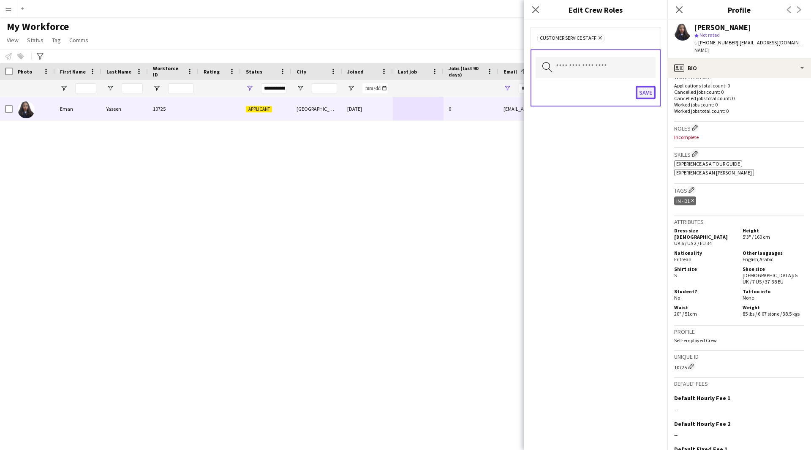
click at [648, 92] on button "Save" at bounding box center [645, 93] width 20 height 14
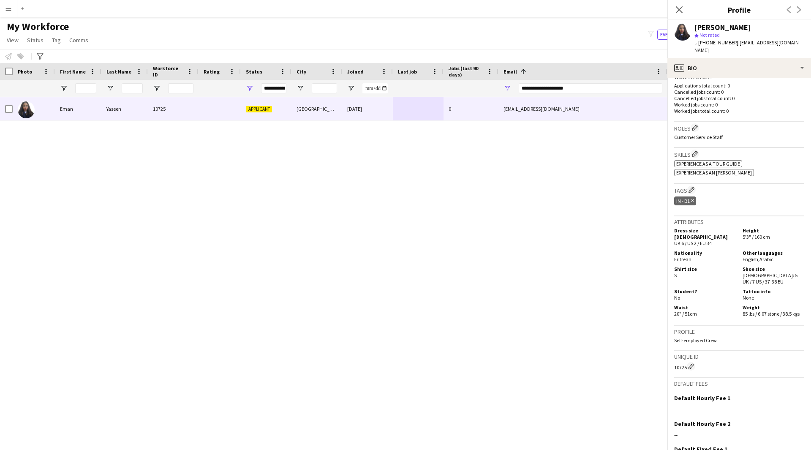
scroll to position [277, 0]
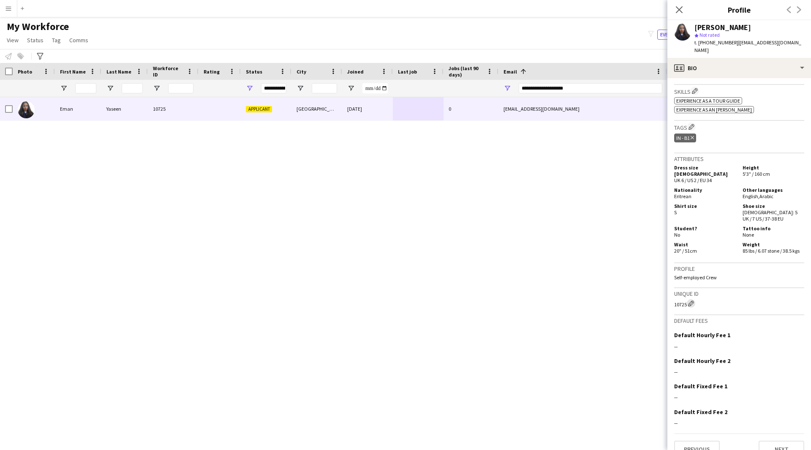
click at [692, 300] on app-icon "Edit crew unique ID" at bounding box center [691, 303] width 6 height 6
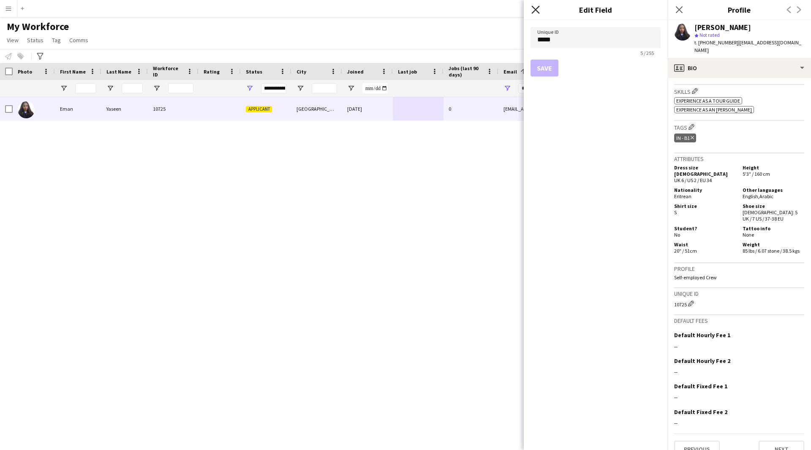
click at [534, 10] on icon "Close pop-in" at bounding box center [535, 9] width 8 height 8
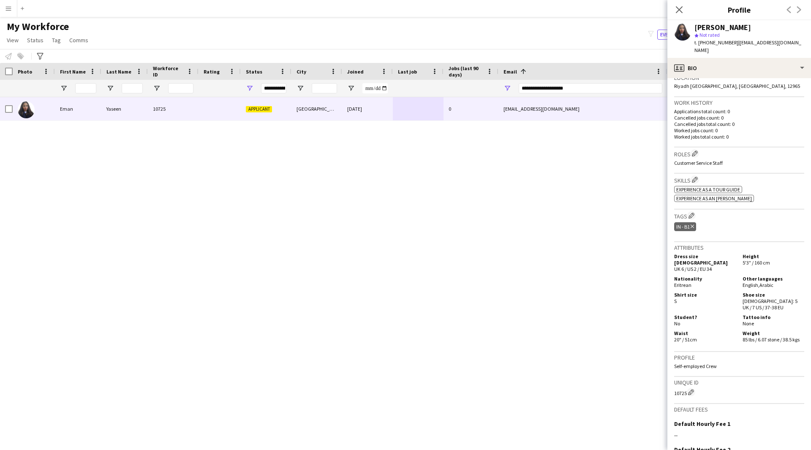
scroll to position [187, 0]
click at [693, 213] on app-icon "Edit crew company tags" at bounding box center [691, 216] width 6 height 6
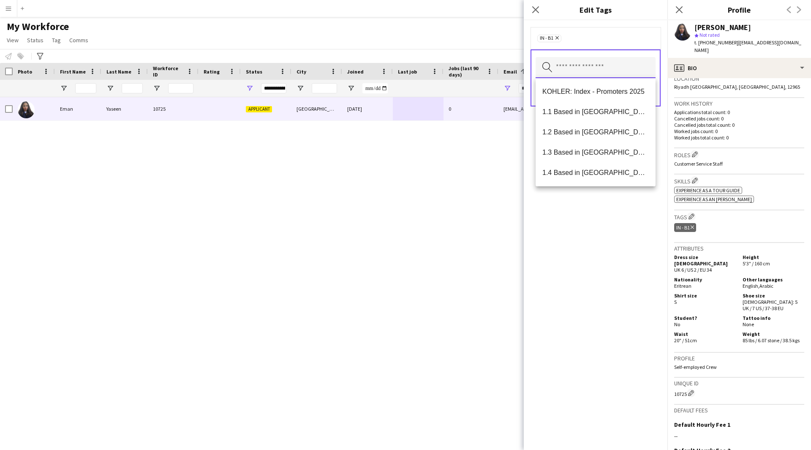
click at [582, 69] on input "text" at bounding box center [595, 67] width 120 height 21
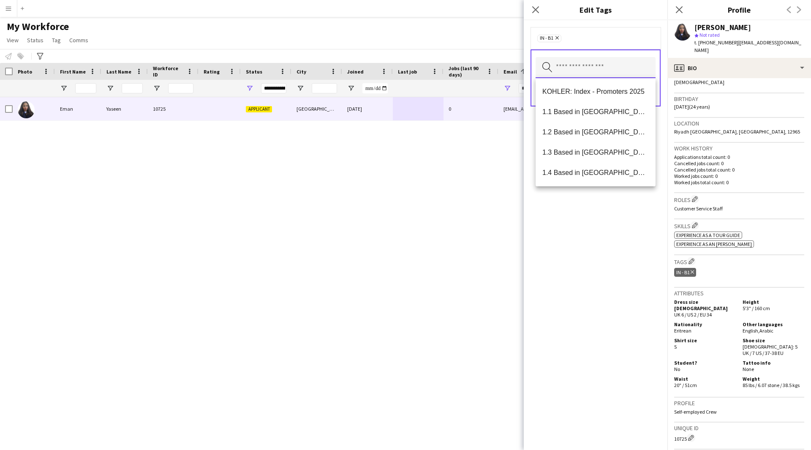
scroll to position [140, 0]
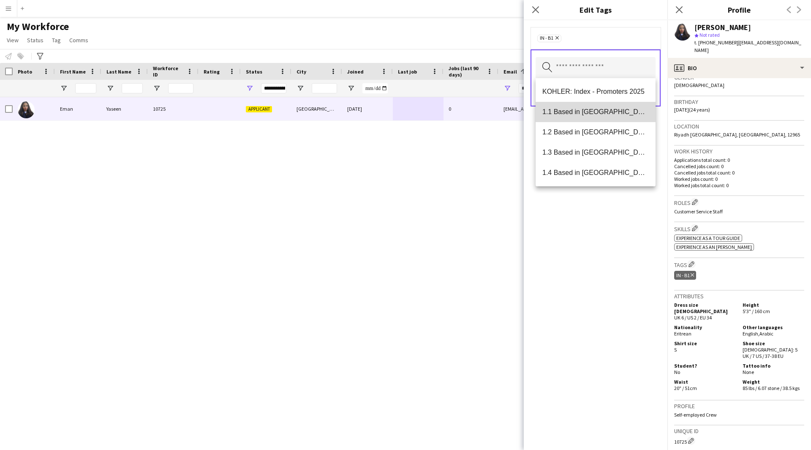
click at [616, 110] on span "1.1 Based in [GEOGRAPHIC_DATA]" at bounding box center [595, 112] width 106 height 8
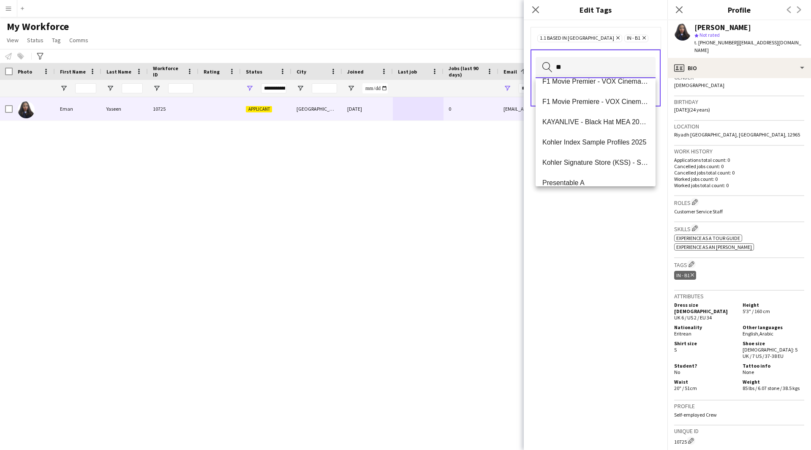
scroll to position [162, 0]
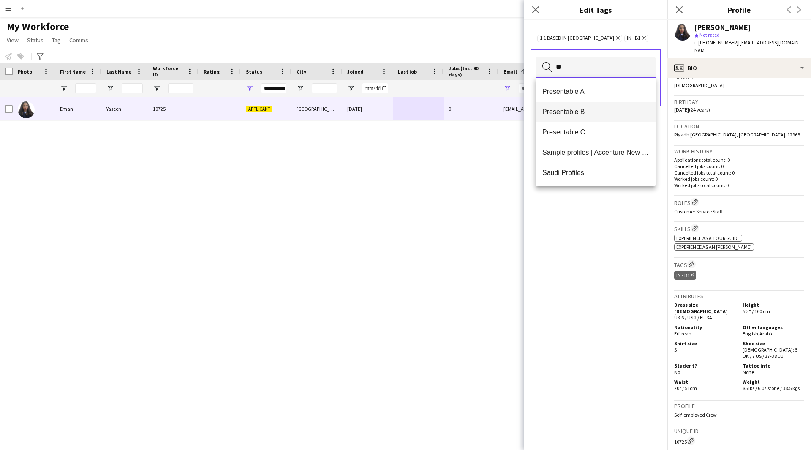
type input "**"
click at [594, 116] on mat-option "Presentable B" at bounding box center [595, 112] width 120 height 20
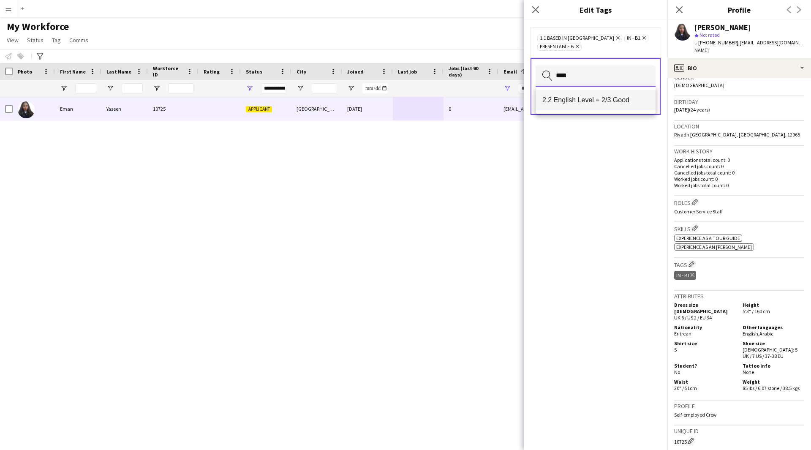
type input "****"
click at [611, 103] on span "2.2 English Level = 2/3 Good" at bounding box center [595, 100] width 106 height 8
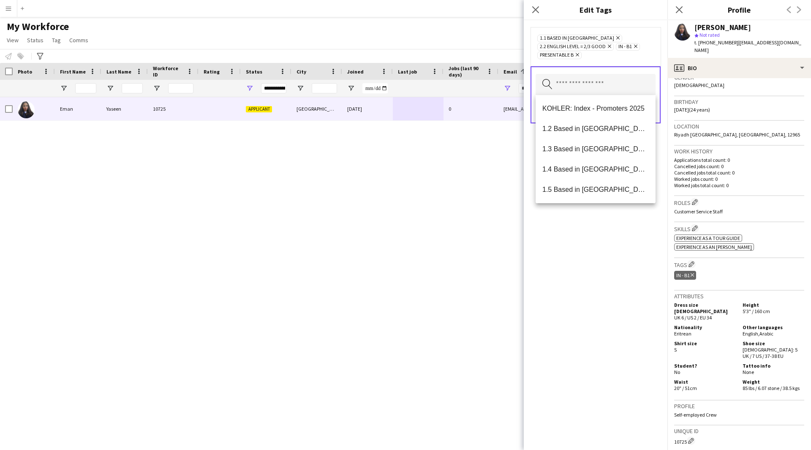
click at [623, 314] on div "1.1 Based in [GEOGRAPHIC_DATA] Remove 2.2 English Level = 2/3 Good Remove IN - …" at bounding box center [596, 234] width 144 height 429
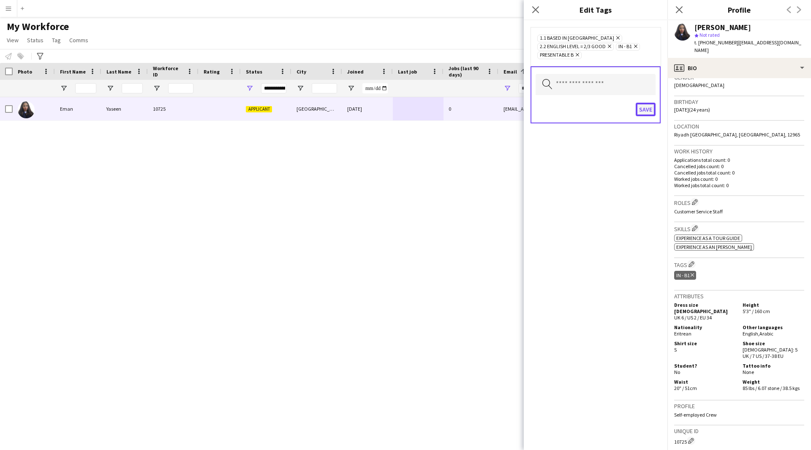
click at [642, 111] on button "Save" at bounding box center [645, 110] width 20 height 14
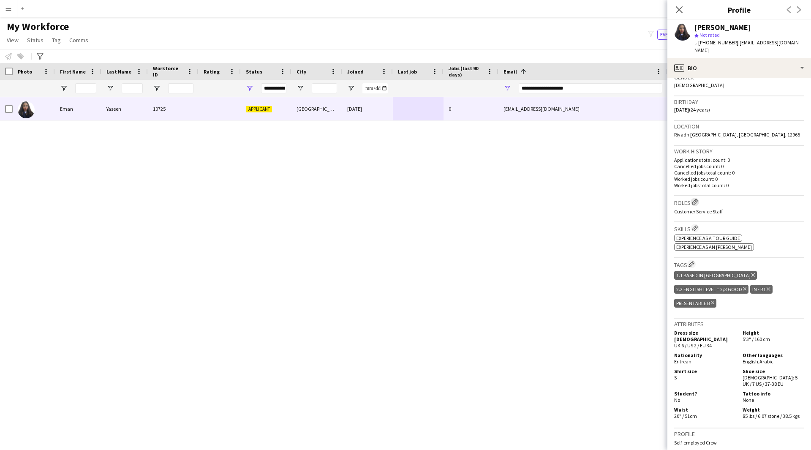
click at [696, 199] on app-icon "Edit crew company roles" at bounding box center [695, 202] width 6 height 6
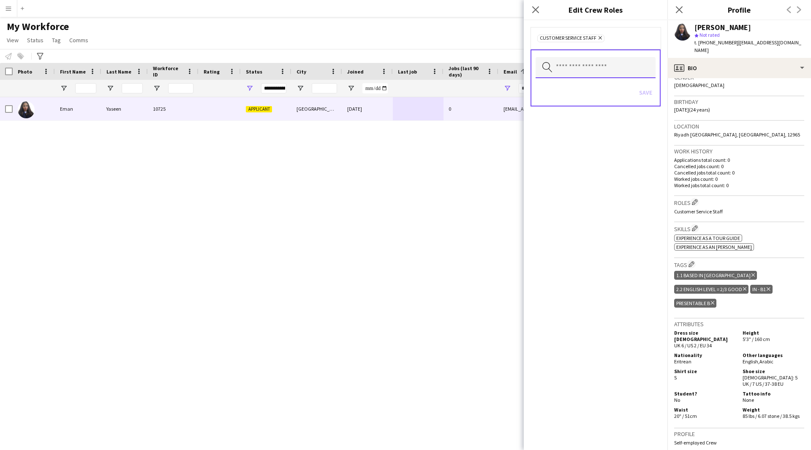
click at [613, 76] on input "text" at bounding box center [595, 67] width 120 height 21
type input "****"
click at [603, 95] on span "Tour Guide" at bounding box center [595, 91] width 106 height 8
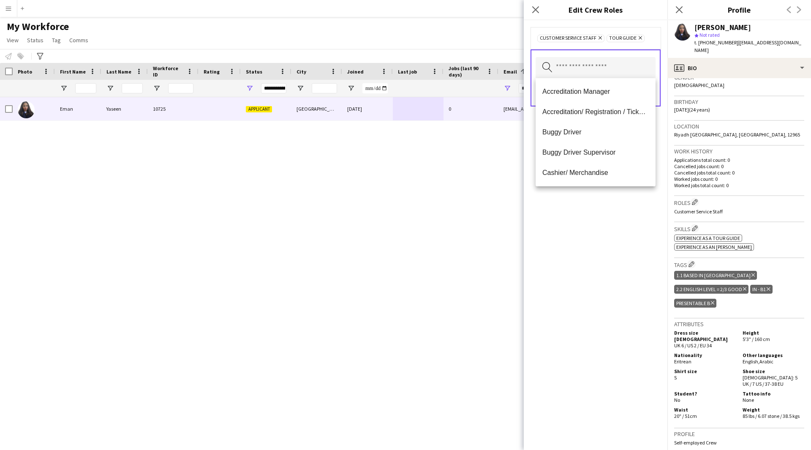
click at [589, 260] on div "Customer Service Staff Remove Tour Guide Remove Search by role type Save" at bounding box center [596, 234] width 144 height 429
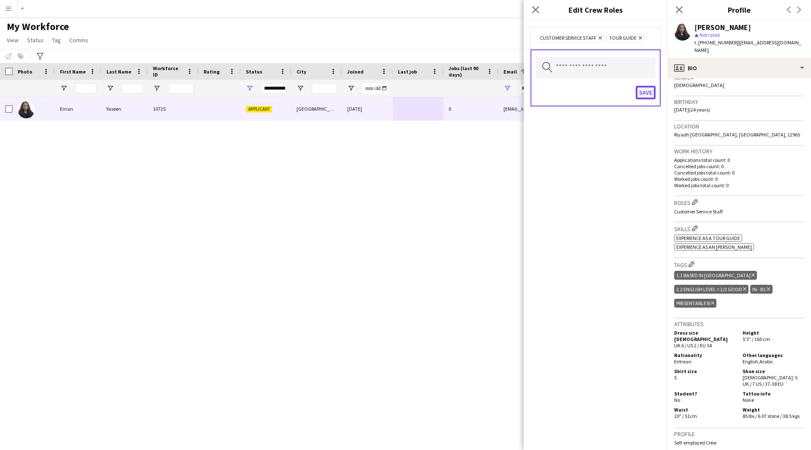
click at [644, 96] on button "Save" at bounding box center [645, 93] width 20 height 14
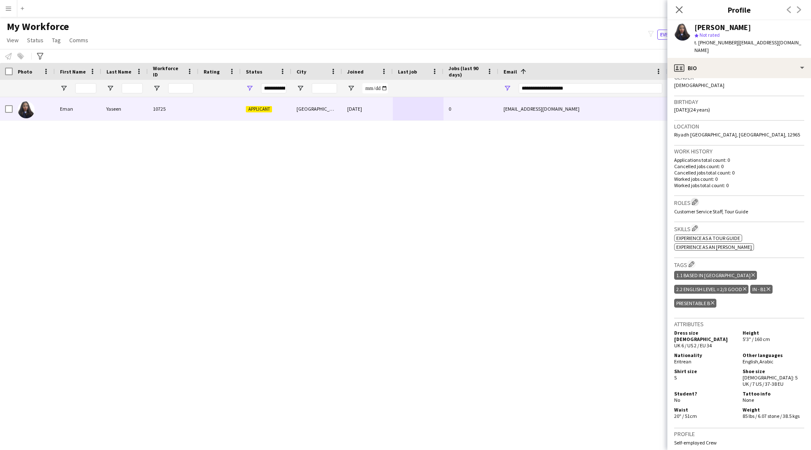
click at [697, 199] on app-icon "Edit crew company roles" at bounding box center [695, 202] width 6 height 6
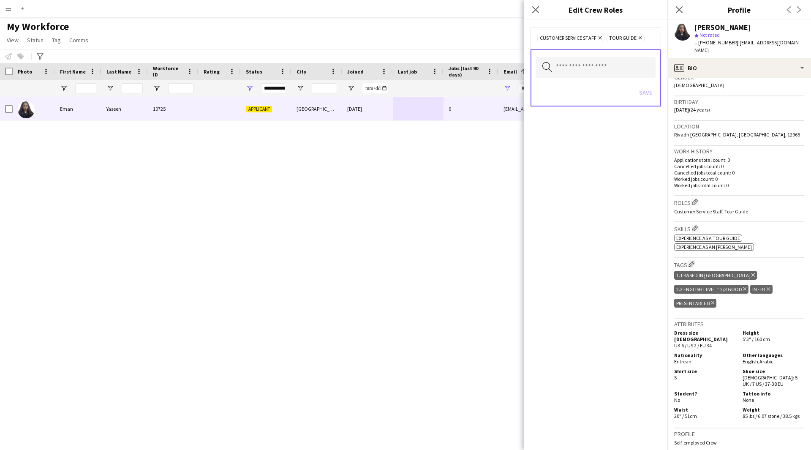
click at [564, 80] on div "Search by role type Save" at bounding box center [595, 77] width 130 height 57
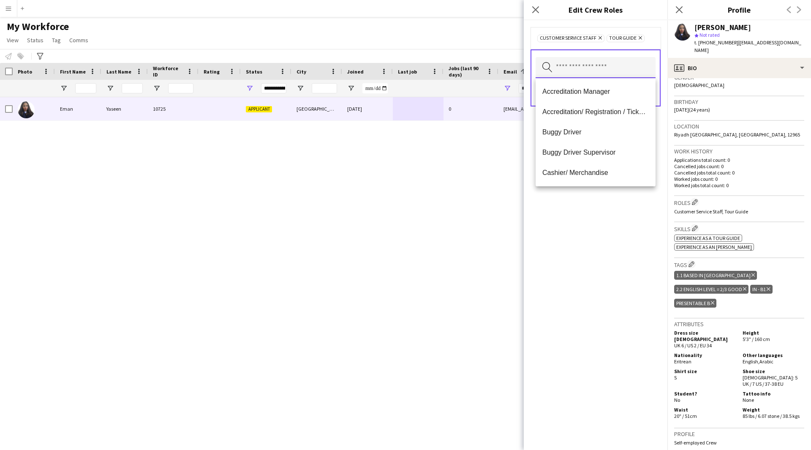
click at [586, 60] on input "text" at bounding box center [595, 67] width 120 height 21
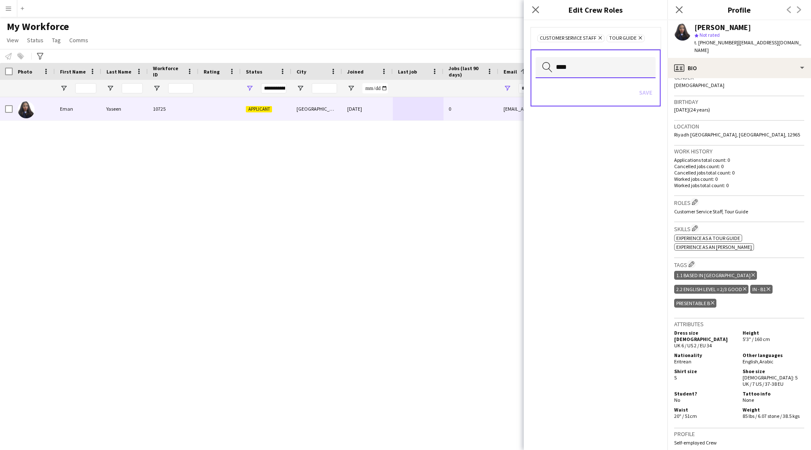
type input "****"
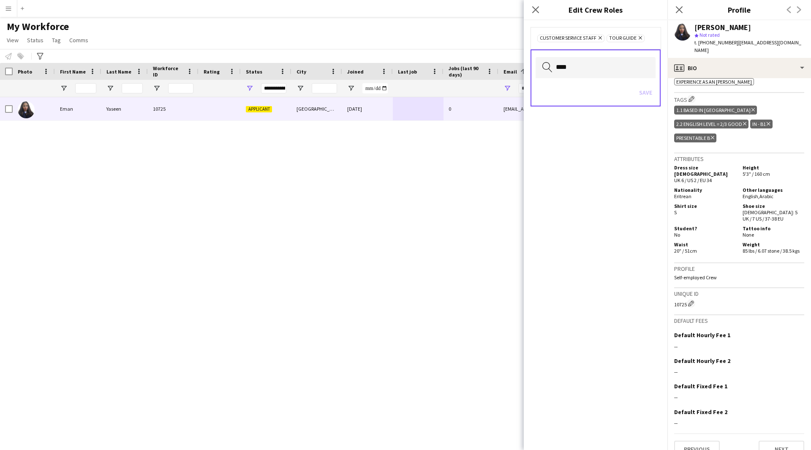
scroll to position [0, 0]
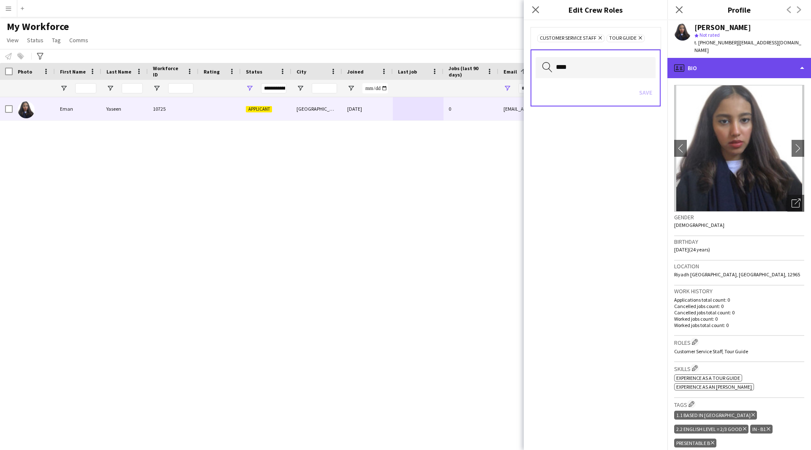
click at [765, 58] on div "profile Bio" at bounding box center [739, 68] width 144 height 20
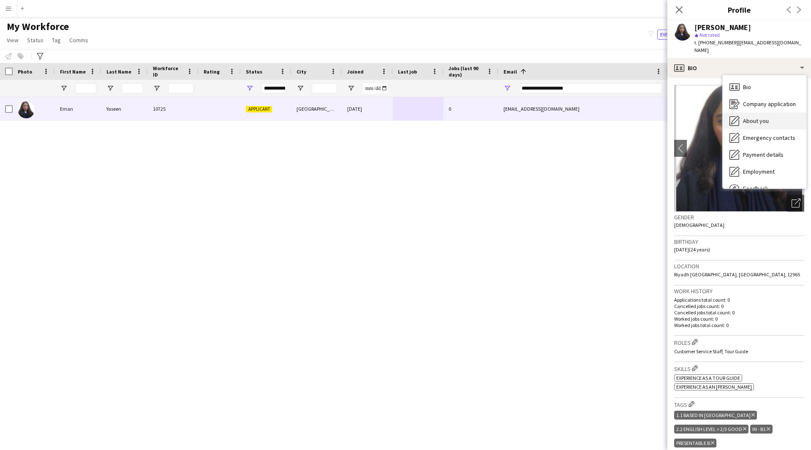
click at [770, 115] on div "About you About you" at bounding box center [764, 120] width 84 height 17
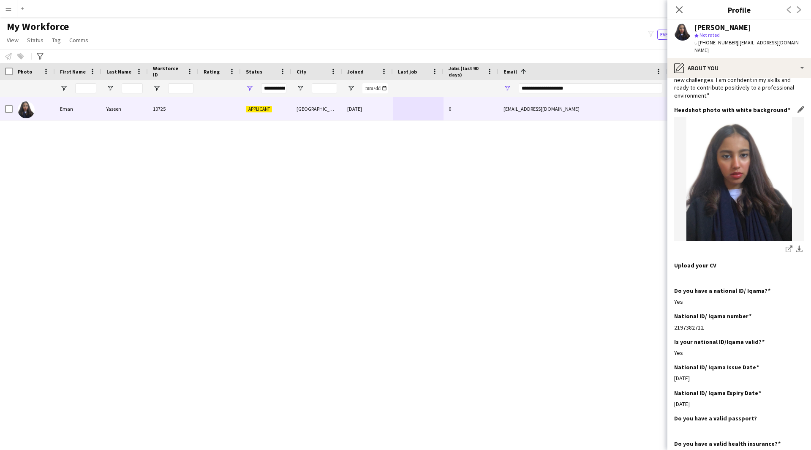
scroll to position [78, 0]
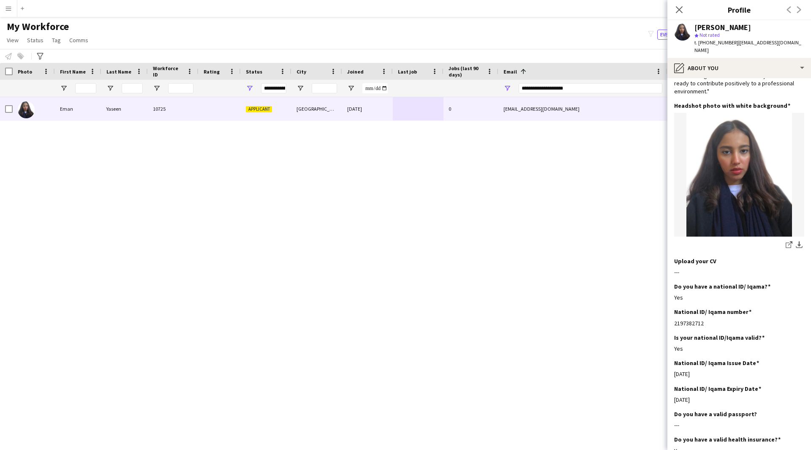
drag, startPoint x: 682, startPoint y: 264, endPoint x: 665, endPoint y: 264, distance: 17.7
click at [665, 264] on body "Menu Boards Boards Boards All jobs Status Workforce Workforce My Workforce Recr…" at bounding box center [405, 225] width 811 height 450
click at [683, 268] on div "---" at bounding box center [739, 272] width 130 height 8
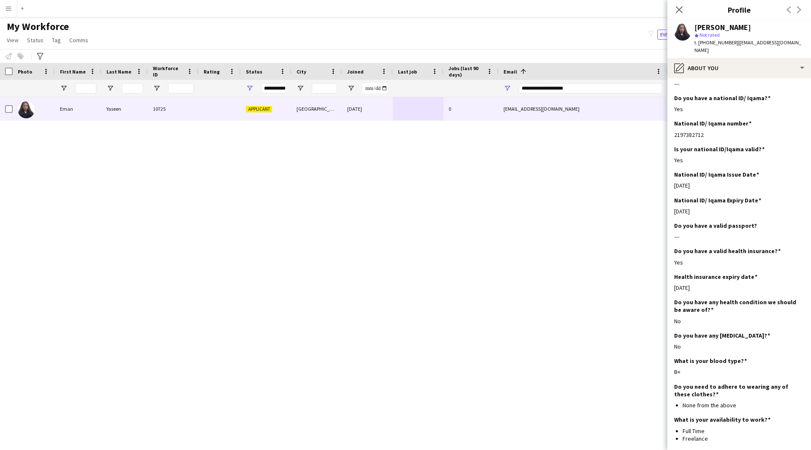
scroll to position [305, 0]
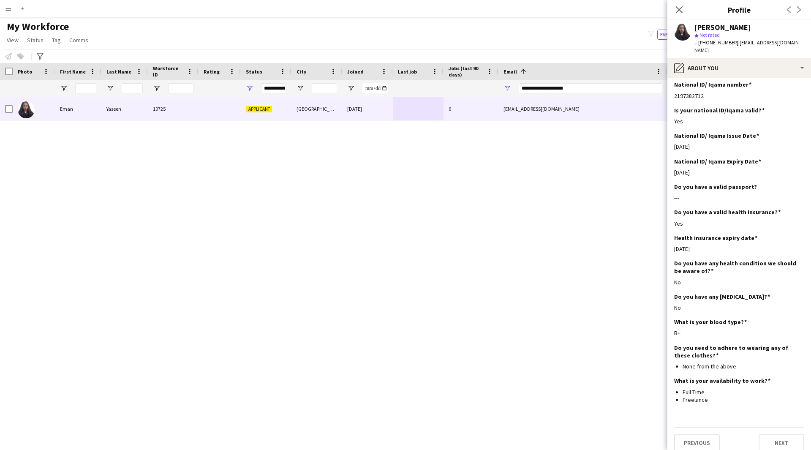
drag, startPoint x: 695, startPoint y: 195, endPoint x: 667, endPoint y: 195, distance: 28.3
click at [667, 195] on app-section-data-types "Bio Edit this field Hello, My name is [PERSON_NAME], and I am a 23y highly moti…" at bounding box center [739, 264] width 144 height 372
click at [696, 194] on div "---" at bounding box center [739, 198] width 130 height 8
click at [689, 194] on div "---" at bounding box center [739, 198] width 130 height 8
click at [740, 58] on div "pencil4 About you" at bounding box center [739, 68] width 144 height 20
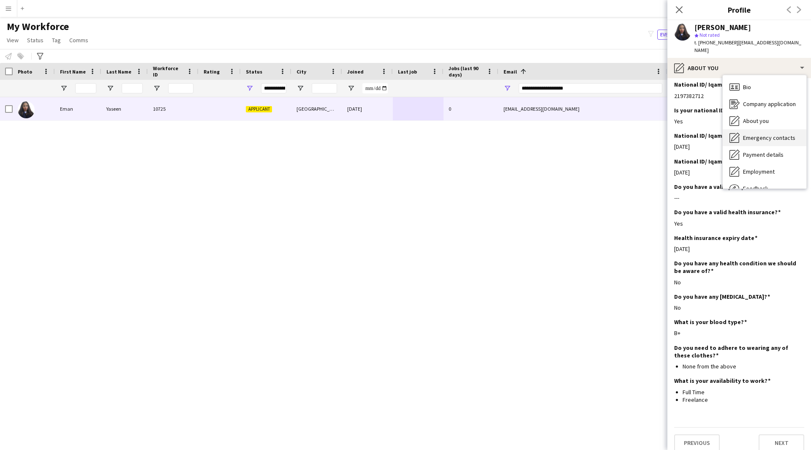
click at [769, 136] on div "Emergency contacts Emergency contacts" at bounding box center [764, 137] width 84 height 17
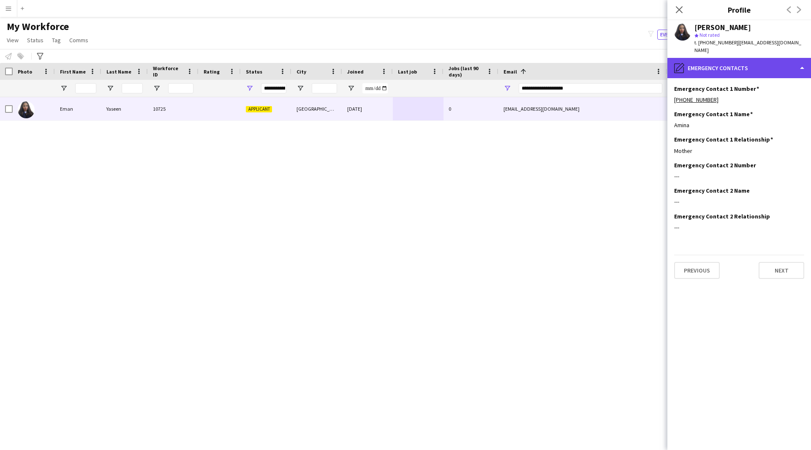
click at [720, 64] on div "pencil4 Emergency contacts" at bounding box center [739, 68] width 144 height 20
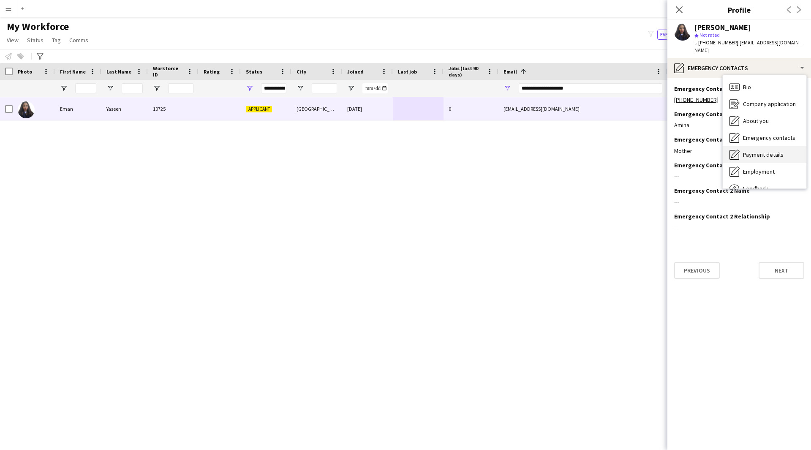
click at [763, 151] on span "Payment details" at bounding box center [763, 155] width 41 height 8
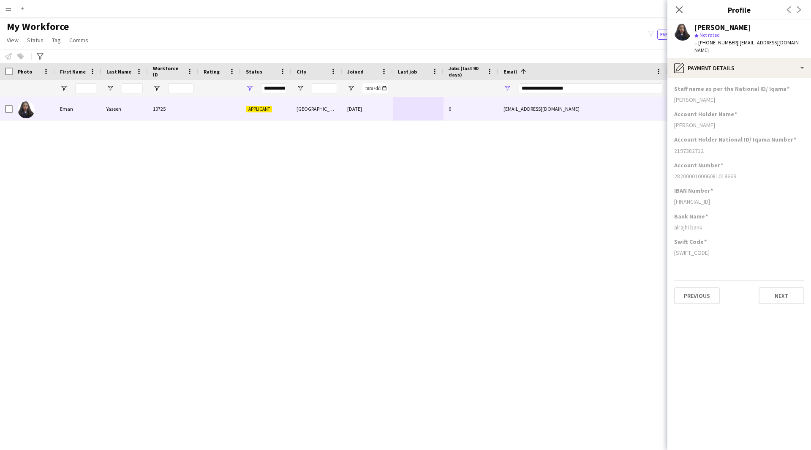
click at [768, 78] on app-section-data-types "Staff name as per the National ID/ Iqama [PERSON_NAME] Account Holder Name [PER…" at bounding box center [739, 264] width 144 height 372
click at [763, 59] on div "pencil4 Payment details" at bounding box center [739, 68] width 144 height 20
click at [761, 168] on span "Employment" at bounding box center [759, 172] width 32 height 8
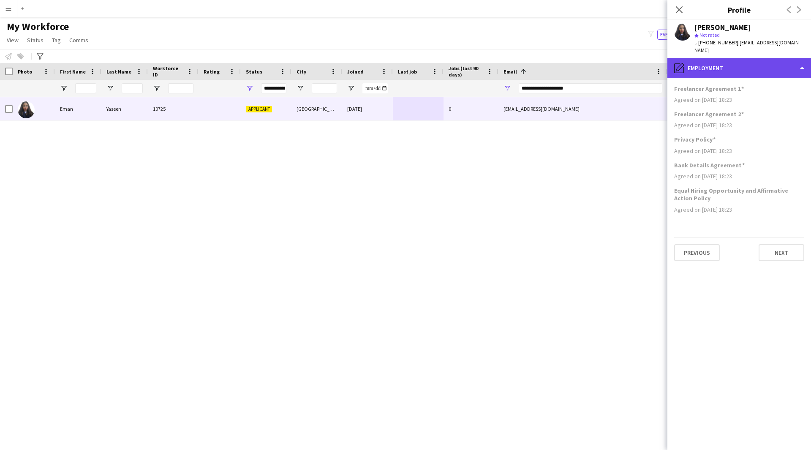
click at [760, 58] on div "pencil4 Employment" at bounding box center [739, 68] width 144 height 20
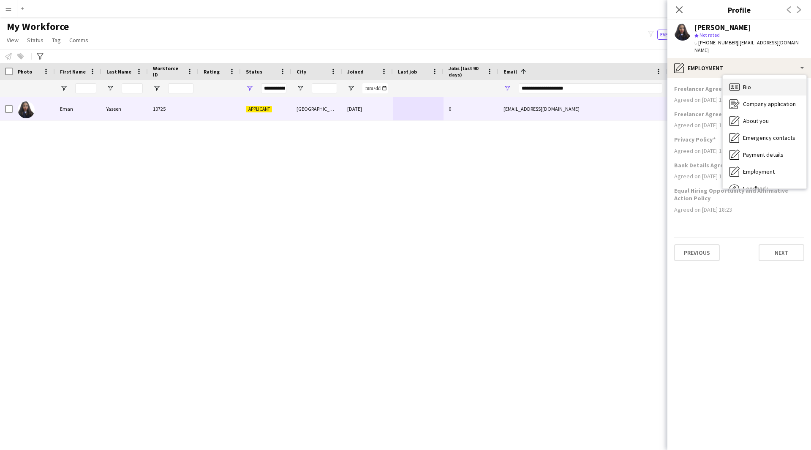
click at [756, 81] on div "Bio Bio" at bounding box center [764, 87] width 84 height 17
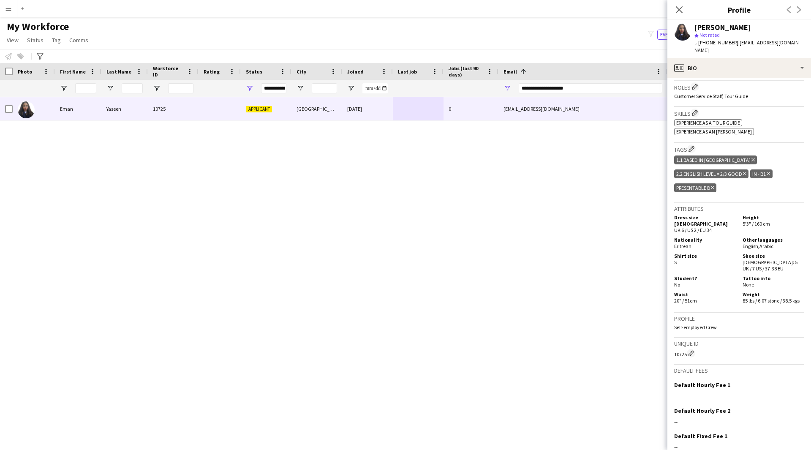
scroll to position [256, 0]
